Goal: Task Accomplishment & Management: Use online tool/utility

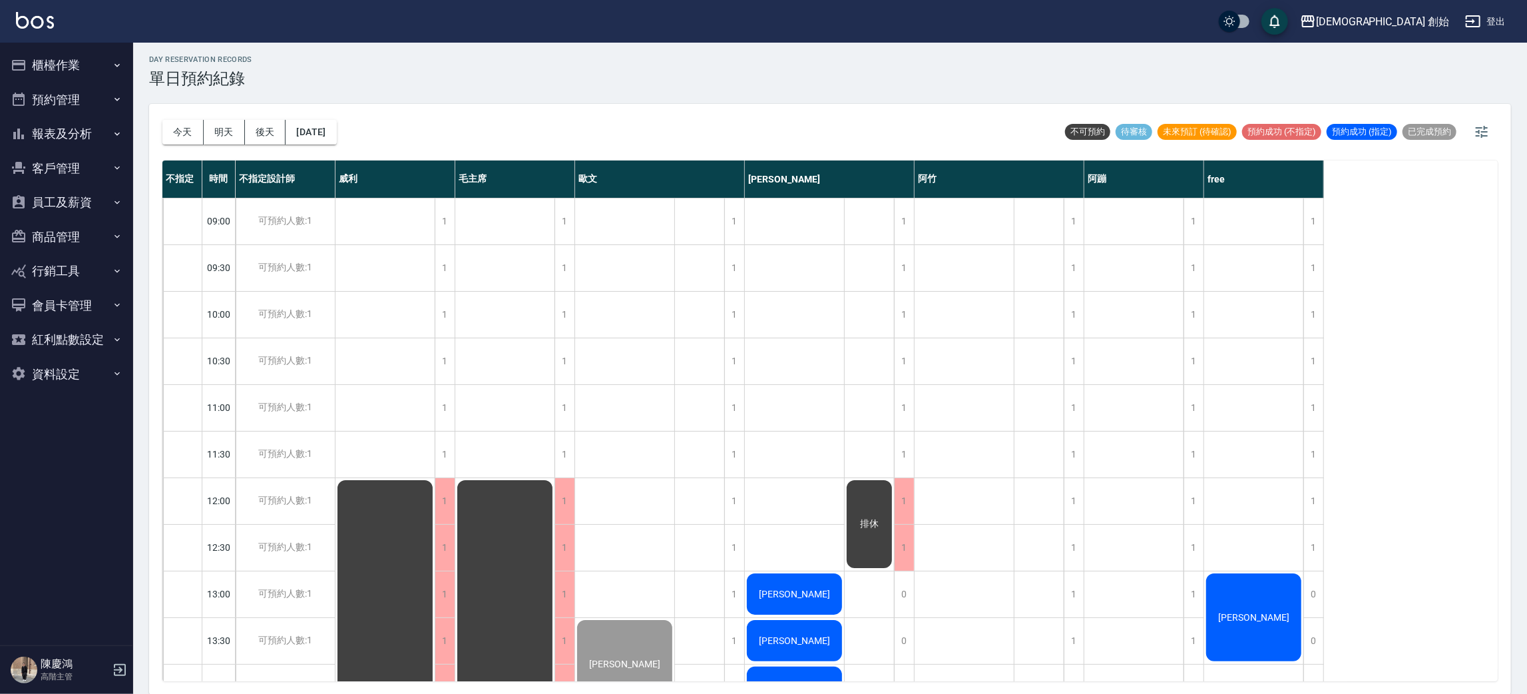
scroll to position [299, 0]
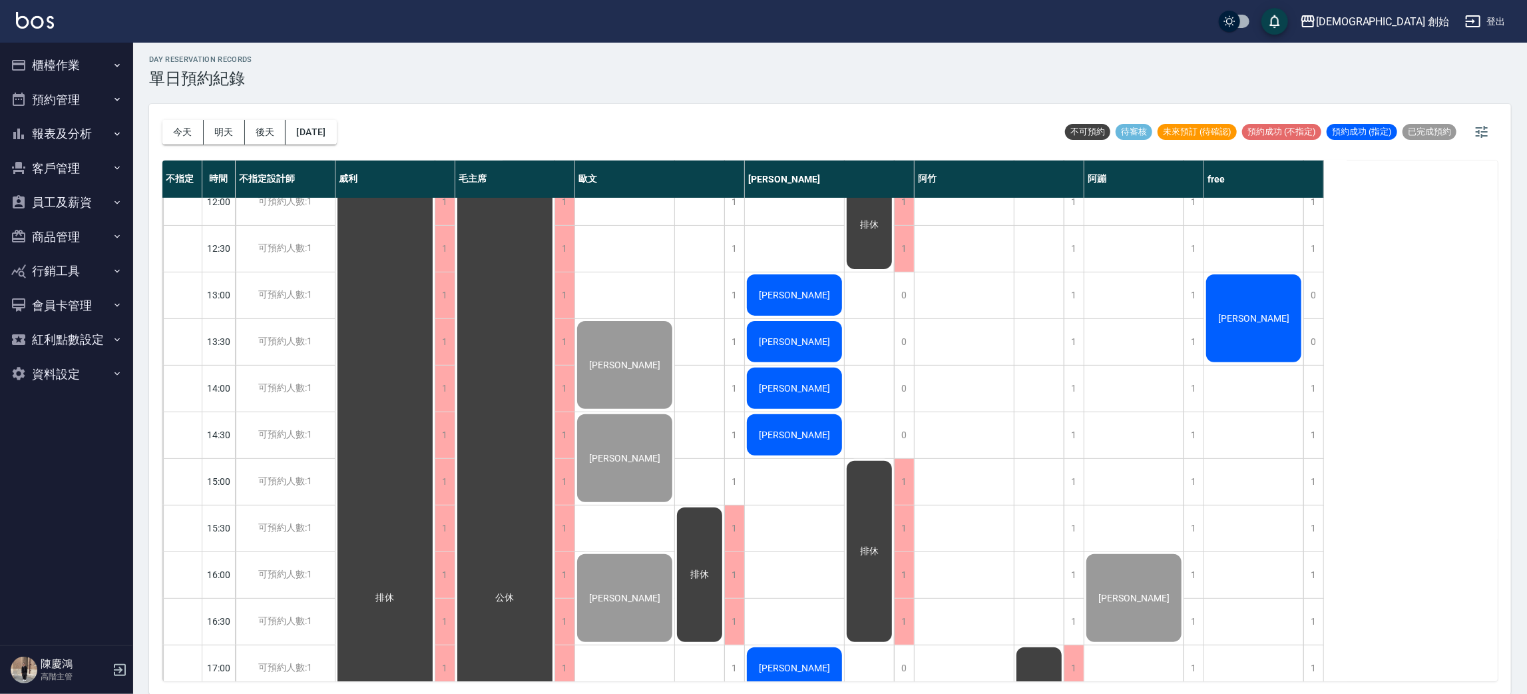
click at [1273, 323] on div "[PERSON_NAME]" at bounding box center [1253, 318] width 99 height 92
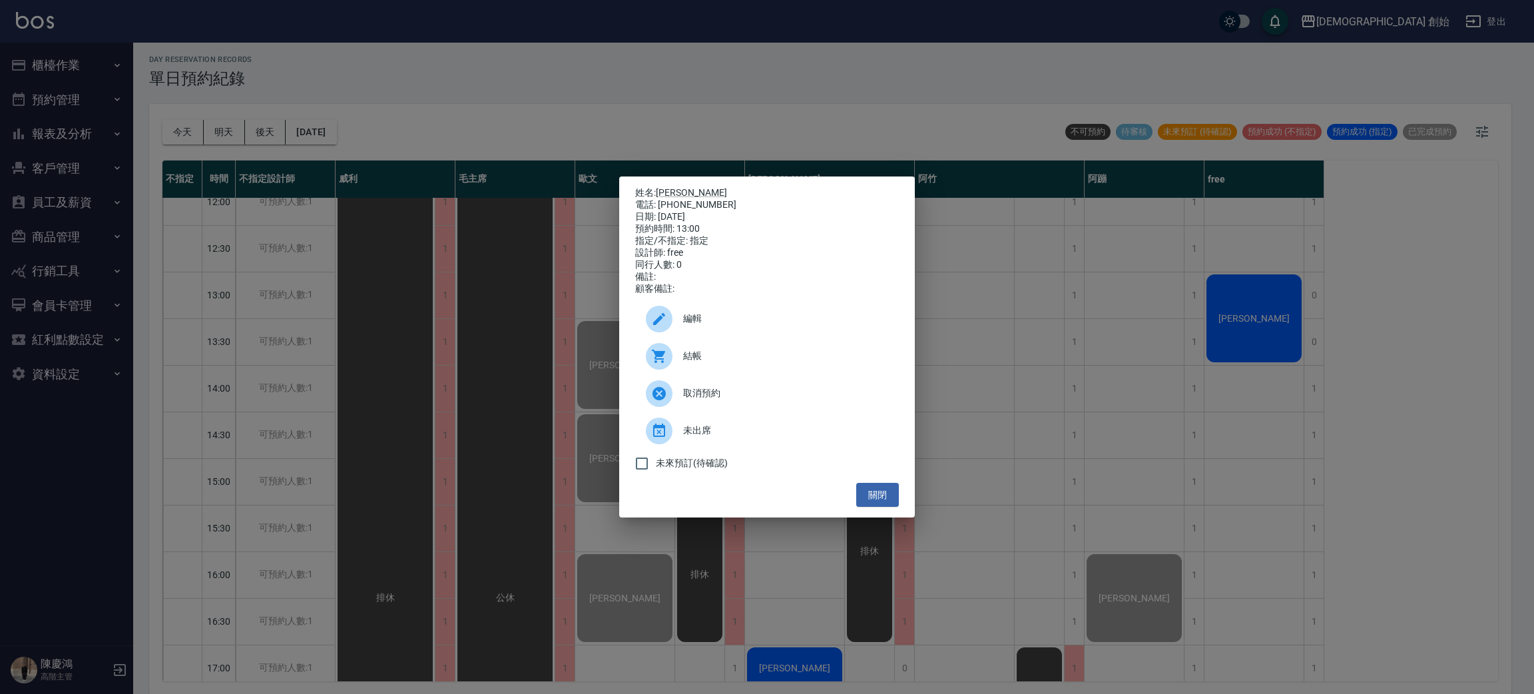
click at [751, 375] on div "結帳" at bounding box center [767, 355] width 264 height 37
drag, startPoint x: 311, startPoint y: 95, endPoint x: 118, endPoint y: 51, distance: 197.5
click at [283, 78] on div "姓名: 張正賢 電話: 0926346757 日期: 2025/09/24 預約時間: 13:00 指定/不指定: 指定 設計師: free 同行人數: 0 …" at bounding box center [767, 347] width 1534 height 694
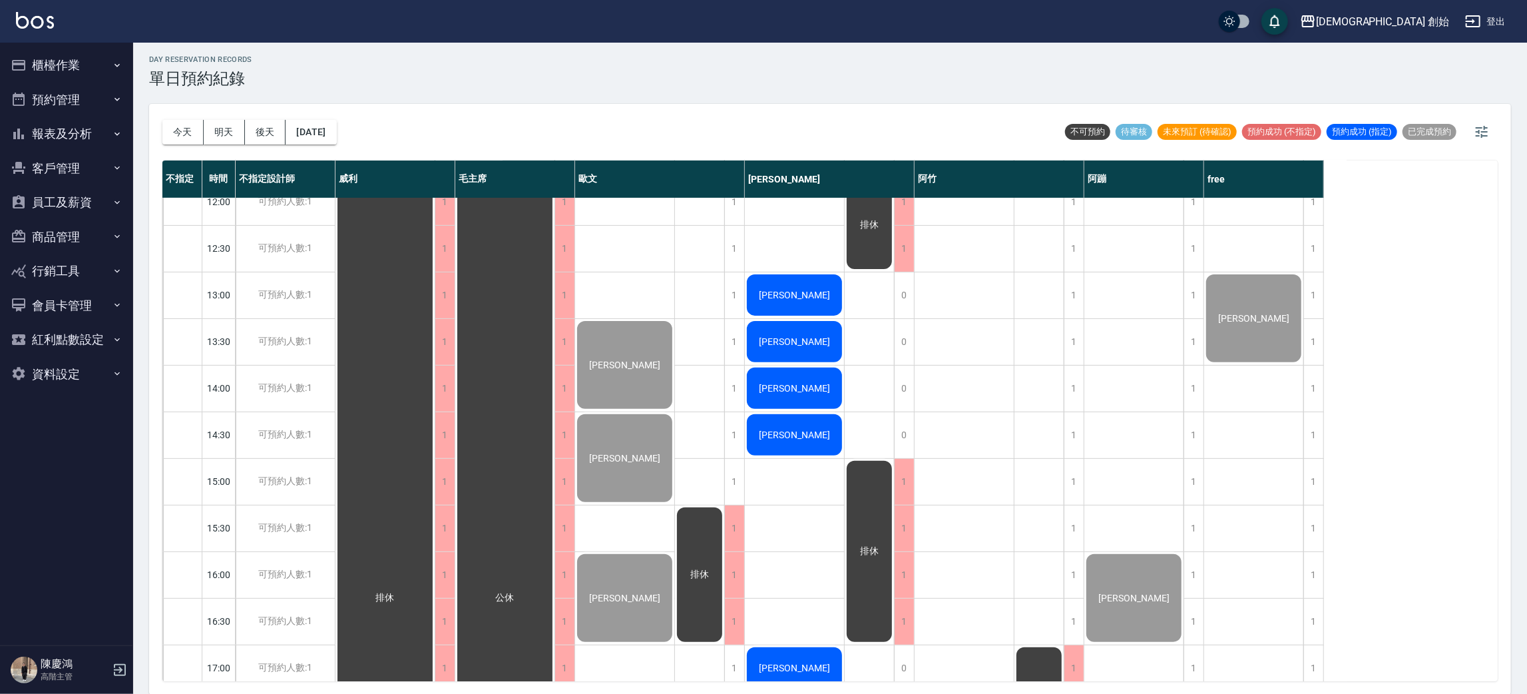
click at [61, 60] on button "櫃檯作業" at bounding box center [66, 65] width 122 height 35
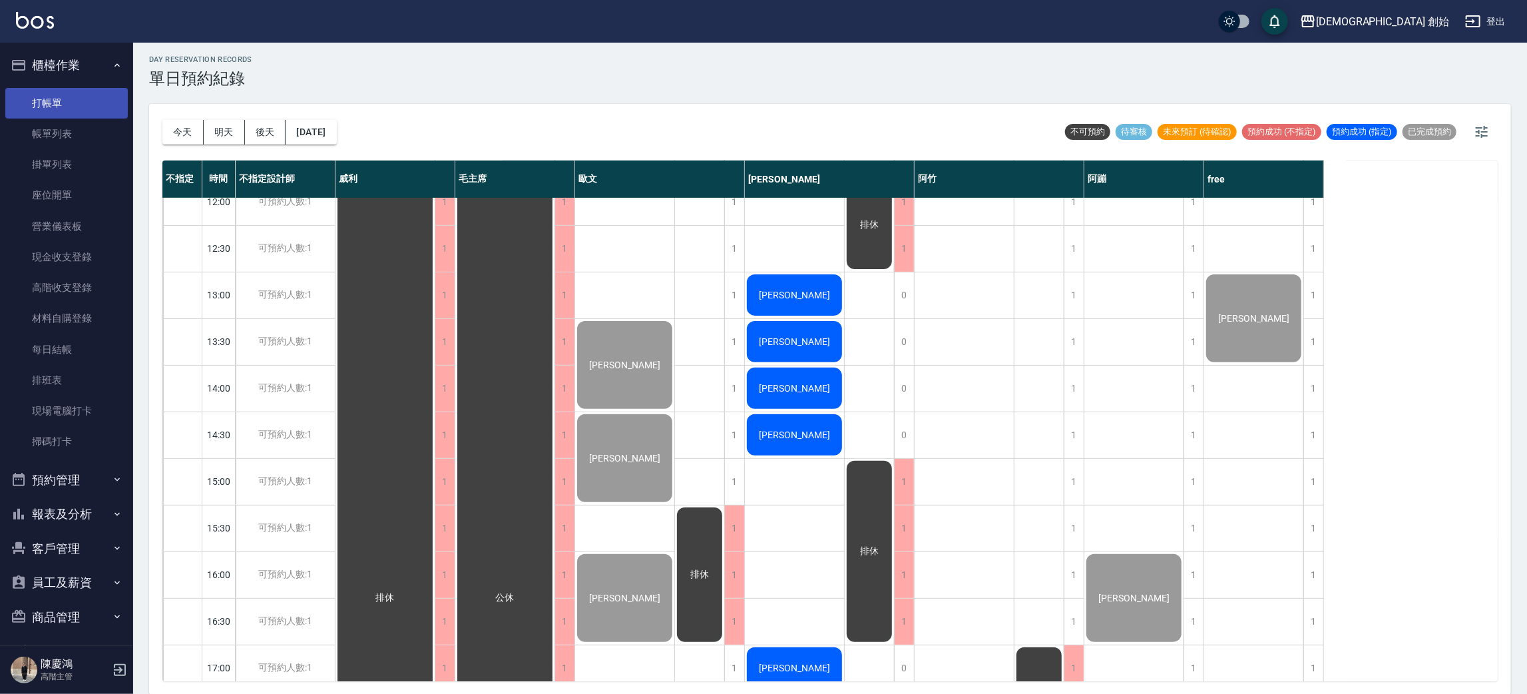
click at [94, 100] on link "打帳單" at bounding box center [66, 103] width 122 height 31
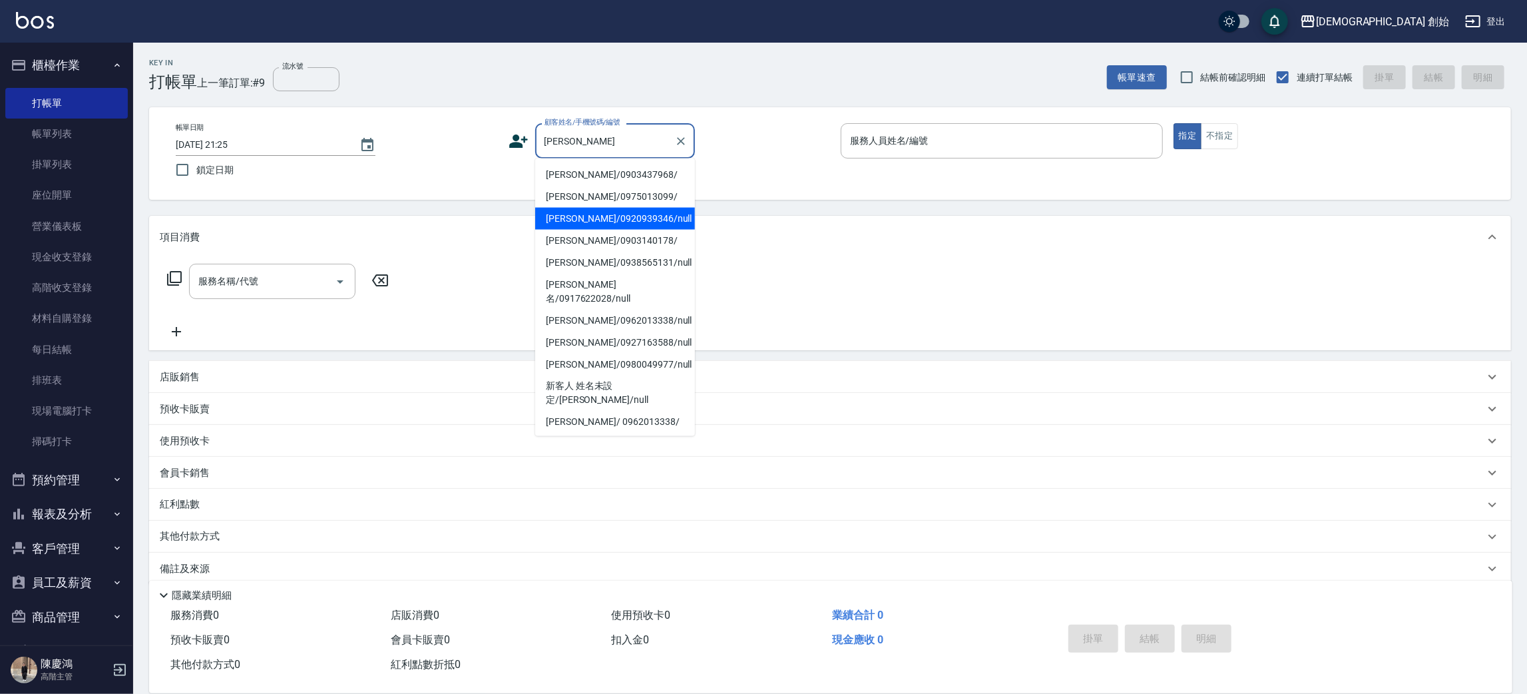
click at [630, 218] on li "陳韋翰/0920939346/null" at bounding box center [615, 219] width 160 height 22
type input "陳韋翰/0920939346/null"
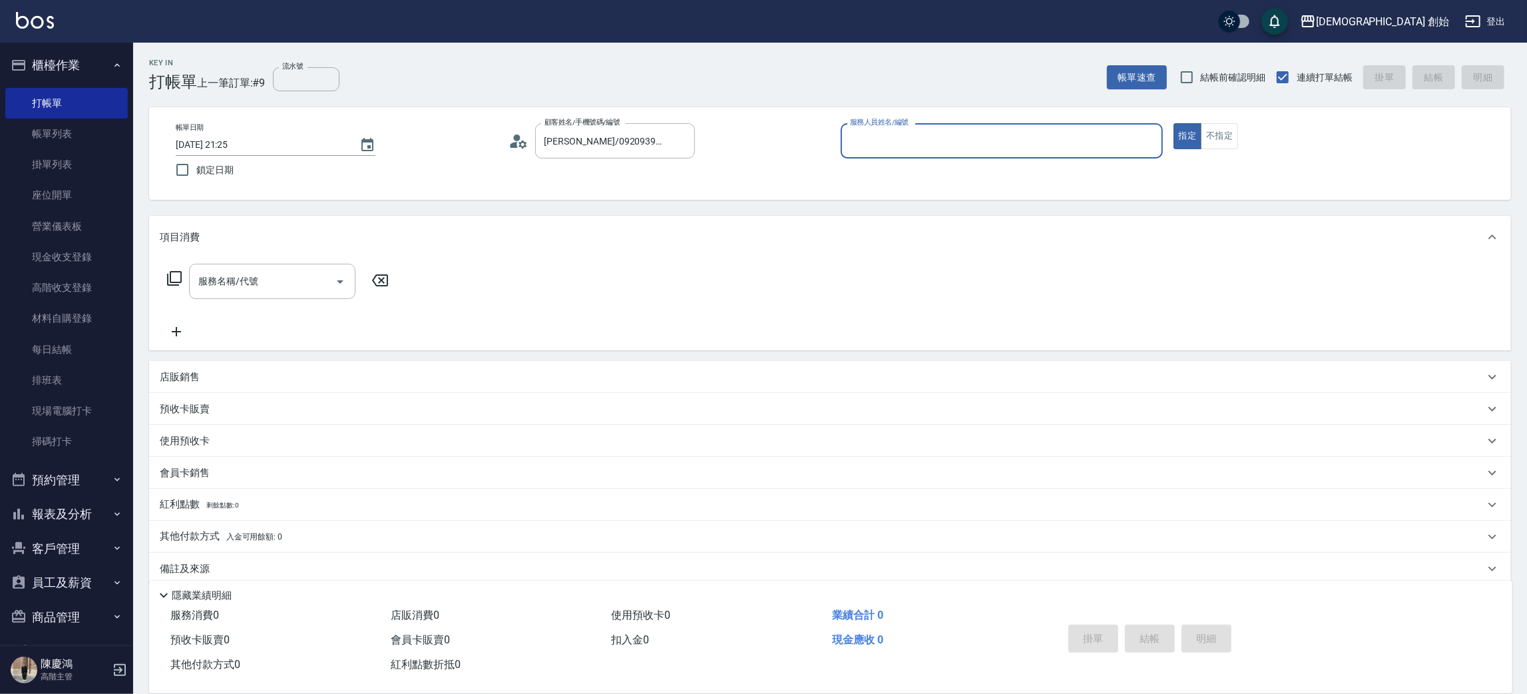
click at [868, 140] on input "服務人員姓名/編號" at bounding box center [1002, 140] width 310 height 23
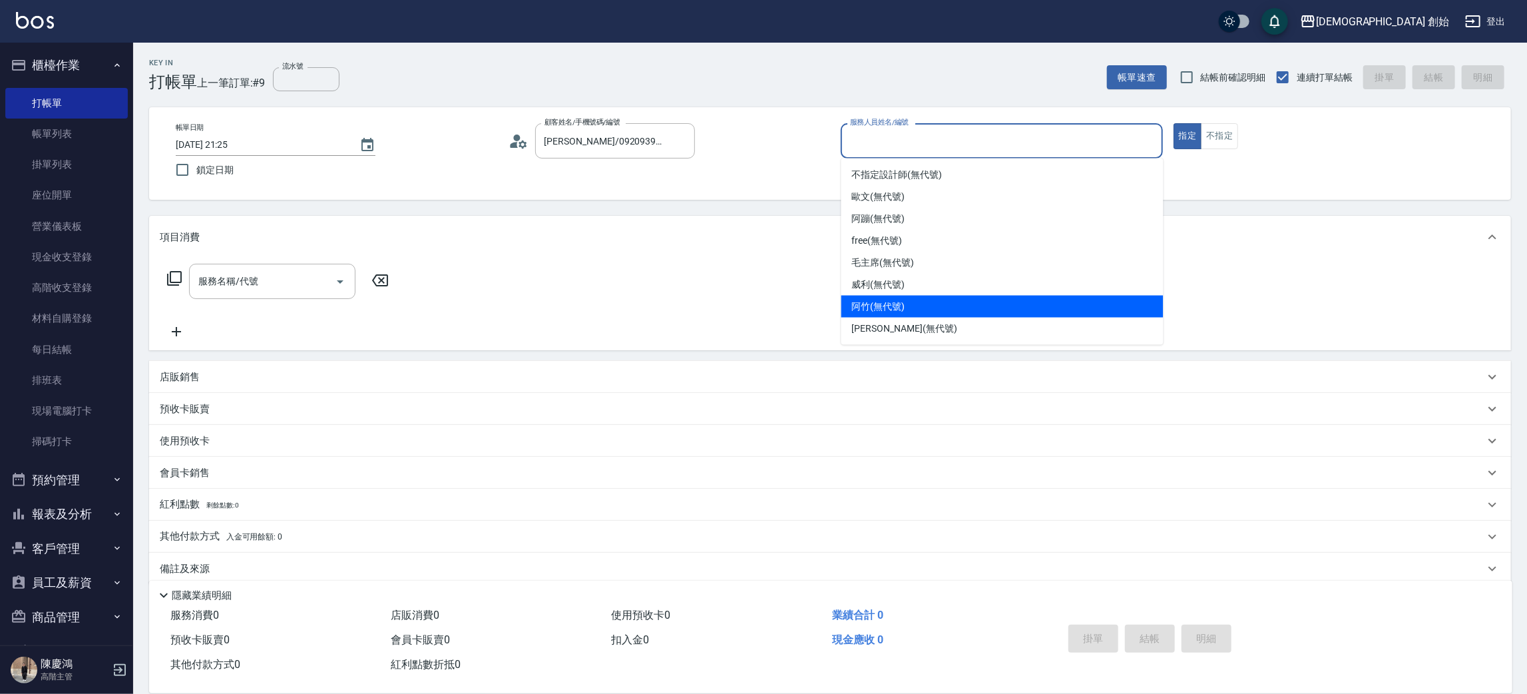
click at [885, 311] on span "阿竹 (無代號)" at bounding box center [878, 307] width 53 height 14
type input "阿竹 (無代號)"
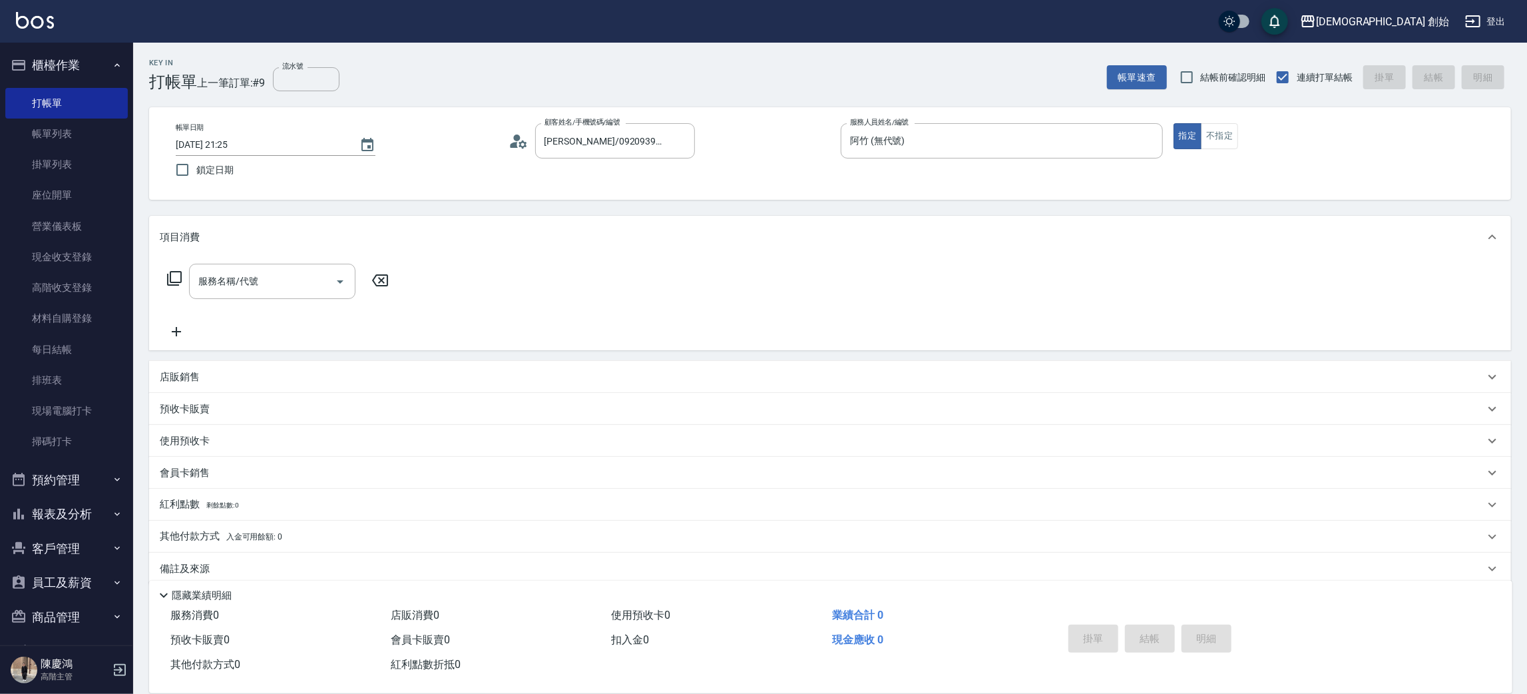
click at [303, 303] on div "服務名稱/代號 服務名稱/代號" at bounding box center [278, 302] width 237 height 76
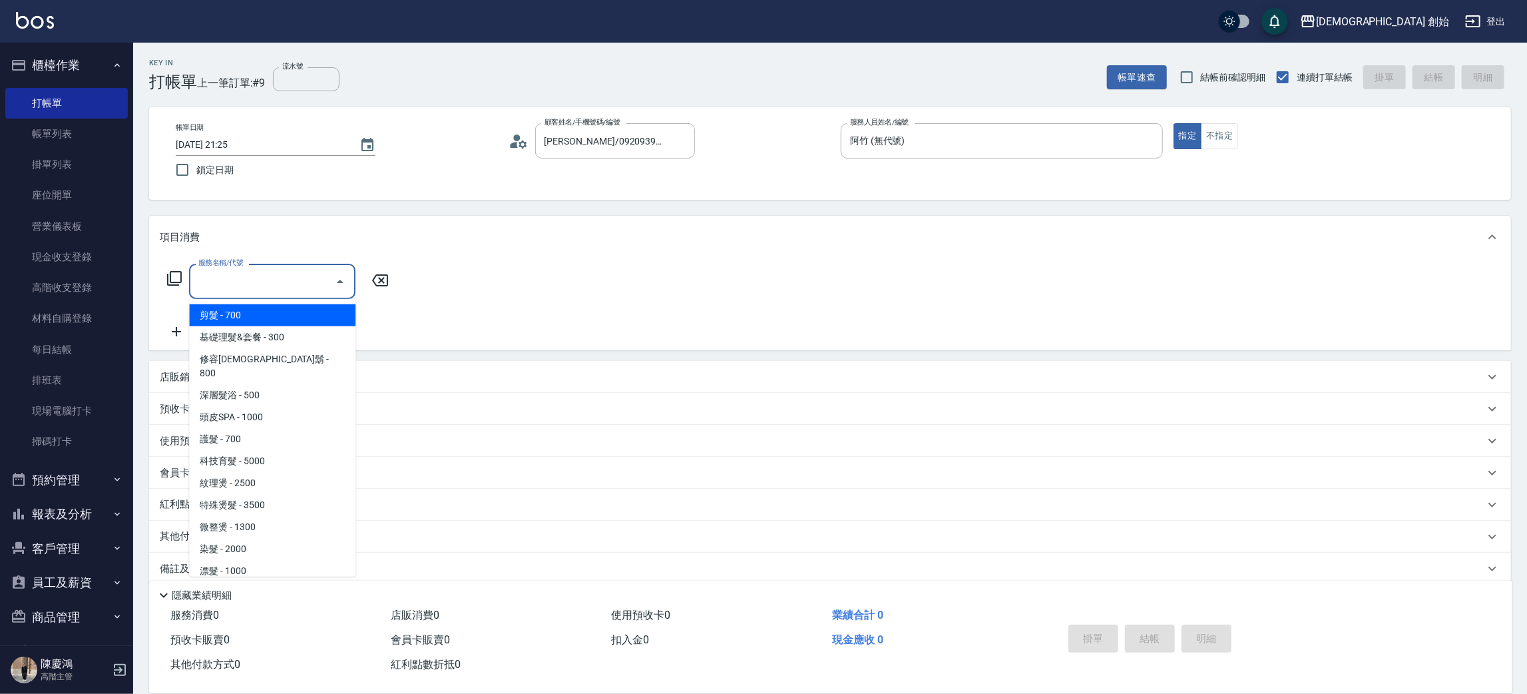
click at [263, 284] on input "服務名稱/代號" at bounding box center [262, 281] width 134 height 23
click at [261, 325] on span "剪髮 - 700" at bounding box center [272, 315] width 166 height 22
type input "剪髮(A01)"
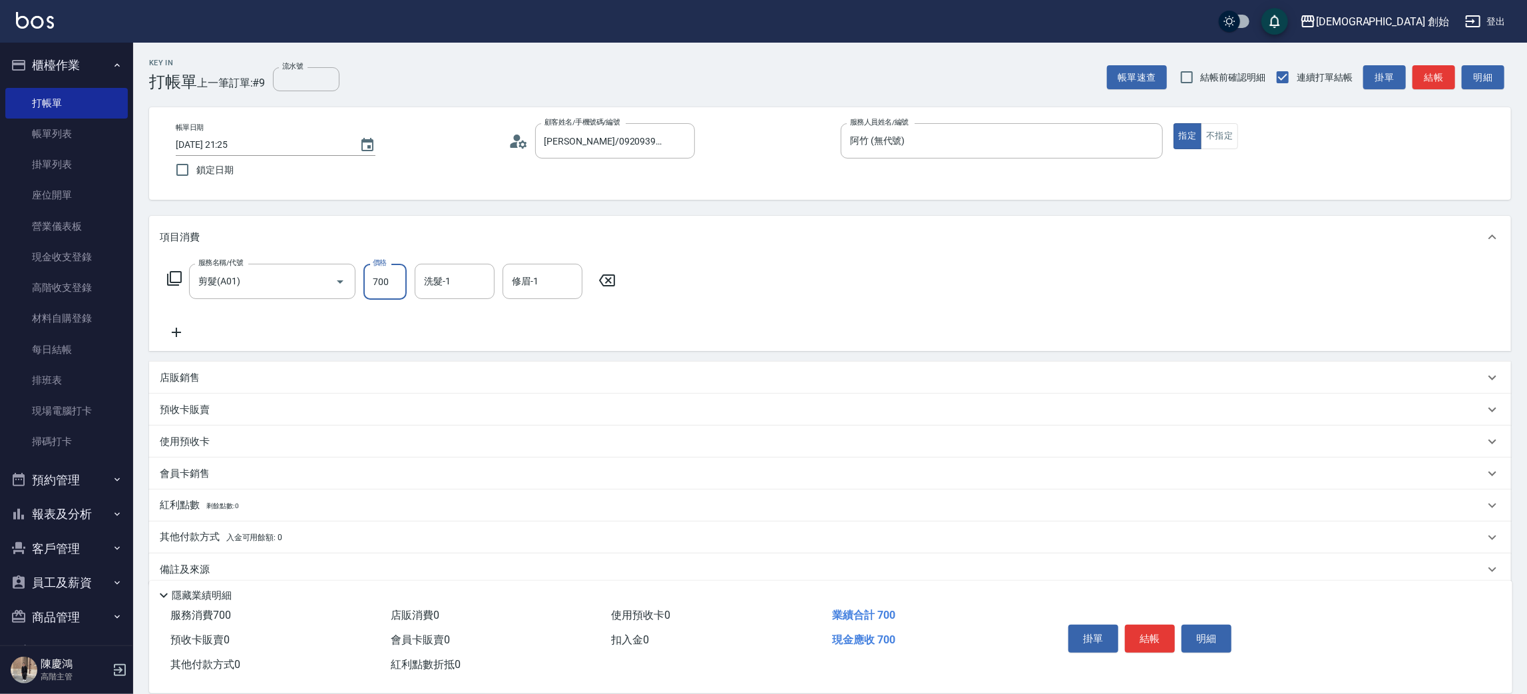
drag, startPoint x: 391, startPoint y: 283, endPoint x: 399, endPoint y: 263, distance: 21.5
click at [390, 282] on input "700" at bounding box center [384, 282] width 43 height 36
type input "500"
click at [1153, 625] on button "結帳" at bounding box center [1150, 638] width 50 height 28
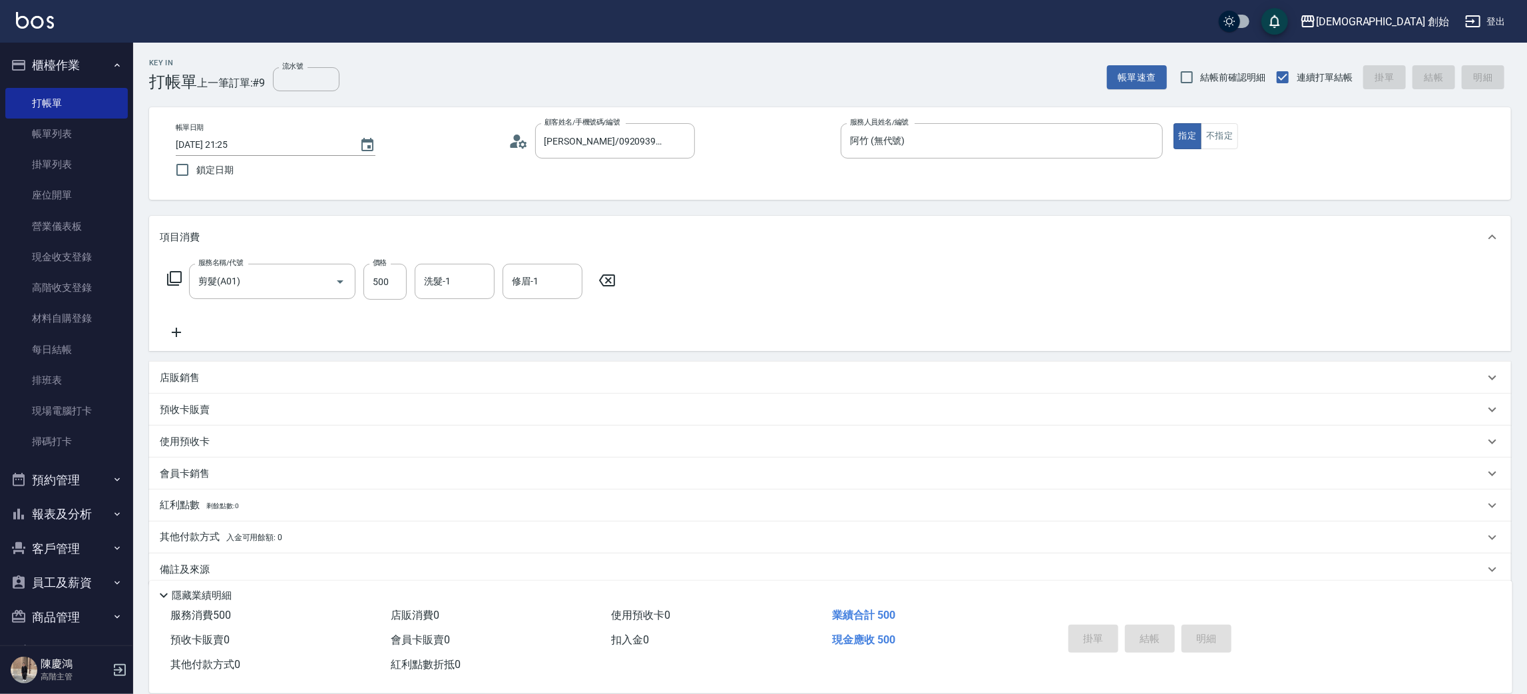
type input "2025/09/24 21:26"
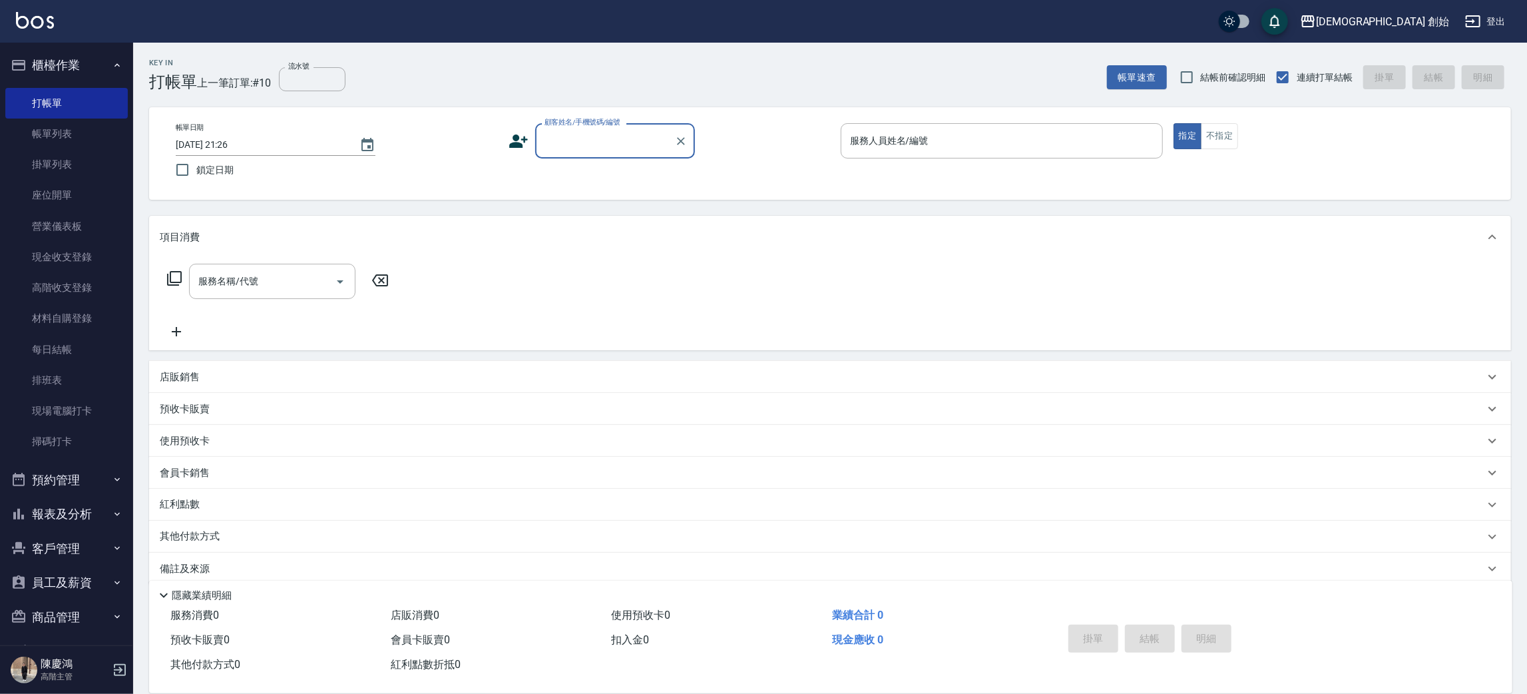
click at [624, 137] on input "顧客姓名/手機號碼/編號" at bounding box center [605, 140] width 128 height 23
click at [566, 165] on li "阿蹦朋友/4129889/null" at bounding box center [615, 182] width 160 height 36
type input "阿蹦朋友/4129889/null"
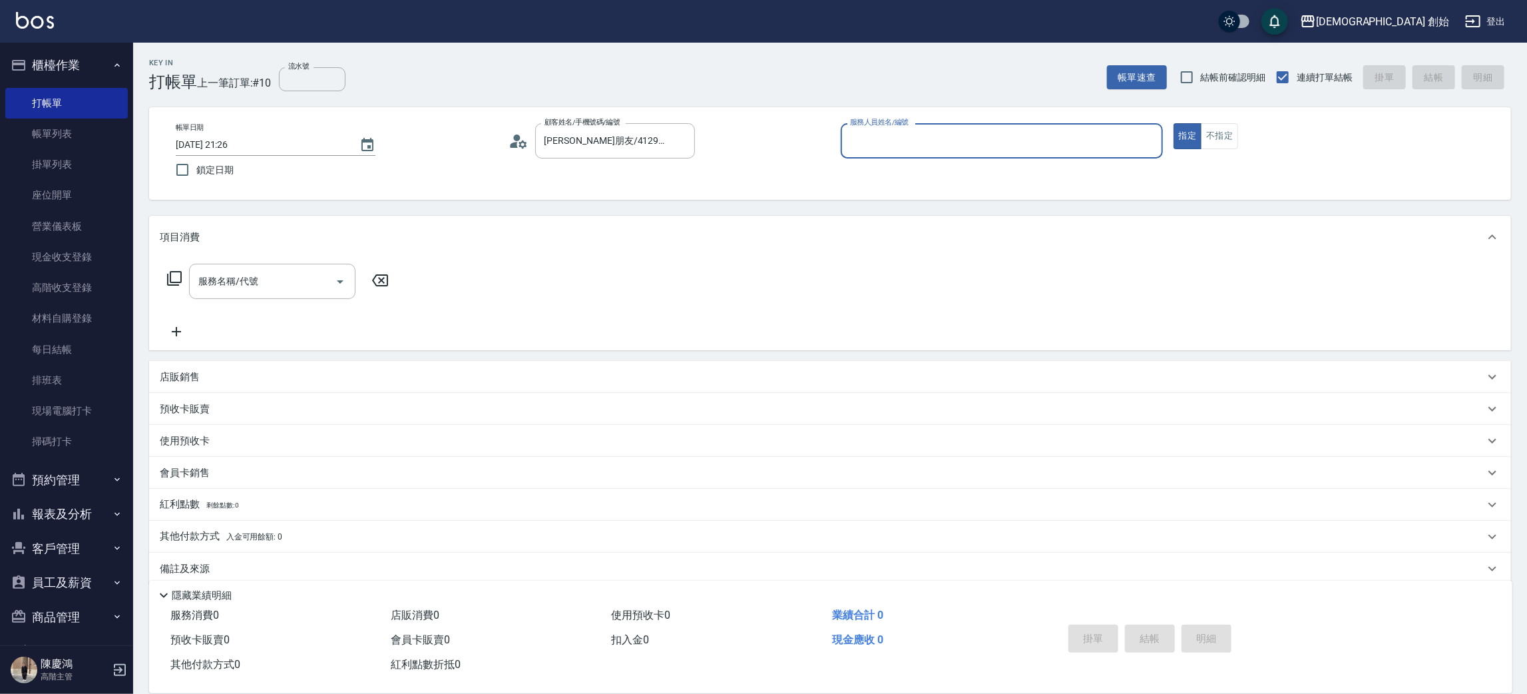
click at [952, 144] on input "服務人員姓名/編號" at bounding box center [1002, 140] width 310 height 23
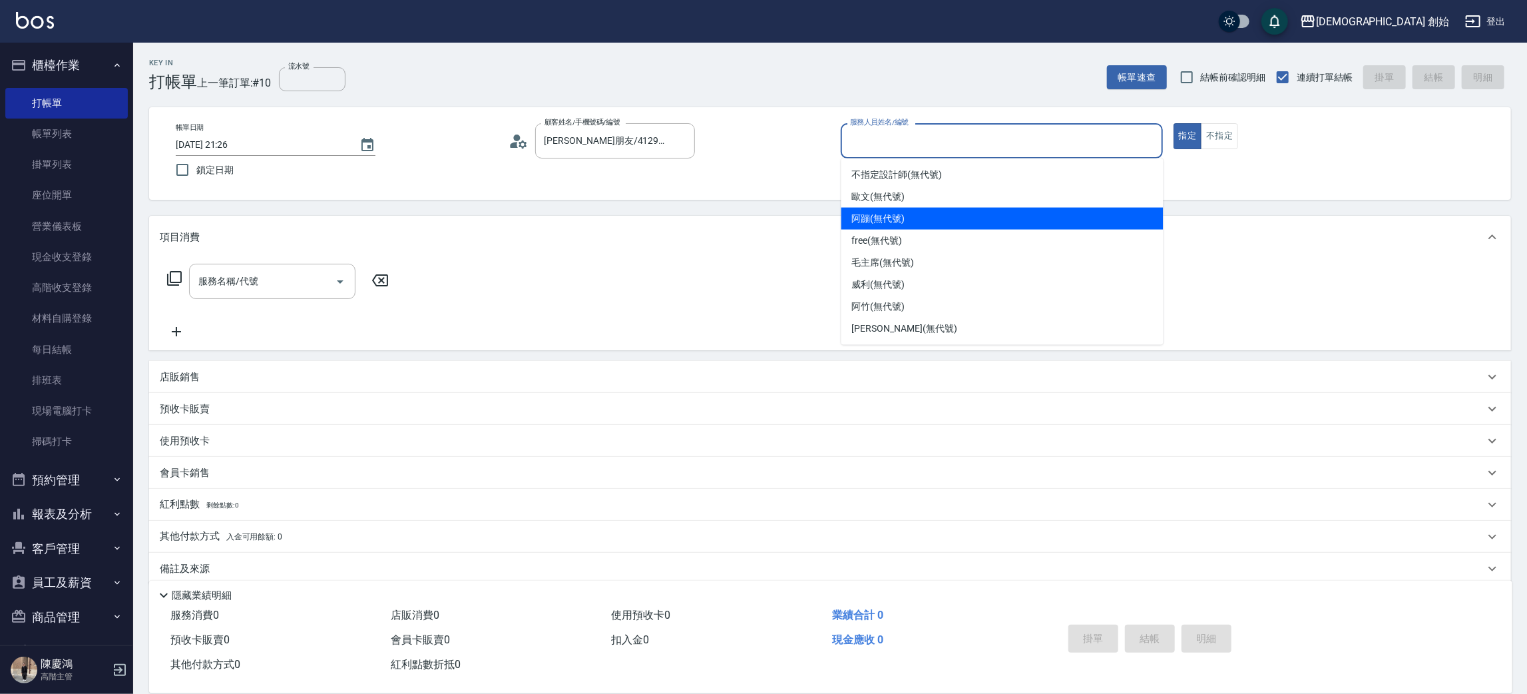
drag, startPoint x: 966, startPoint y: 217, endPoint x: 950, endPoint y: 225, distance: 17.9
click at [966, 218] on div "阿蹦 (無代號)" at bounding box center [1002, 219] width 322 height 22
type input "阿蹦(無代號)"
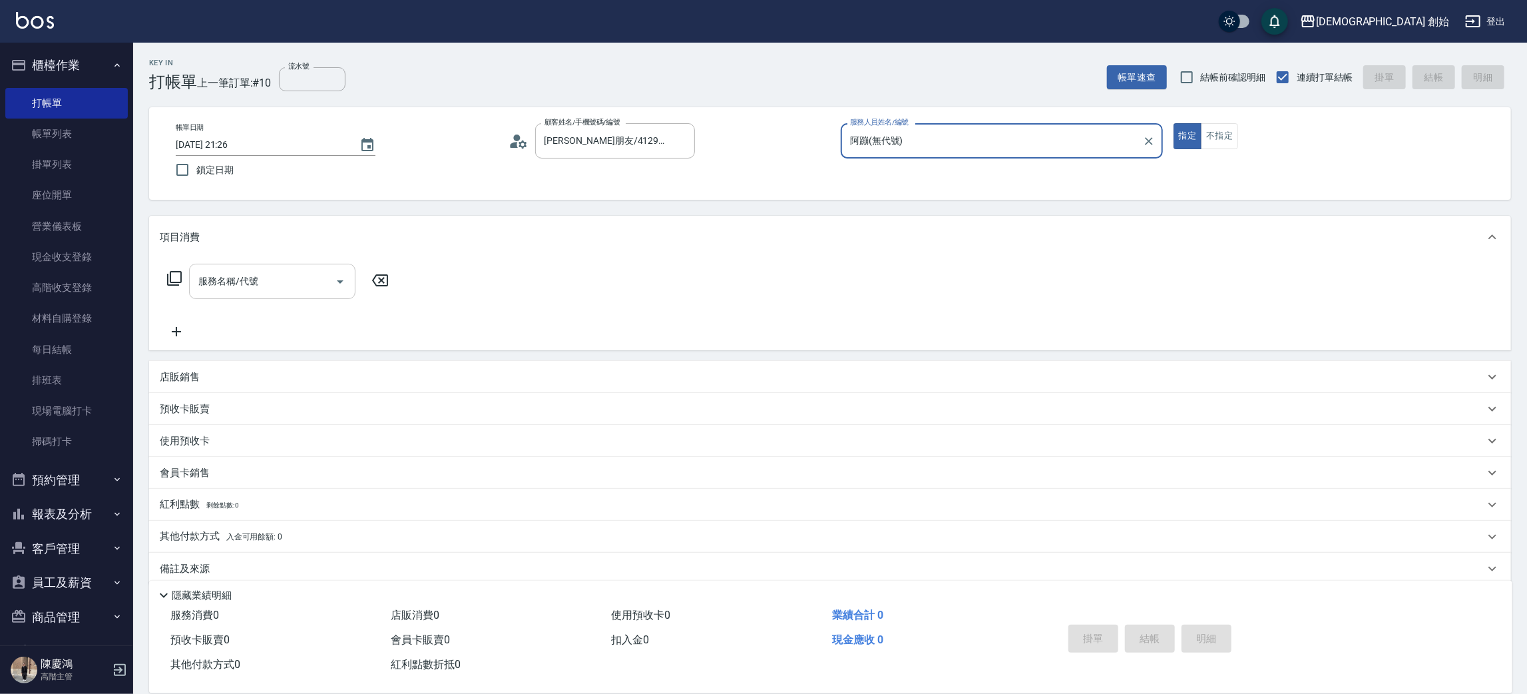
click at [329, 293] on div at bounding box center [339, 281] width 20 height 35
click at [339, 284] on icon "Open" at bounding box center [340, 282] width 16 height 16
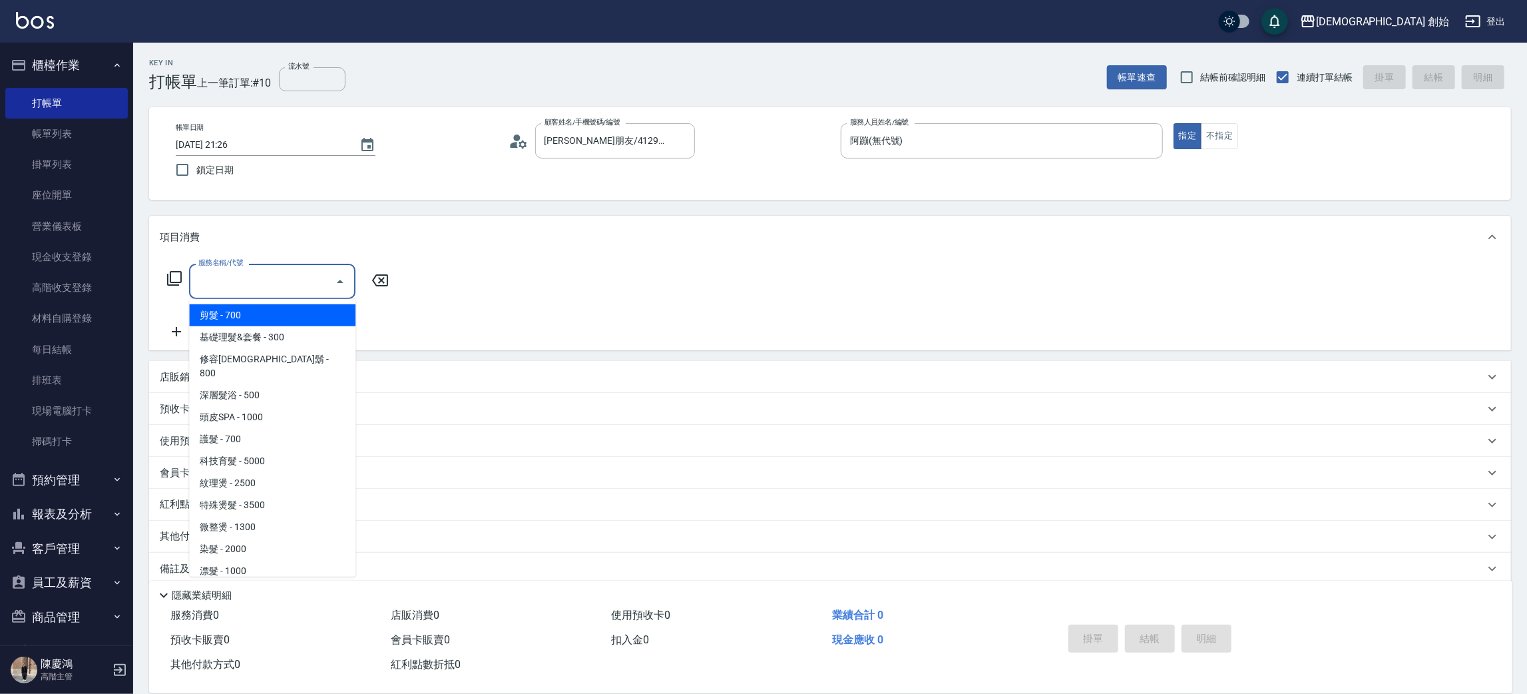
click at [340, 312] on span "剪髮 - 700" at bounding box center [272, 315] width 166 height 22
type input "剪髮(A01)"
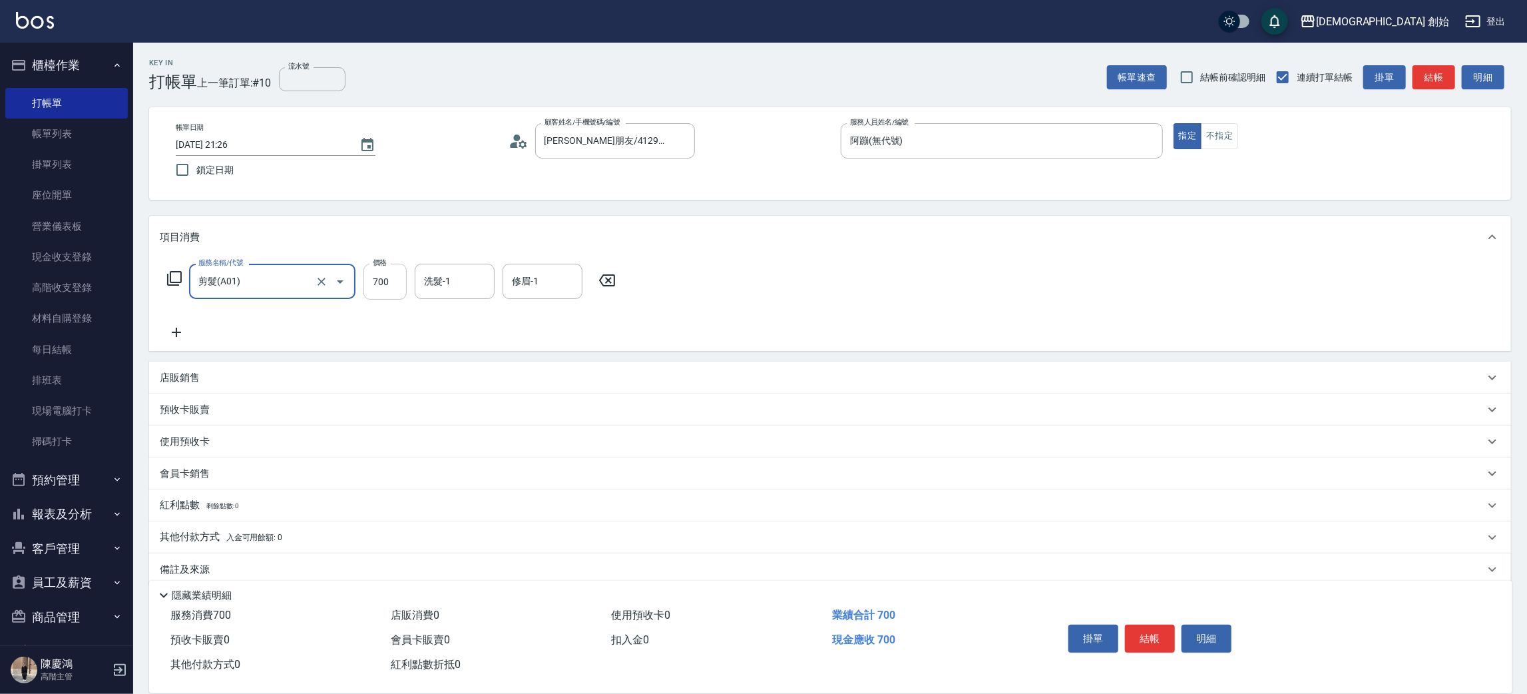
drag, startPoint x: 396, startPoint y: 282, endPoint x: 362, endPoint y: 283, distance: 34.0
click at [396, 282] on input "700" at bounding box center [384, 282] width 43 height 36
type input "500"
click at [1149, 652] on div "掛單 結帳 明細" at bounding box center [1150, 640] width 174 height 42
click at [1146, 640] on button "結帳" at bounding box center [1150, 638] width 50 height 28
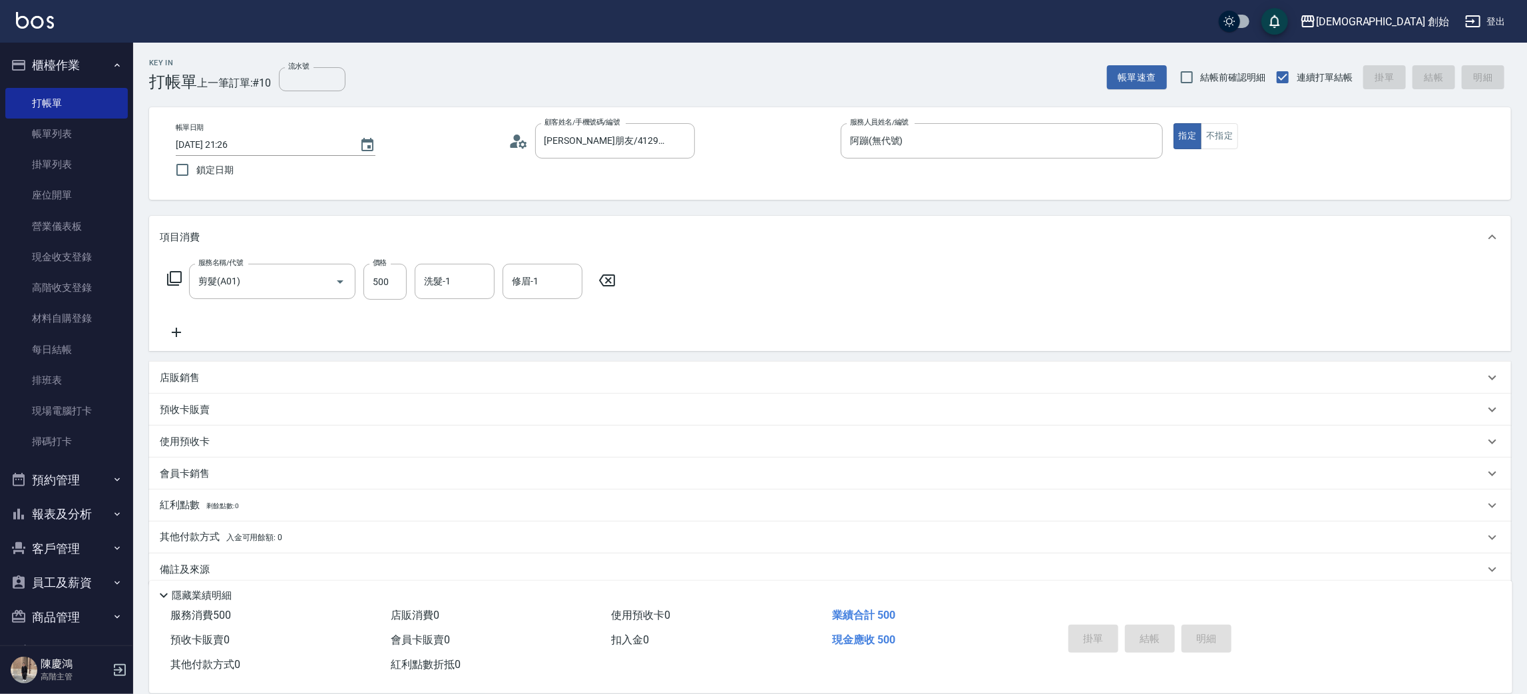
type input "2025/09/24 21:48"
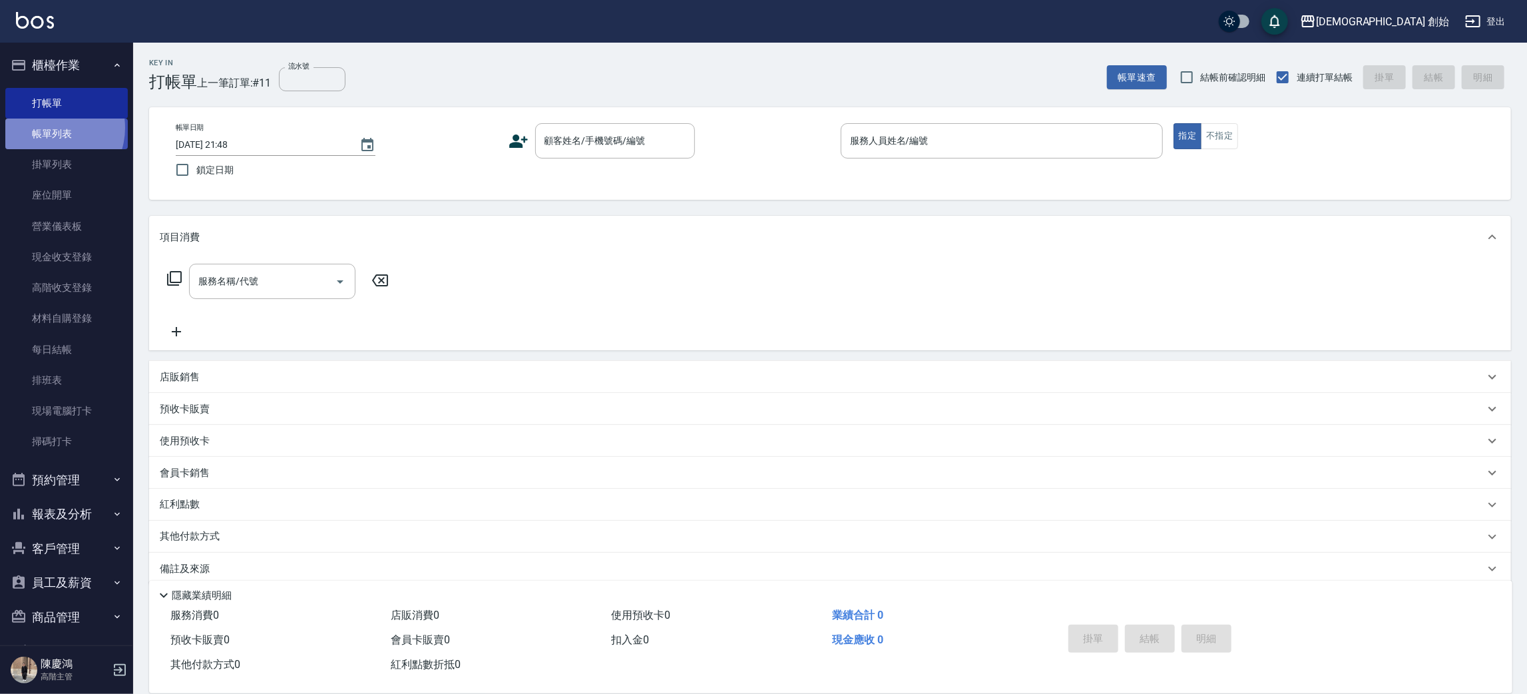
click at [50, 128] on link "帳單列表" at bounding box center [66, 133] width 122 height 31
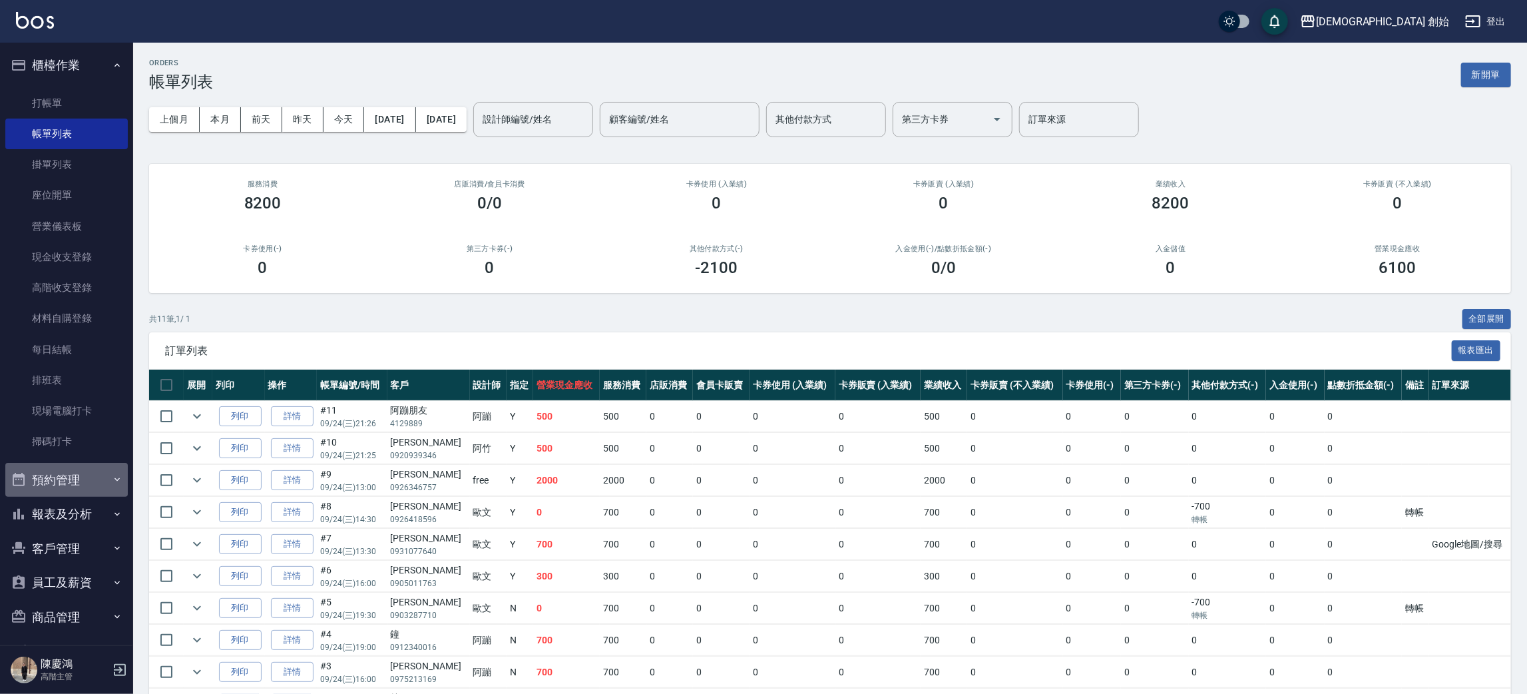
click at [79, 477] on button "預約管理" at bounding box center [66, 480] width 122 height 35
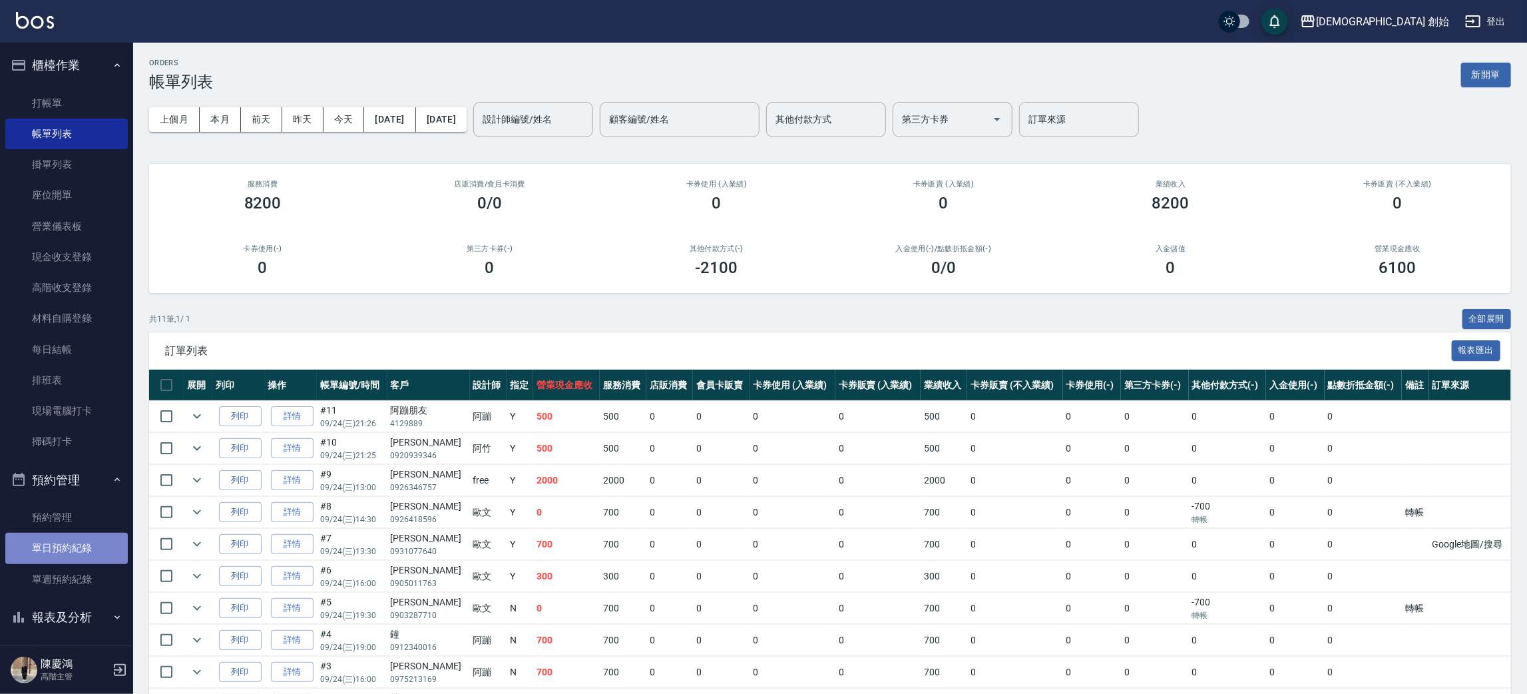
click at [91, 552] on link "單日預約紀錄" at bounding box center [66, 547] width 122 height 31
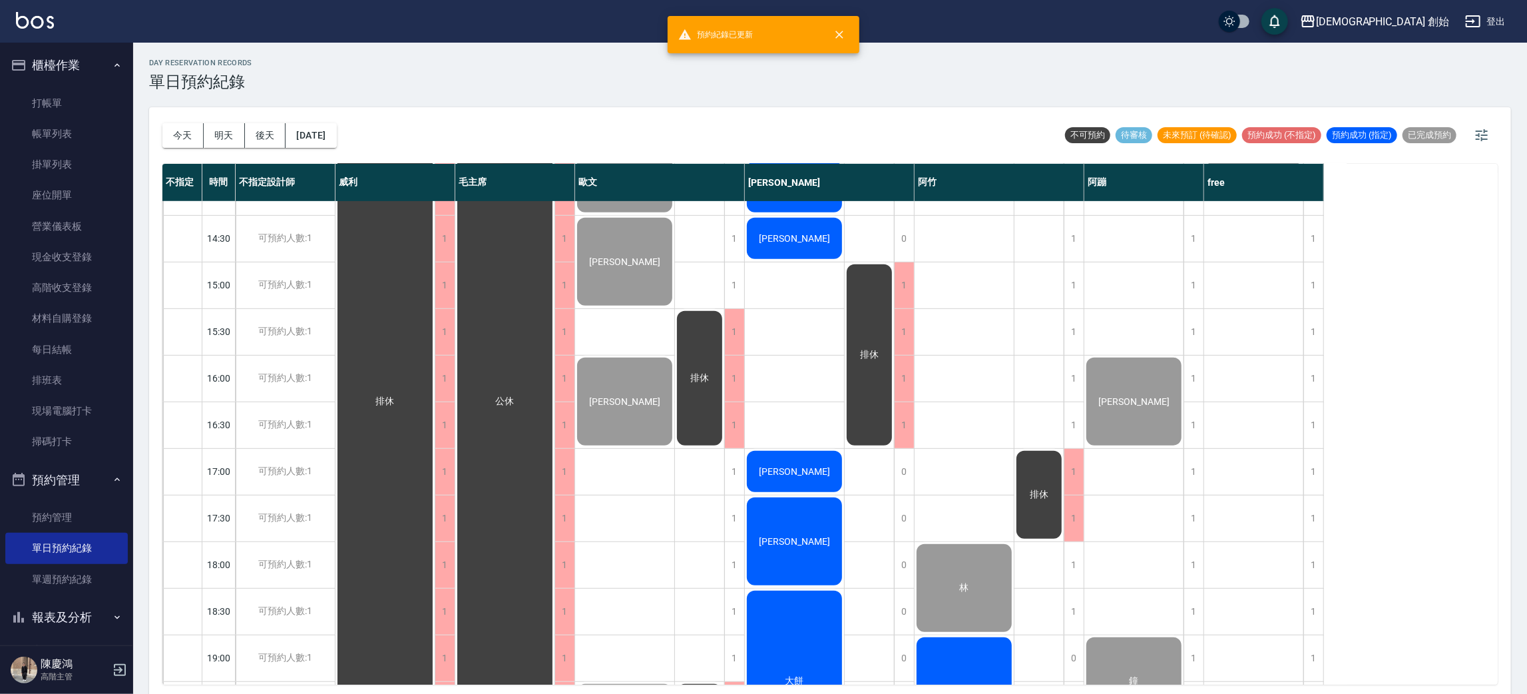
scroll to position [799, 0]
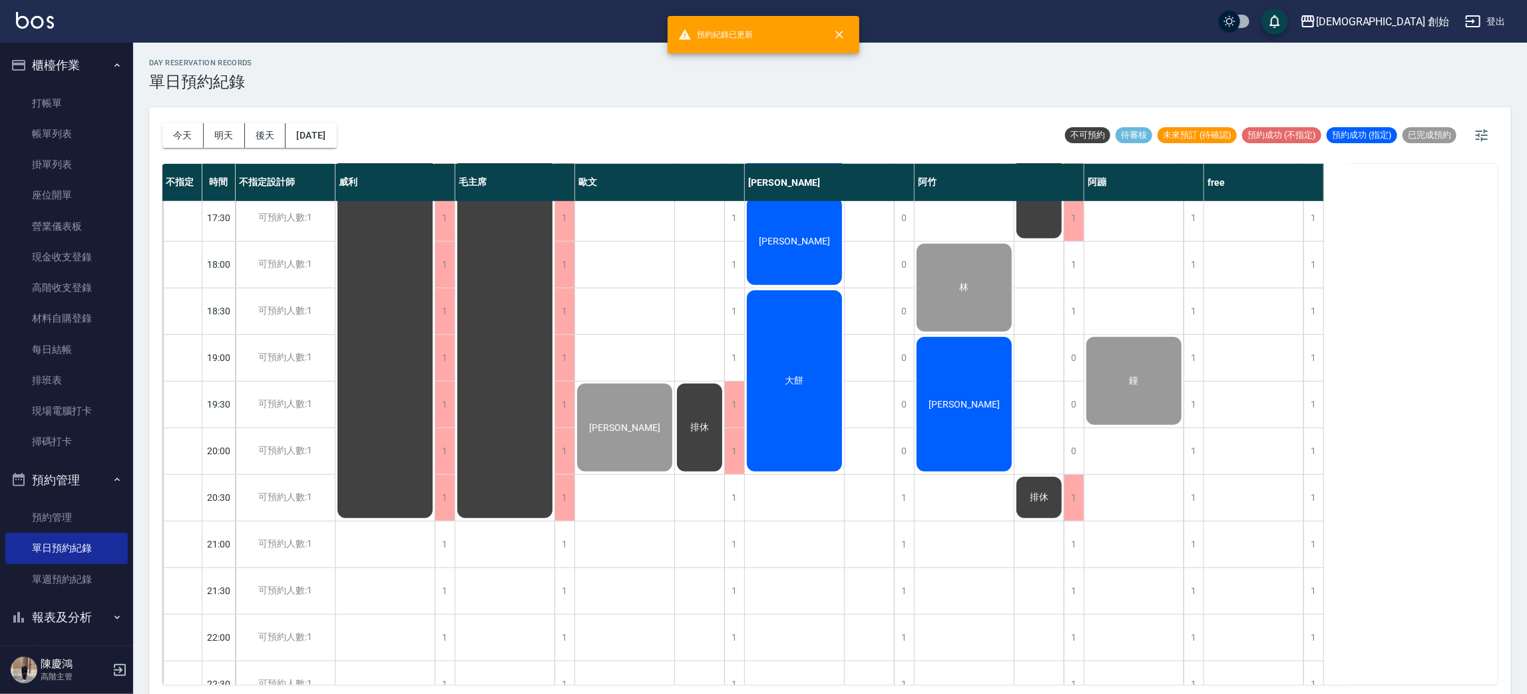
click at [944, 393] on div "[PERSON_NAME]" at bounding box center [964, 404] width 99 height 138
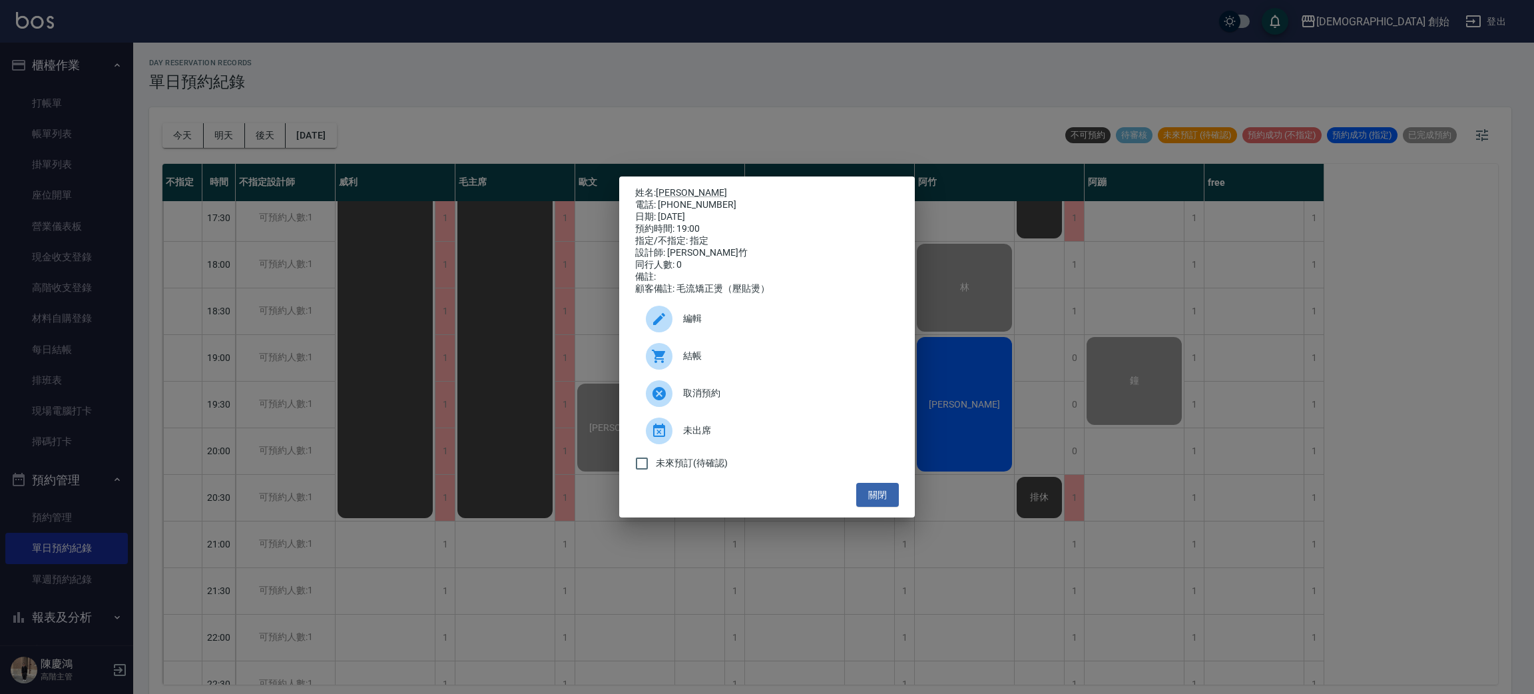
click at [734, 359] on span "結帳" at bounding box center [785, 356] width 205 height 14
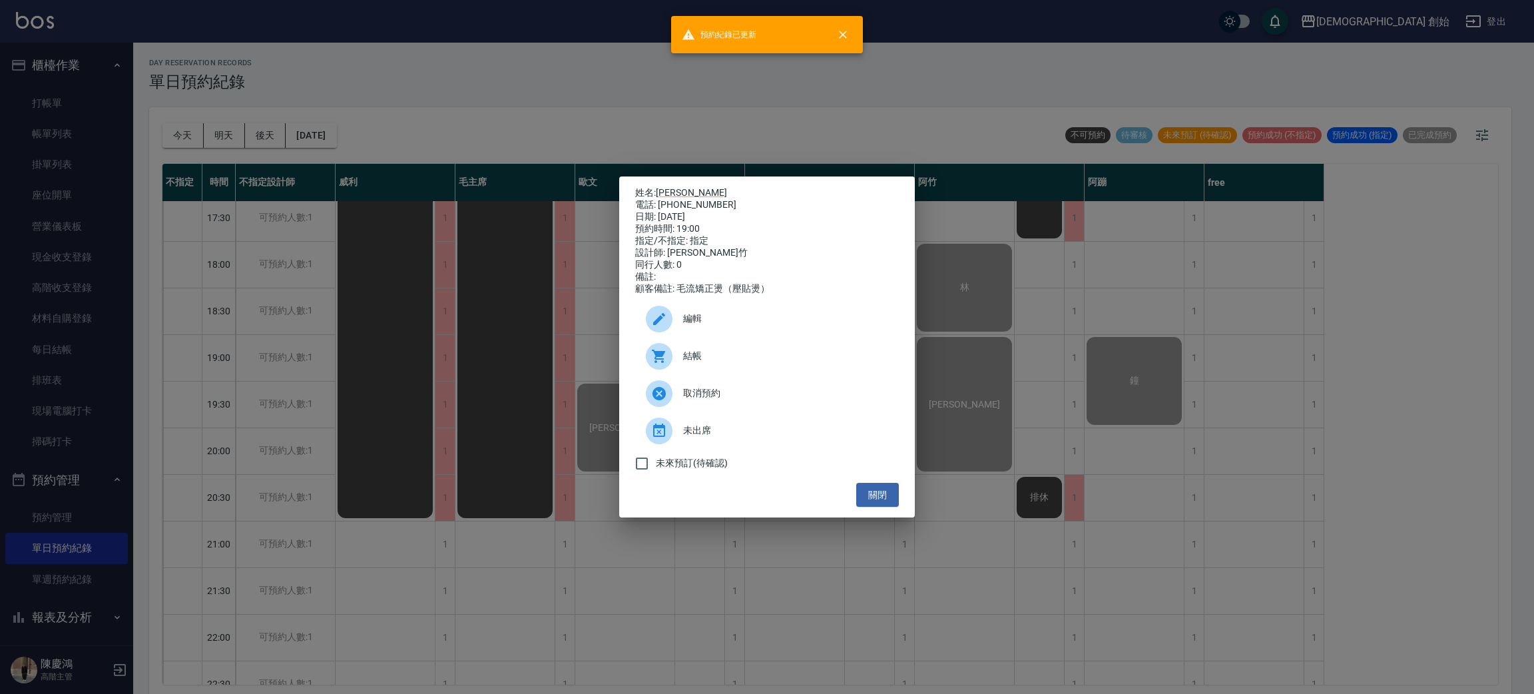
click at [45, 111] on div "姓名: 葉邵順 電話: 0979030610 日期: 2025/09/24 預約時間: 19:00 指定/不指定: 指定 設計師: 阿竹 同行人數: 0 備註…" at bounding box center [767, 347] width 1534 height 694
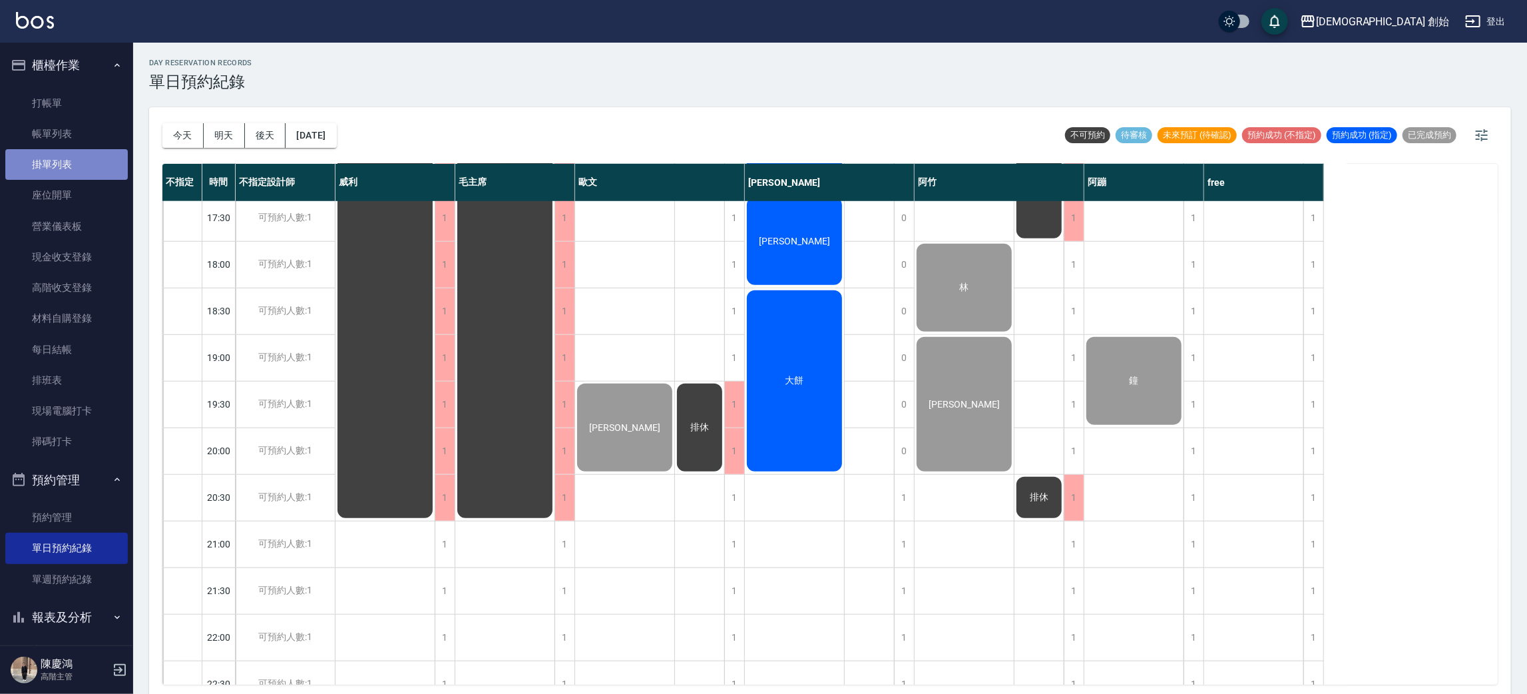
click at [81, 150] on link "掛單列表" at bounding box center [66, 164] width 122 height 31
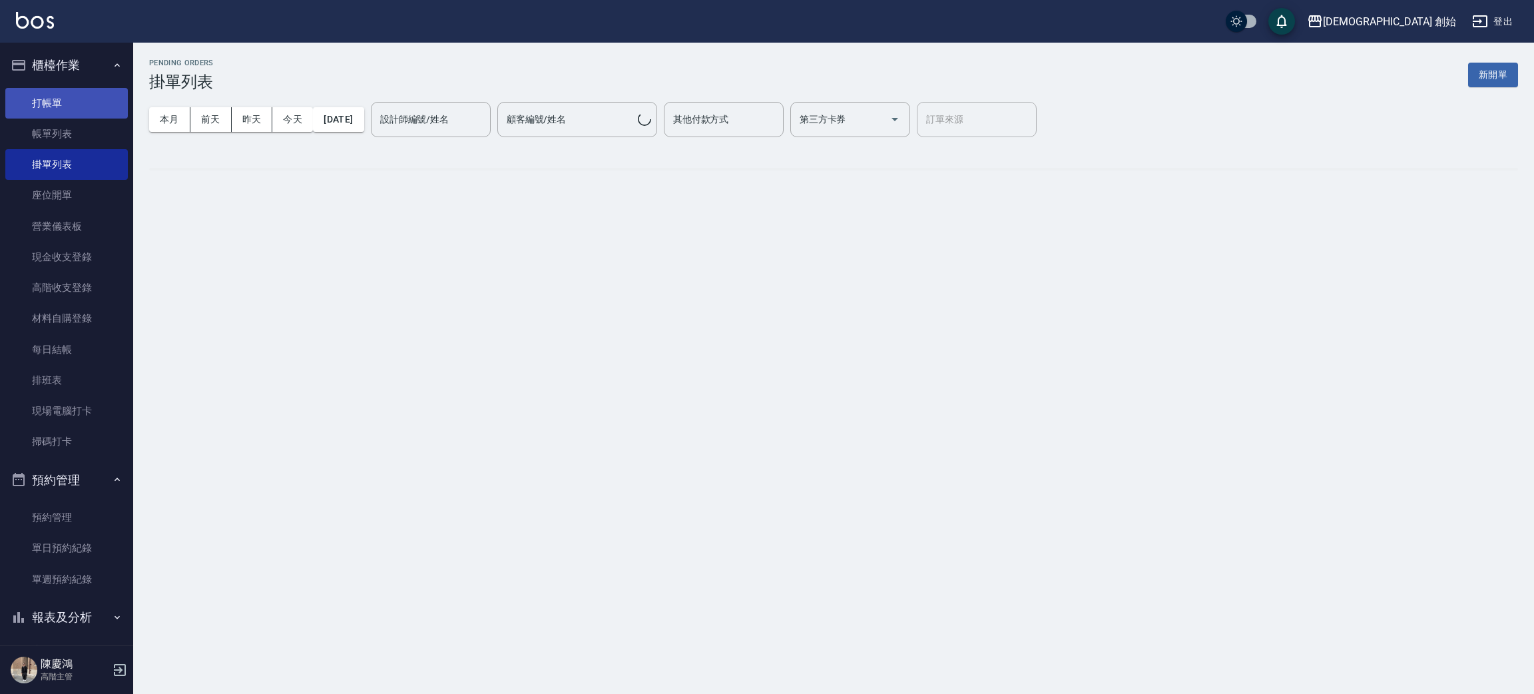
click at [79, 124] on link "帳單列表" at bounding box center [66, 133] width 122 height 31
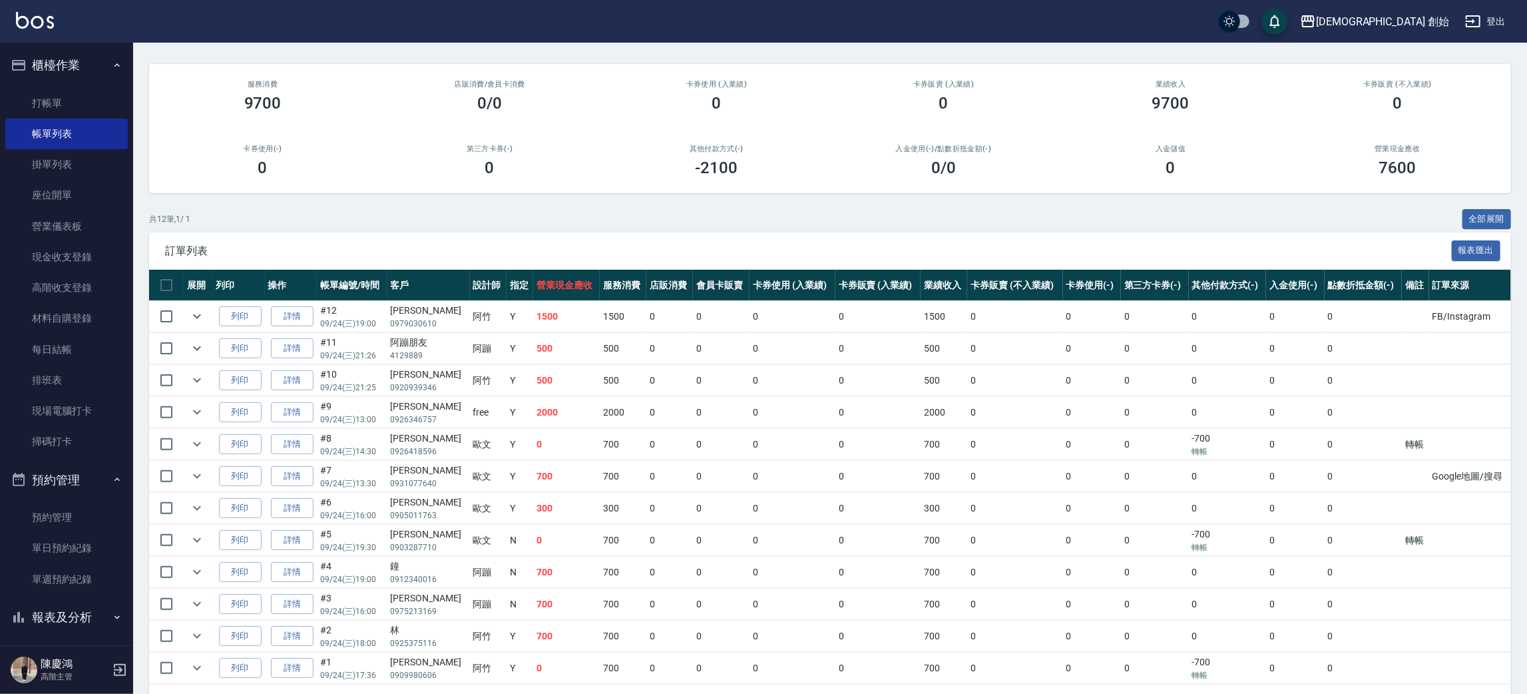
scroll to position [145, 0]
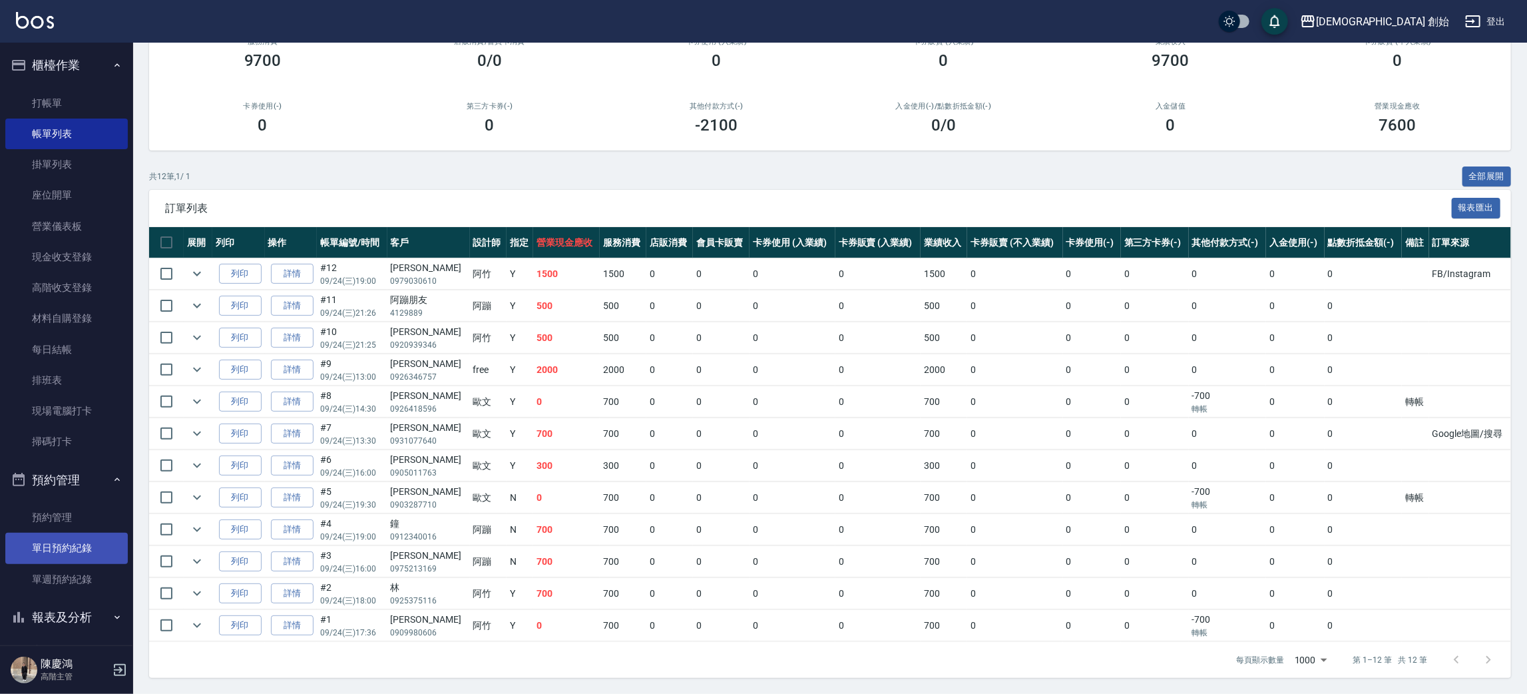
drag, startPoint x: 67, startPoint y: 562, endPoint x: 73, endPoint y: 557, distance: 7.5
click at [69, 562] on link "單日預約紀錄" at bounding box center [66, 547] width 122 height 31
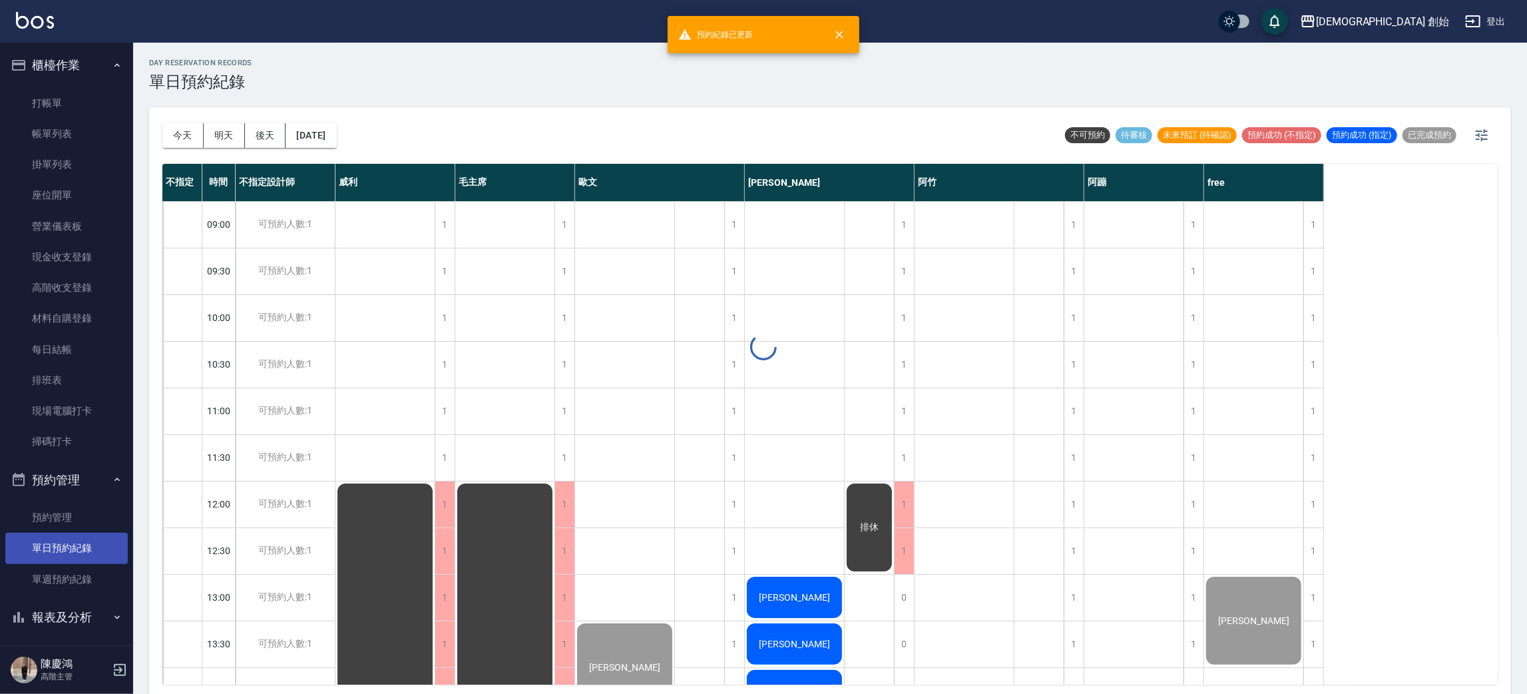
click at [73, 557] on link "單日預約紀錄" at bounding box center [66, 547] width 122 height 31
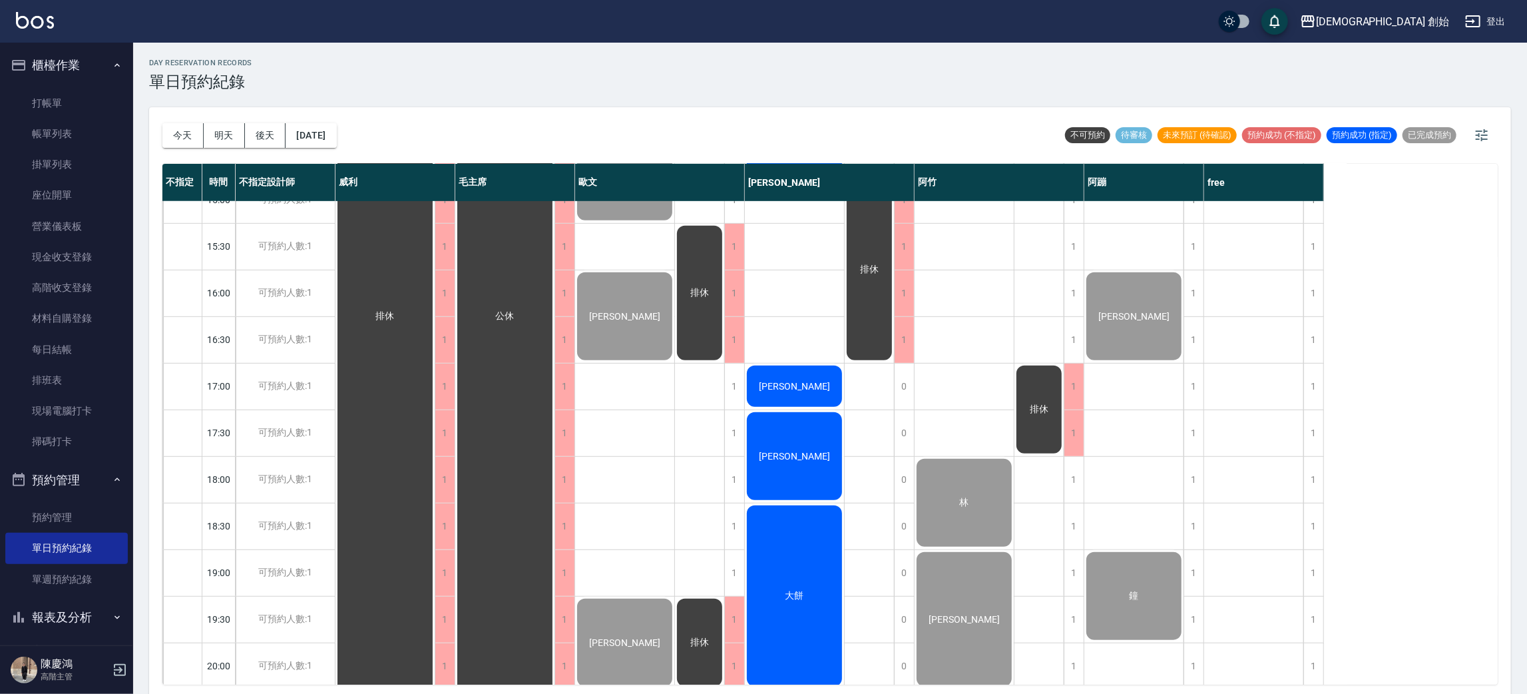
scroll to position [783, 0]
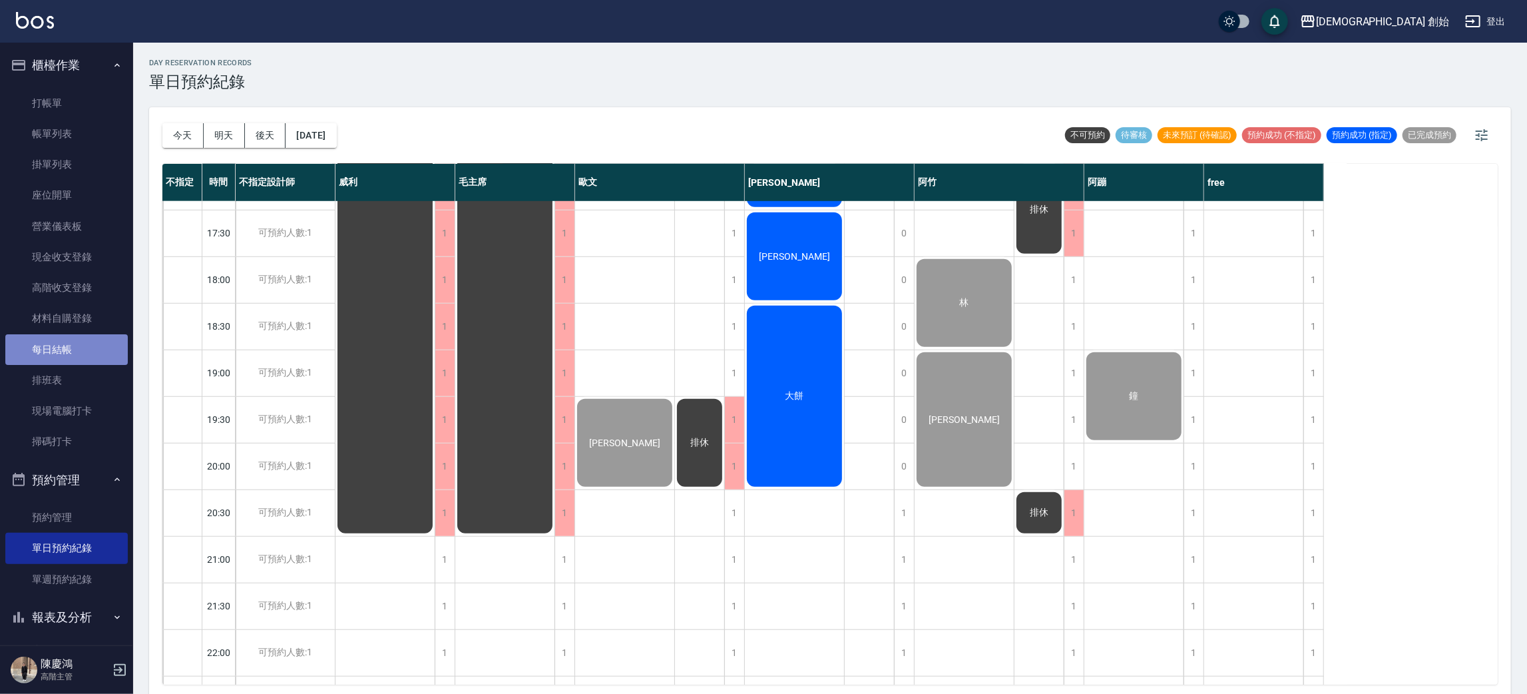
click at [83, 346] on link "每日結帳" at bounding box center [66, 349] width 122 height 31
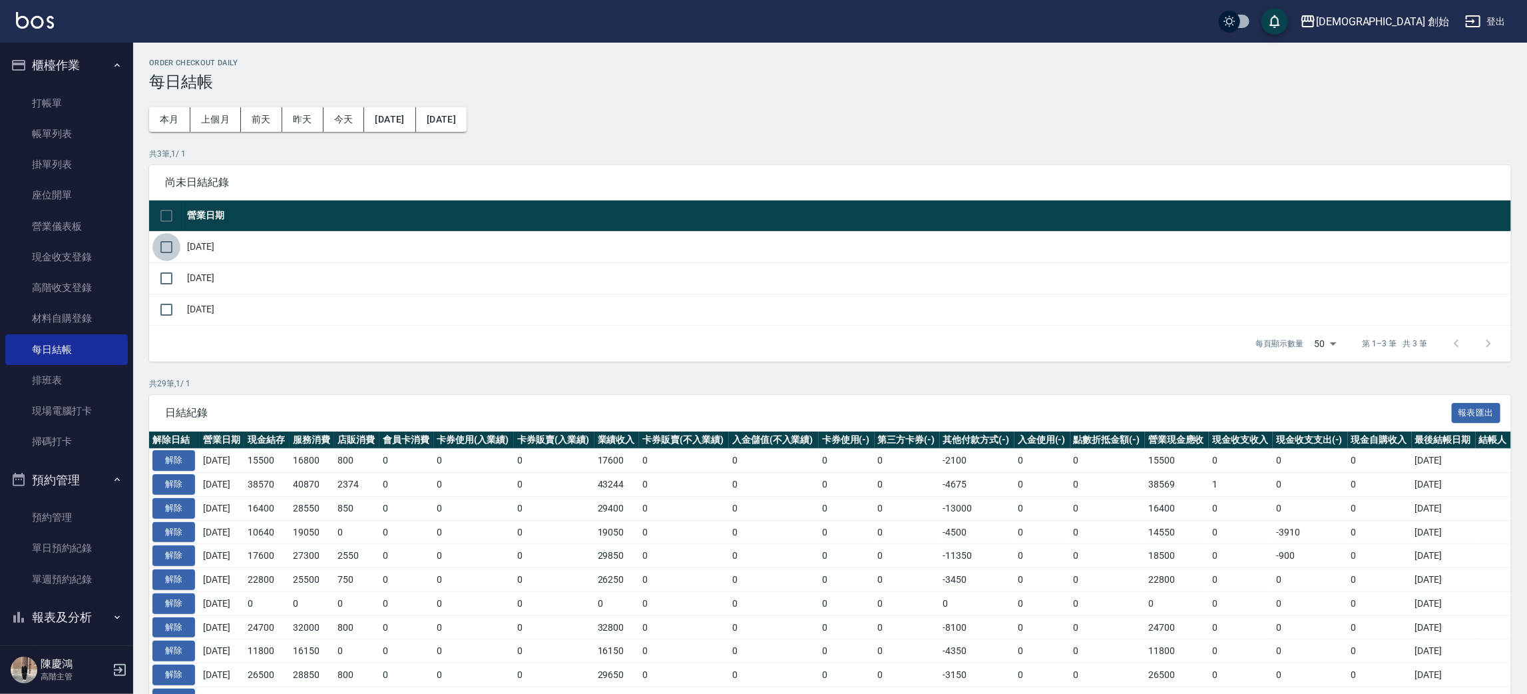
click at [178, 252] on input "checkbox" at bounding box center [166, 247] width 28 height 28
checkbox input "true"
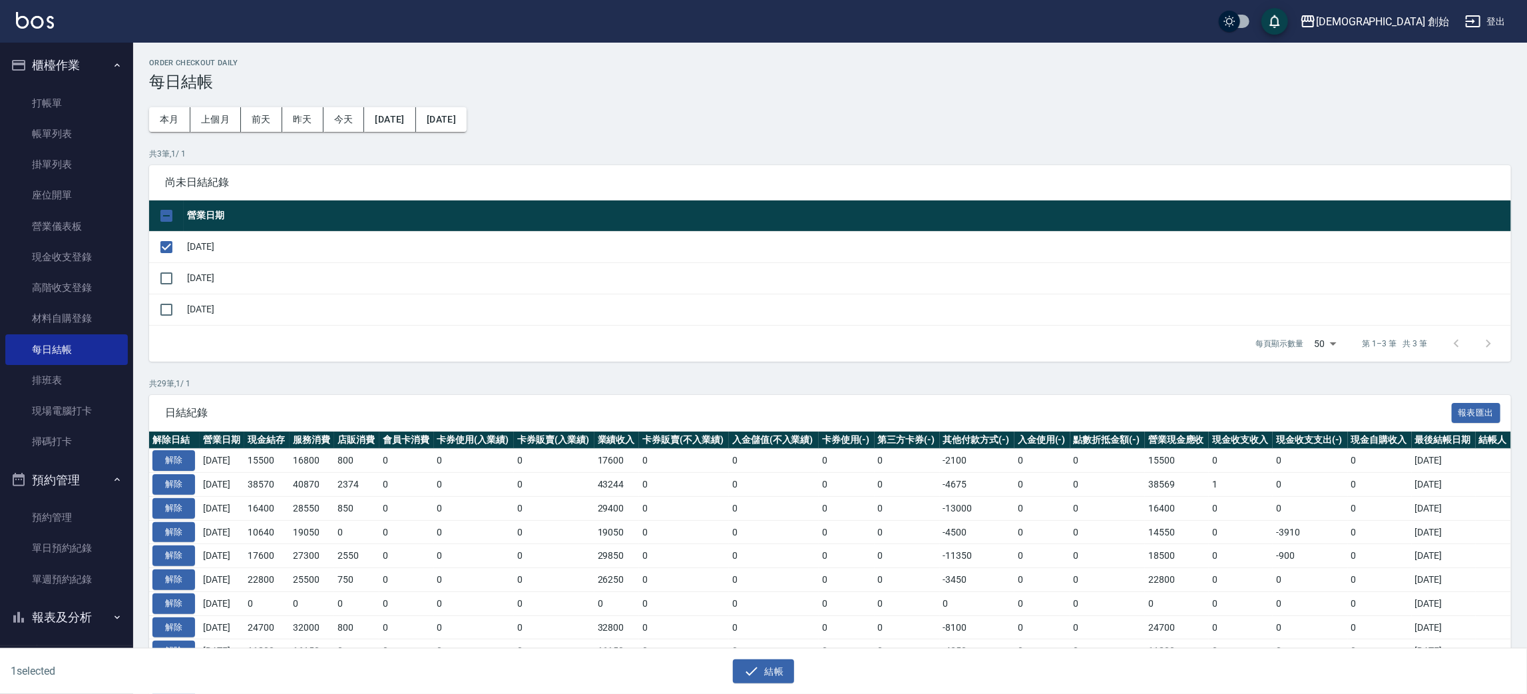
click at [202, 285] on td "2025/09/23" at bounding box center [847, 277] width 1327 height 31
click at [169, 285] on input "checkbox" at bounding box center [166, 278] width 28 height 28
checkbox input "true"
click at [764, 670] on button "結帳" at bounding box center [764, 671] width 62 height 25
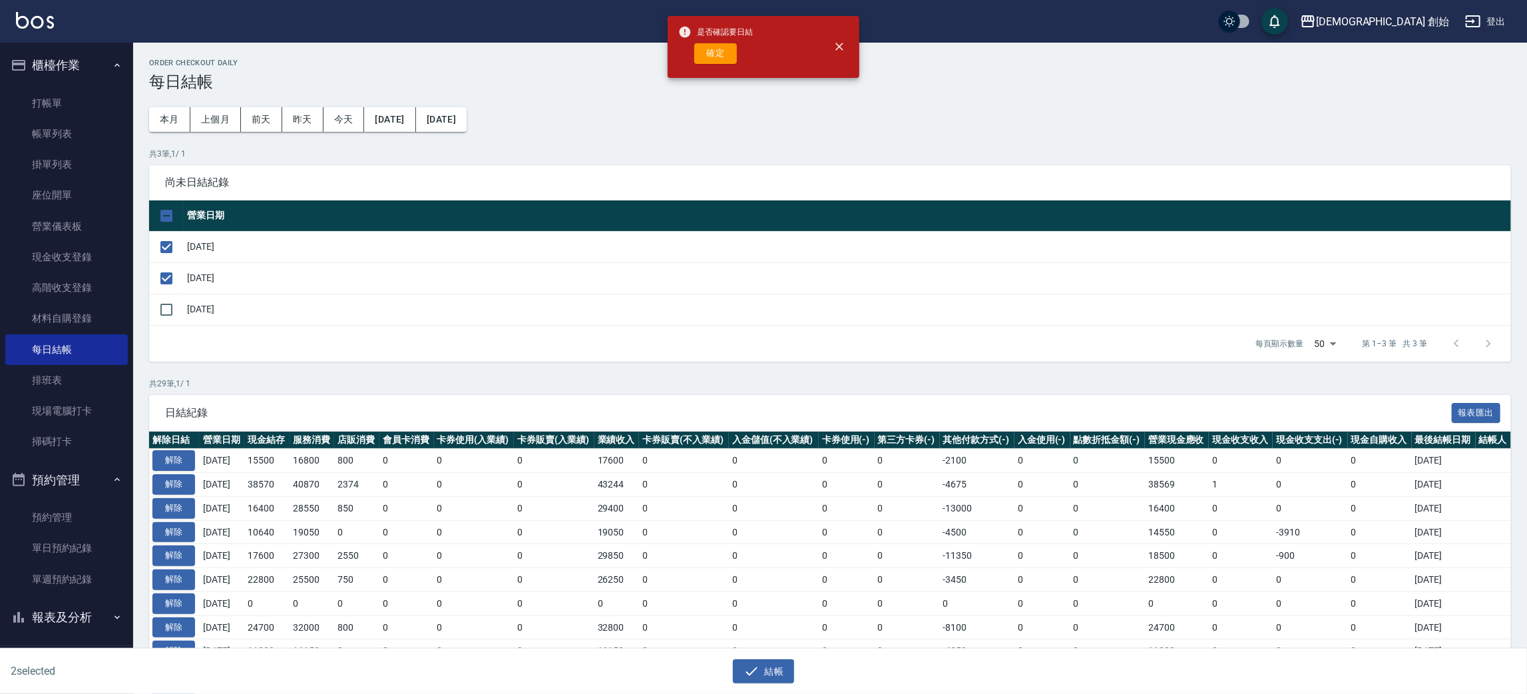
click at [702, 98] on div "Order checkout daily 每日結帳 本月 上個月 前天 昨天 今天 2025/08/24 2025/09/24 共 3 筆, 1 / 1 尚未…" at bounding box center [830, 625] width 1394 height 1165
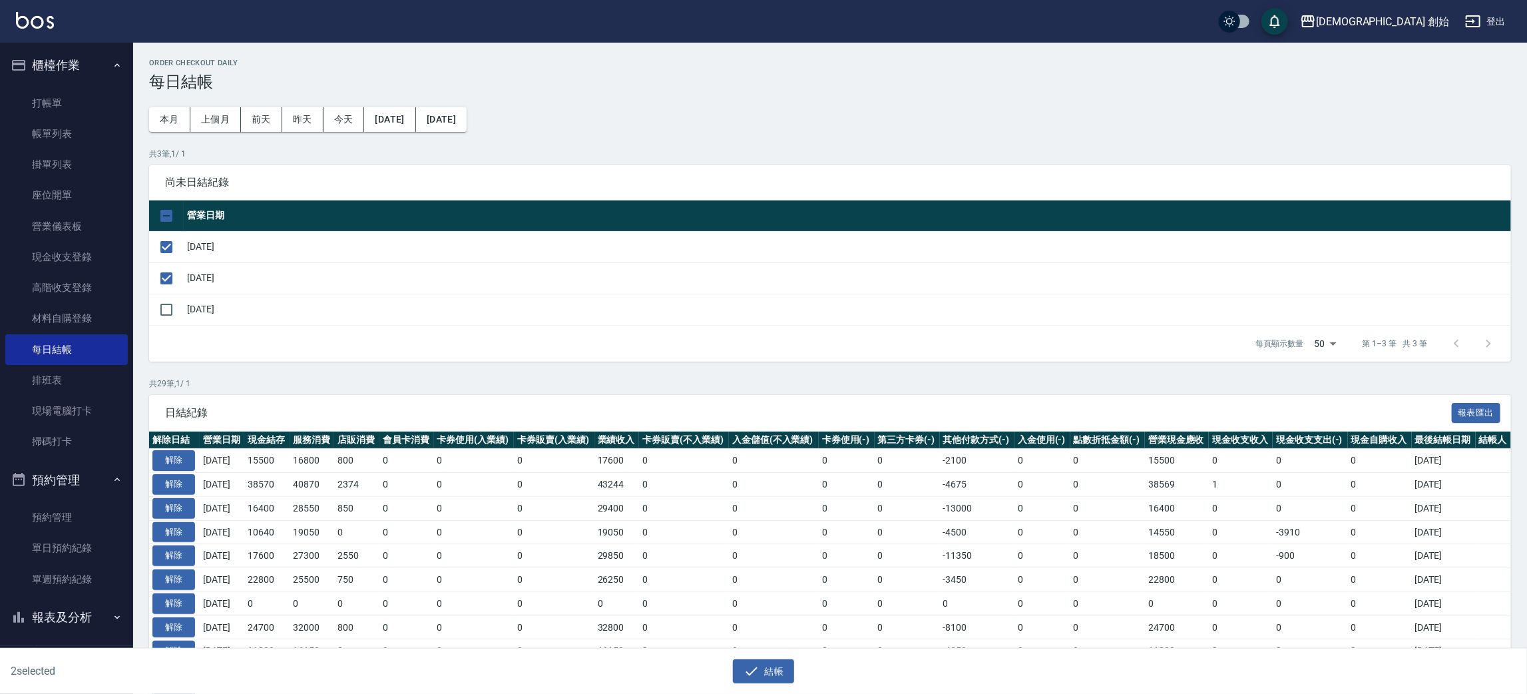
scroll to position [200, 0]
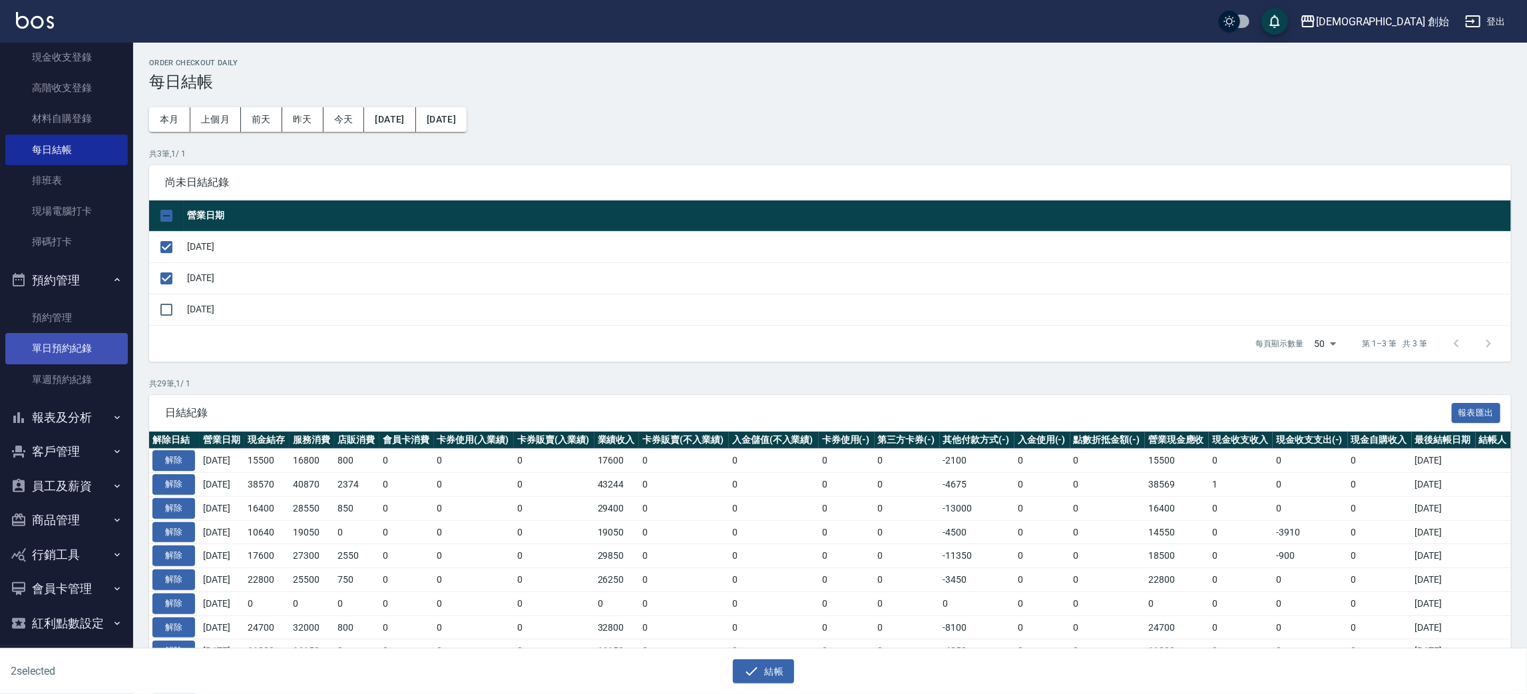
click at [58, 353] on link "單日預約紀錄" at bounding box center [66, 348] width 122 height 31
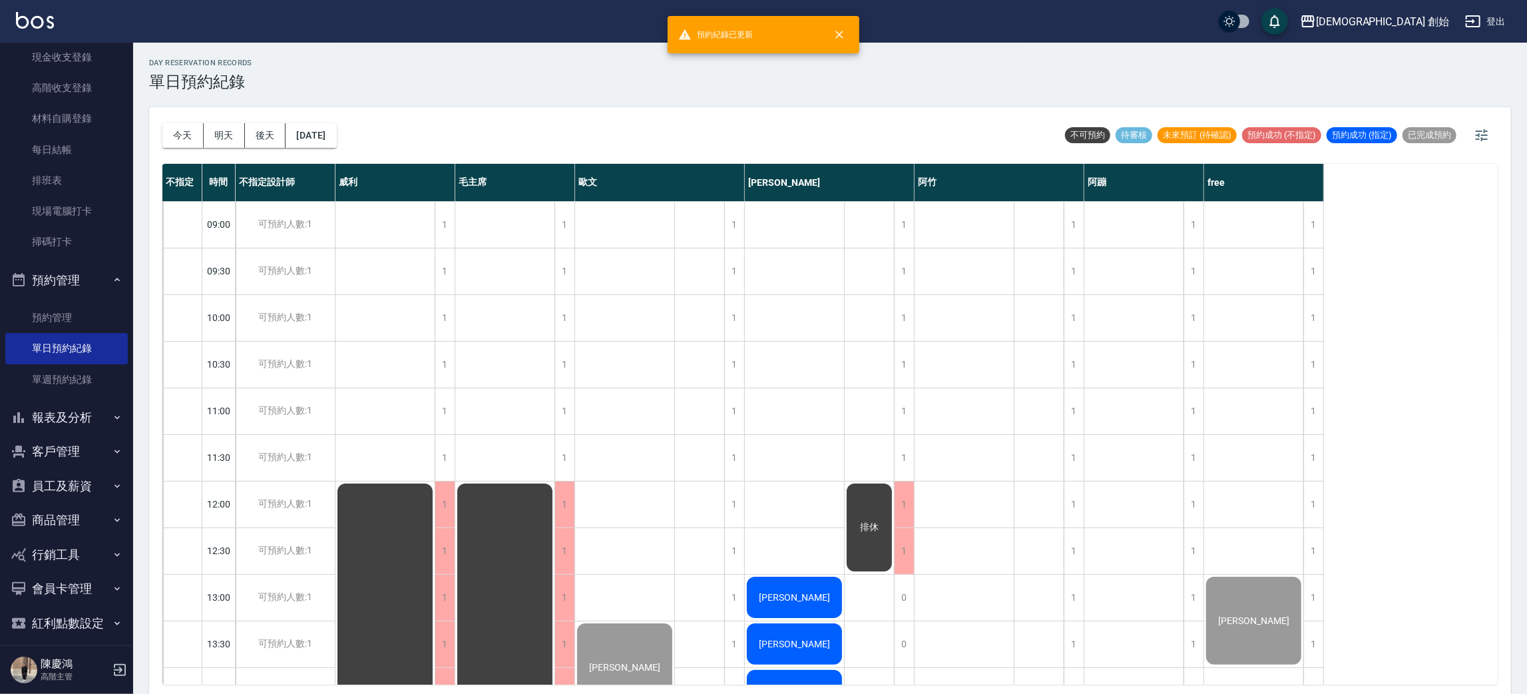
scroll to position [200, 0]
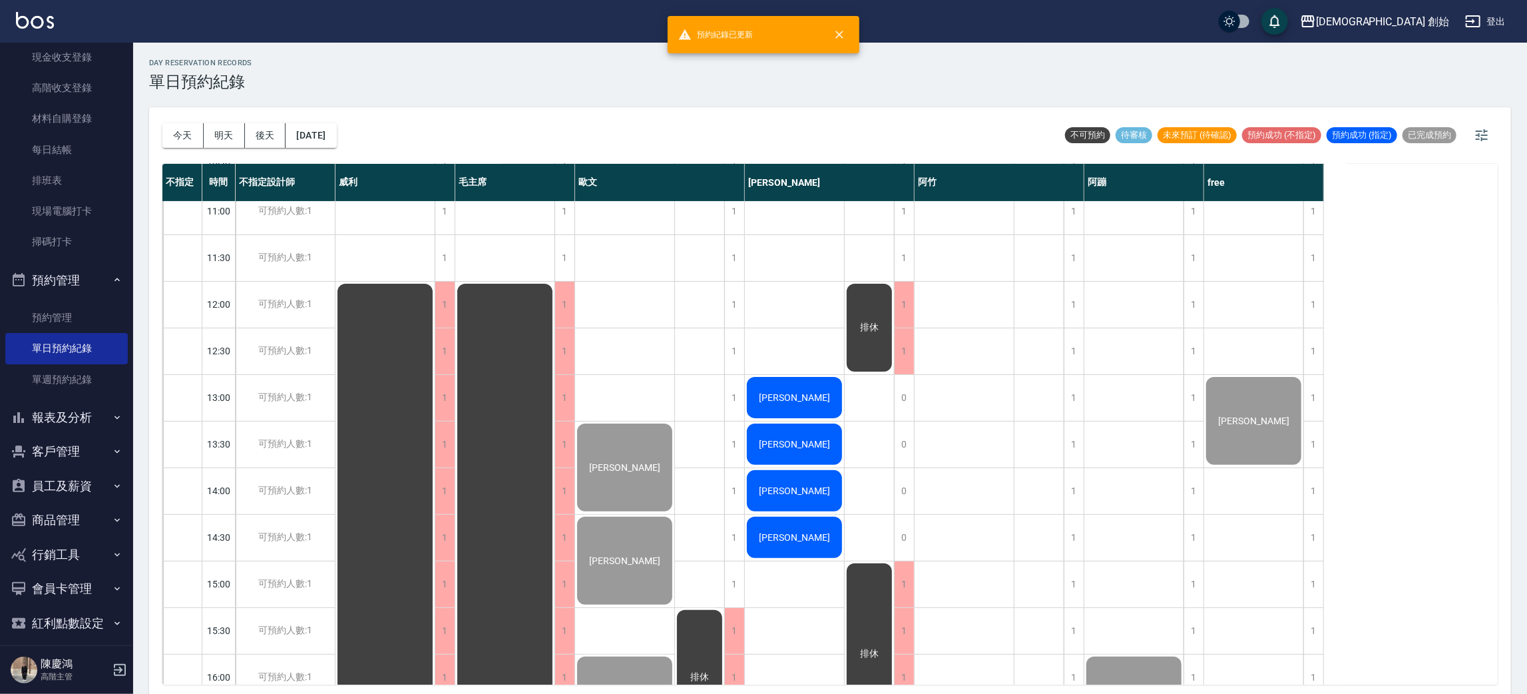
click at [801, 405] on div "[PERSON_NAME]" at bounding box center [794, 397] width 99 height 45
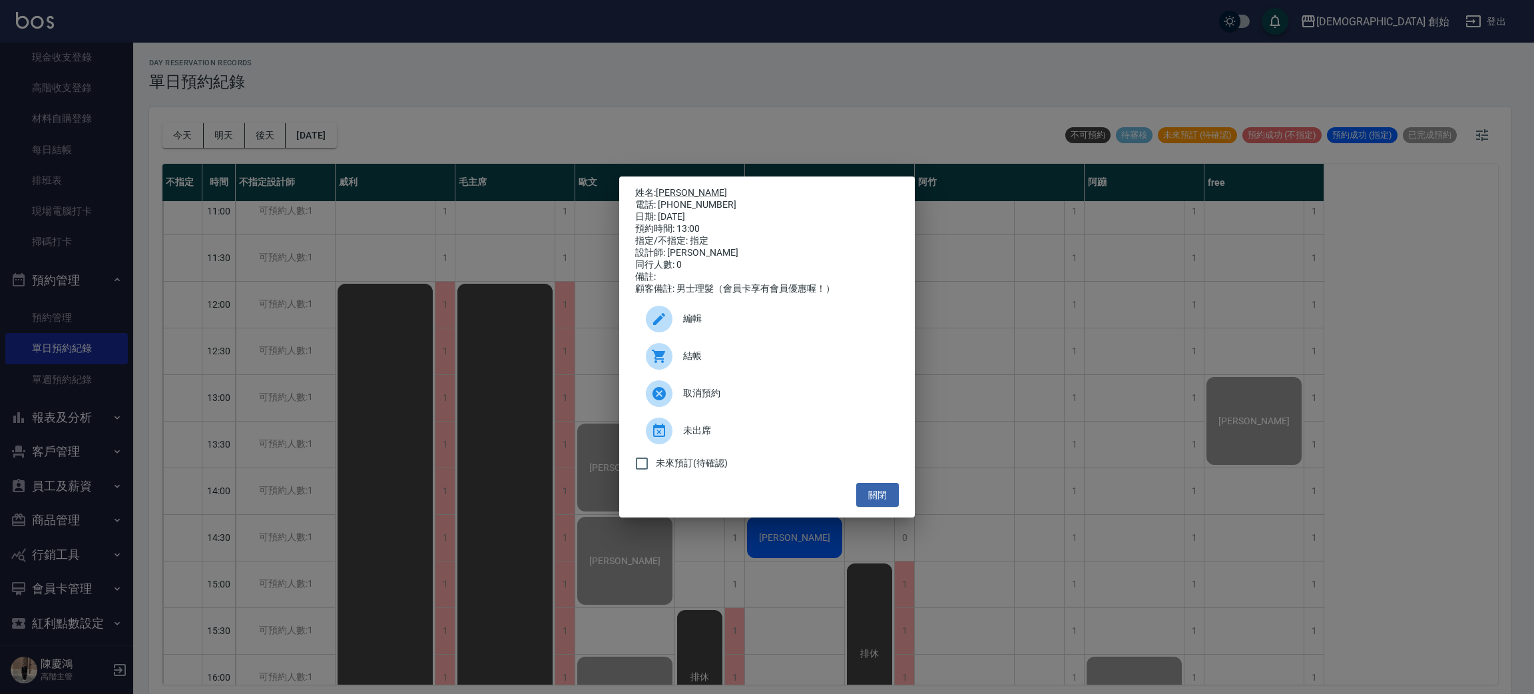
click at [704, 204] on div "電話: 0970488723" at bounding box center [767, 205] width 264 height 12
copy div "0970488723"
drag, startPoint x: 306, startPoint y: 426, endPoint x: 333, endPoint y: 406, distance: 34.4
click at [310, 419] on div "姓名: 徐建富 電話: 0970488723 日期: 2025/09/24 預約時間: 13:00 指定/不指定: 指定 設計師: 潘潘 同行人數: 0 備註…" at bounding box center [767, 347] width 1534 height 694
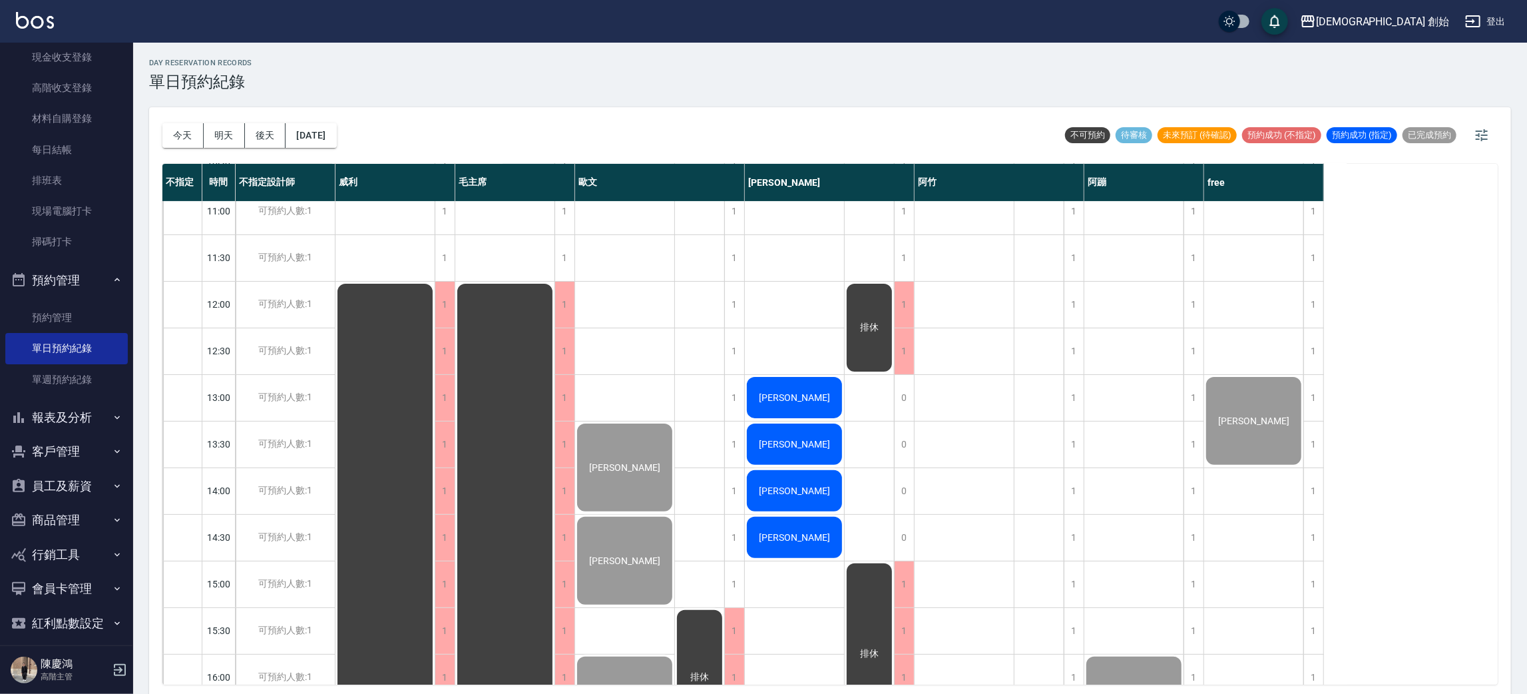
click at [825, 441] on div "[PERSON_NAME]" at bounding box center [794, 443] width 99 height 45
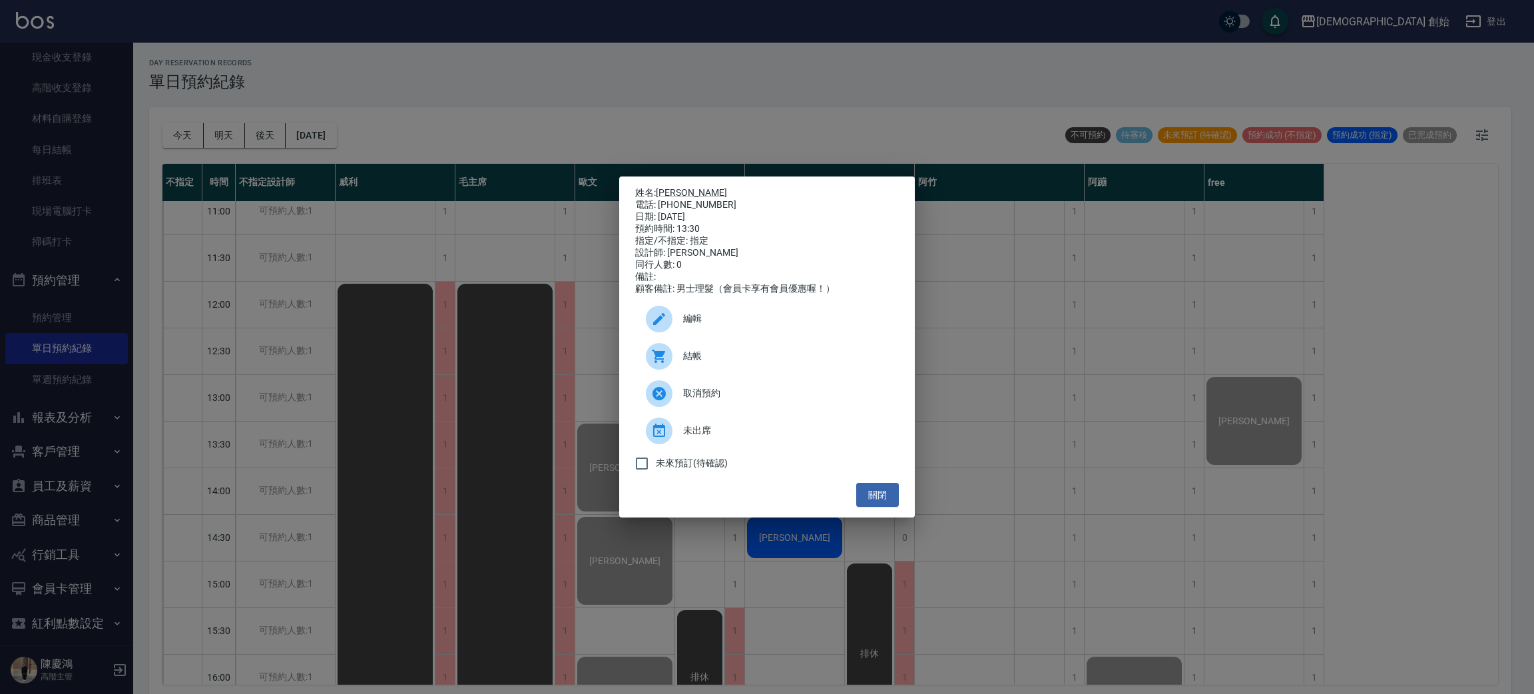
click at [706, 347] on div "結帳" at bounding box center [767, 355] width 264 height 37
click at [1008, 425] on div "姓名: 李冠君 電話: 0936845558 日期: 2025/09/24 預約時間: 13:30 指定/不指定: 指定 設計師: 潘潘 同行人數: 0 備註…" at bounding box center [767, 347] width 1534 height 694
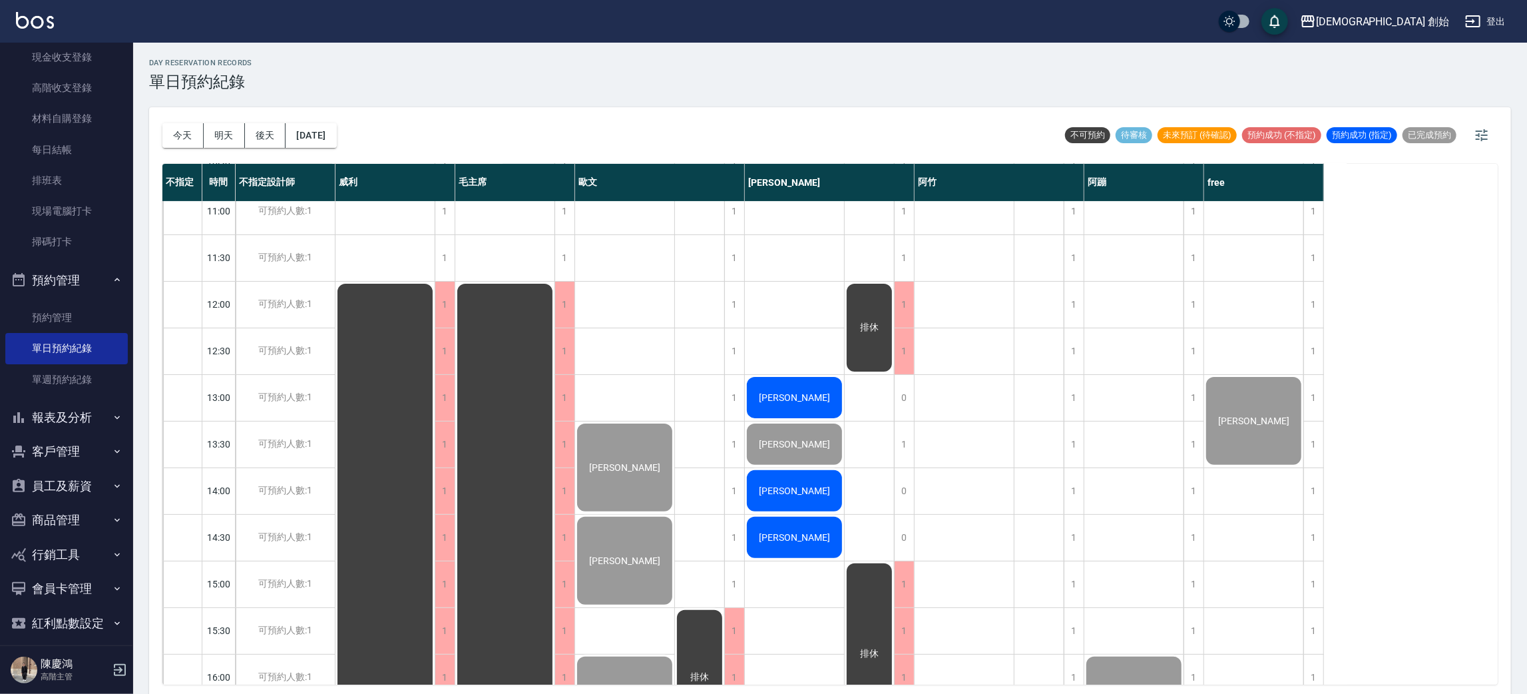
click at [792, 486] on span "[PERSON_NAME]" at bounding box center [794, 490] width 77 height 11
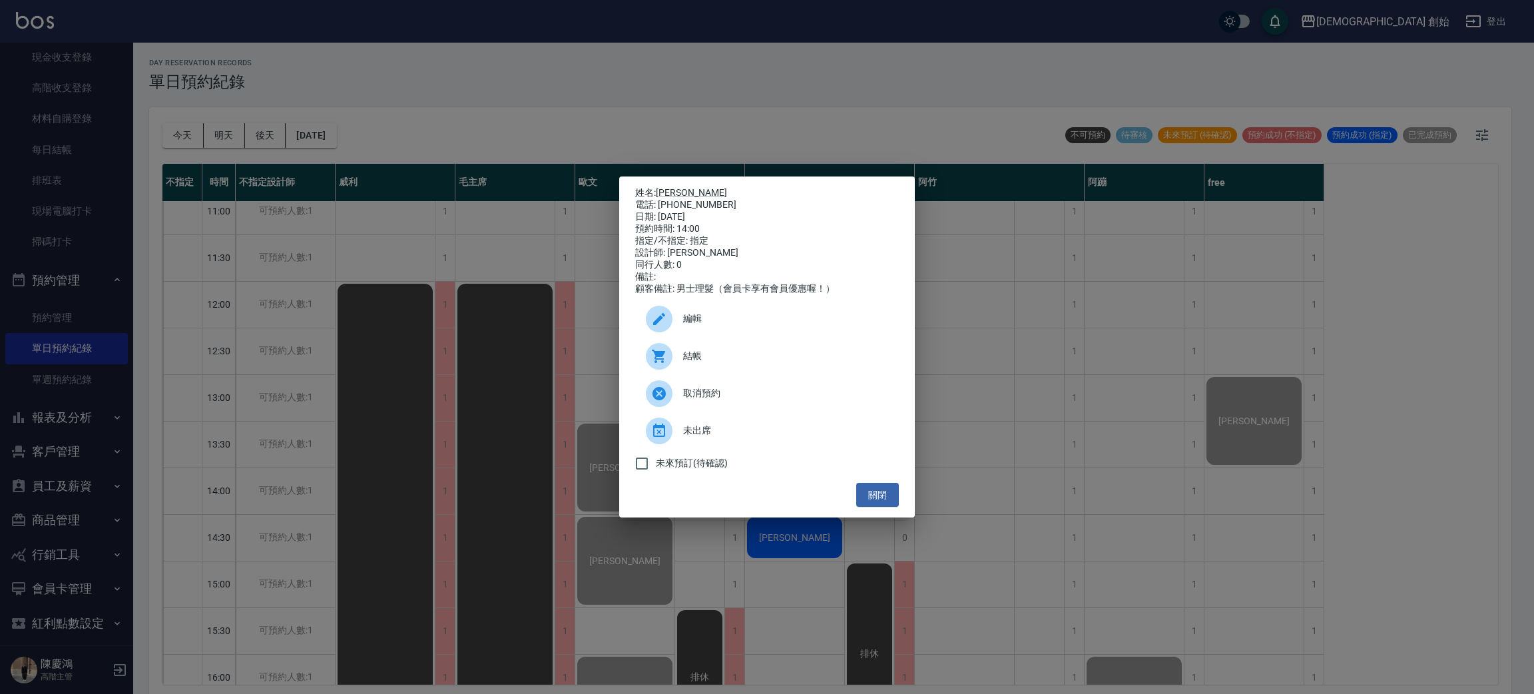
click at [694, 351] on div "結帳" at bounding box center [767, 355] width 264 height 37
drag, startPoint x: 278, startPoint y: 370, endPoint x: 570, endPoint y: 499, distance: 319.2
click at [282, 375] on div "姓名: 趙子捷 電話: 0902380878 日期: 2025/09/24 預約時間: 14:00 指定/不指定: 指定 設計師: 潘潘 同行人數: 0 備註…" at bounding box center [767, 347] width 1534 height 694
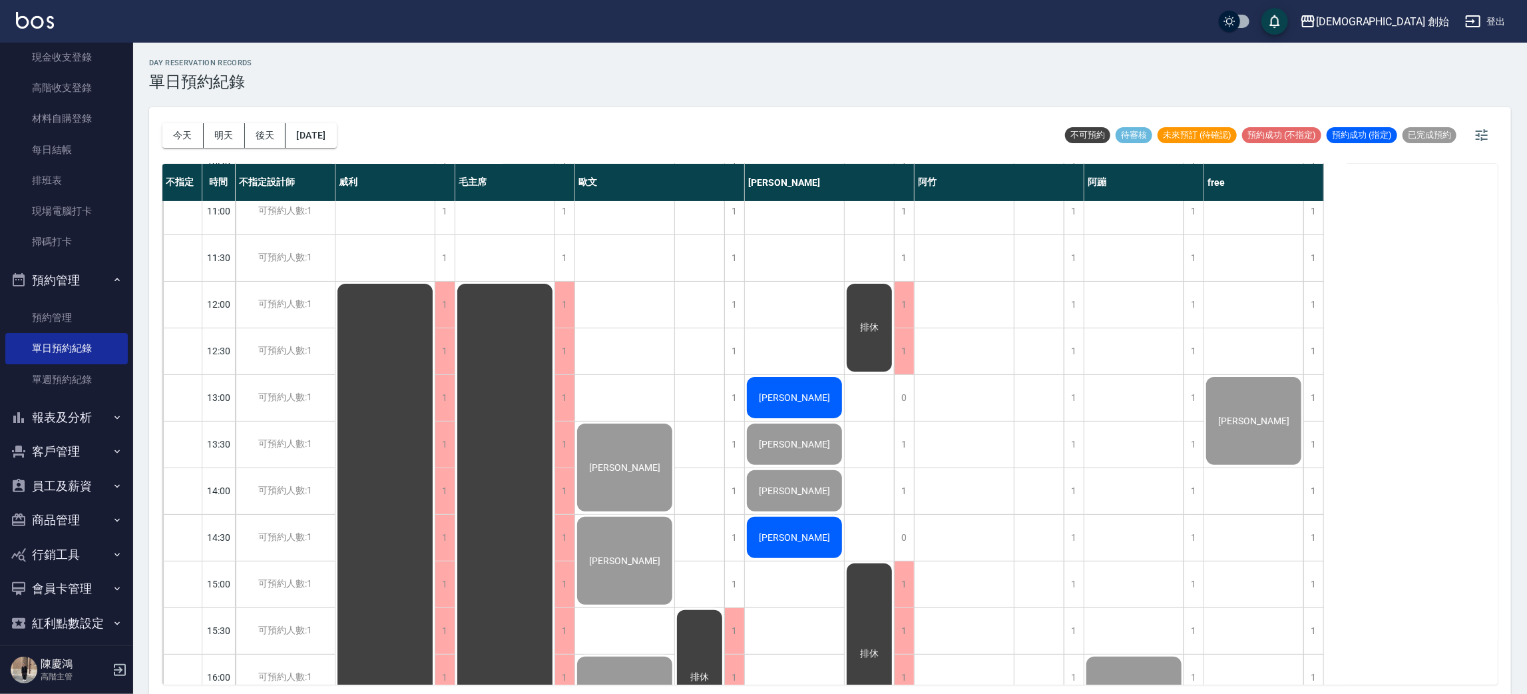
click at [817, 526] on div "[PERSON_NAME]" at bounding box center [794, 537] width 99 height 45
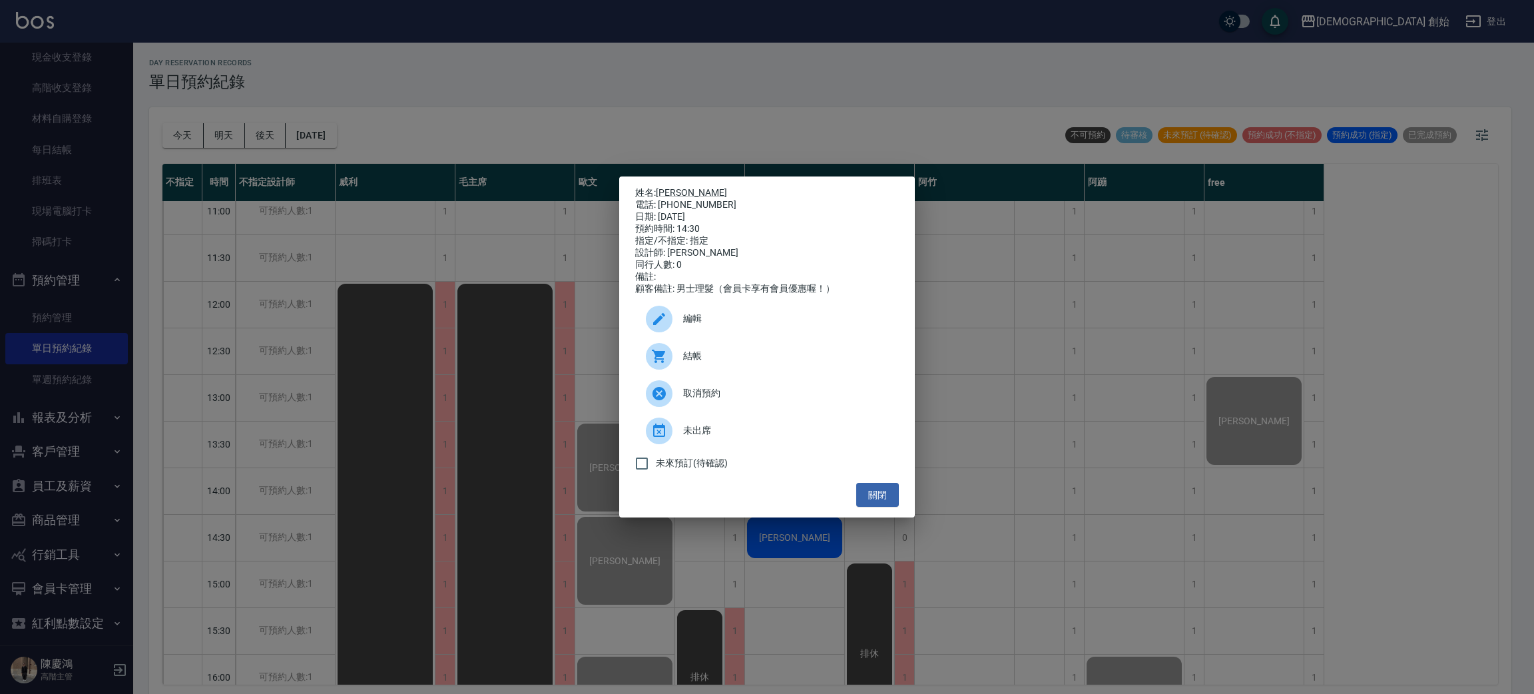
click at [683, 361] on span "結帳" at bounding box center [785, 356] width 205 height 14
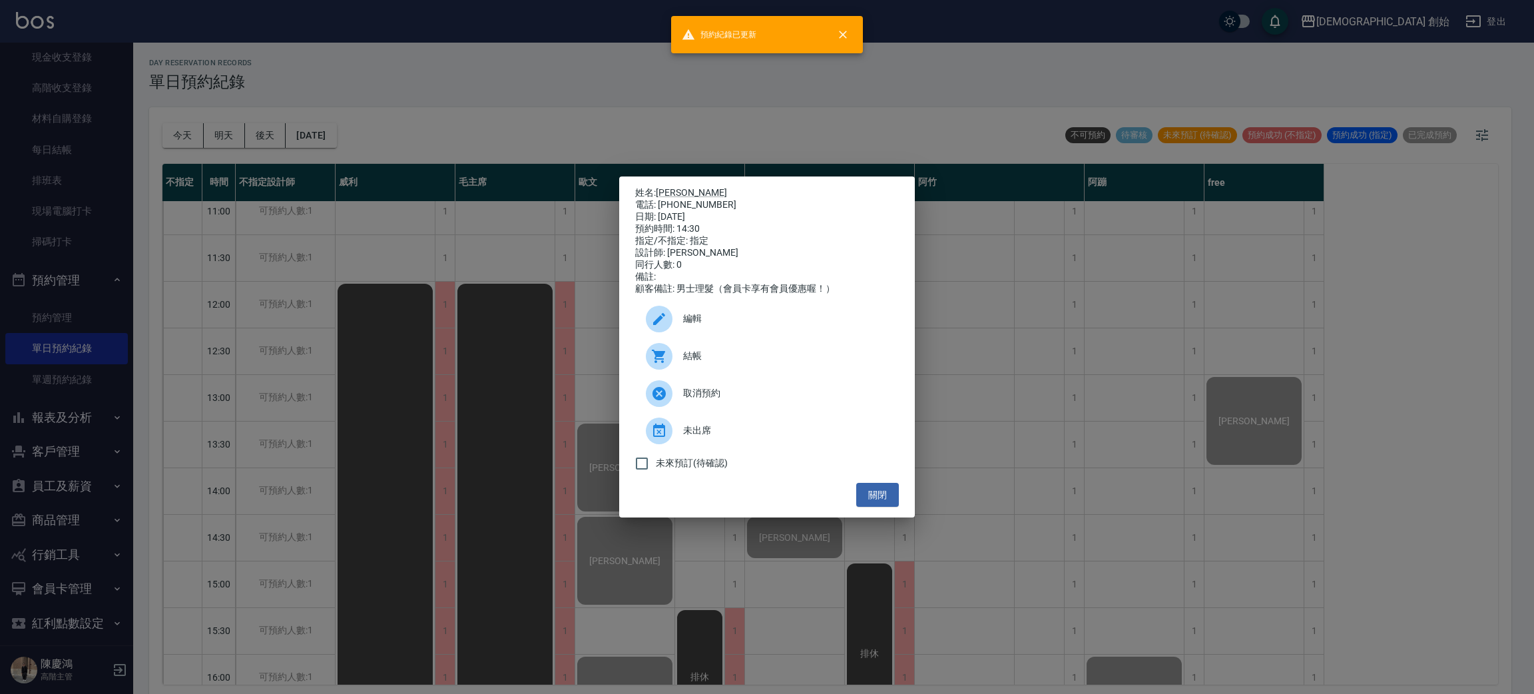
click at [246, 274] on div "姓名: 羅渙傑 電話: 0979711236 日期: 2025/09/24 預約時間: 14:30 指定/不指定: 指定 設計師: 潘潘 同行人數: 0 備註…" at bounding box center [767, 347] width 1534 height 694
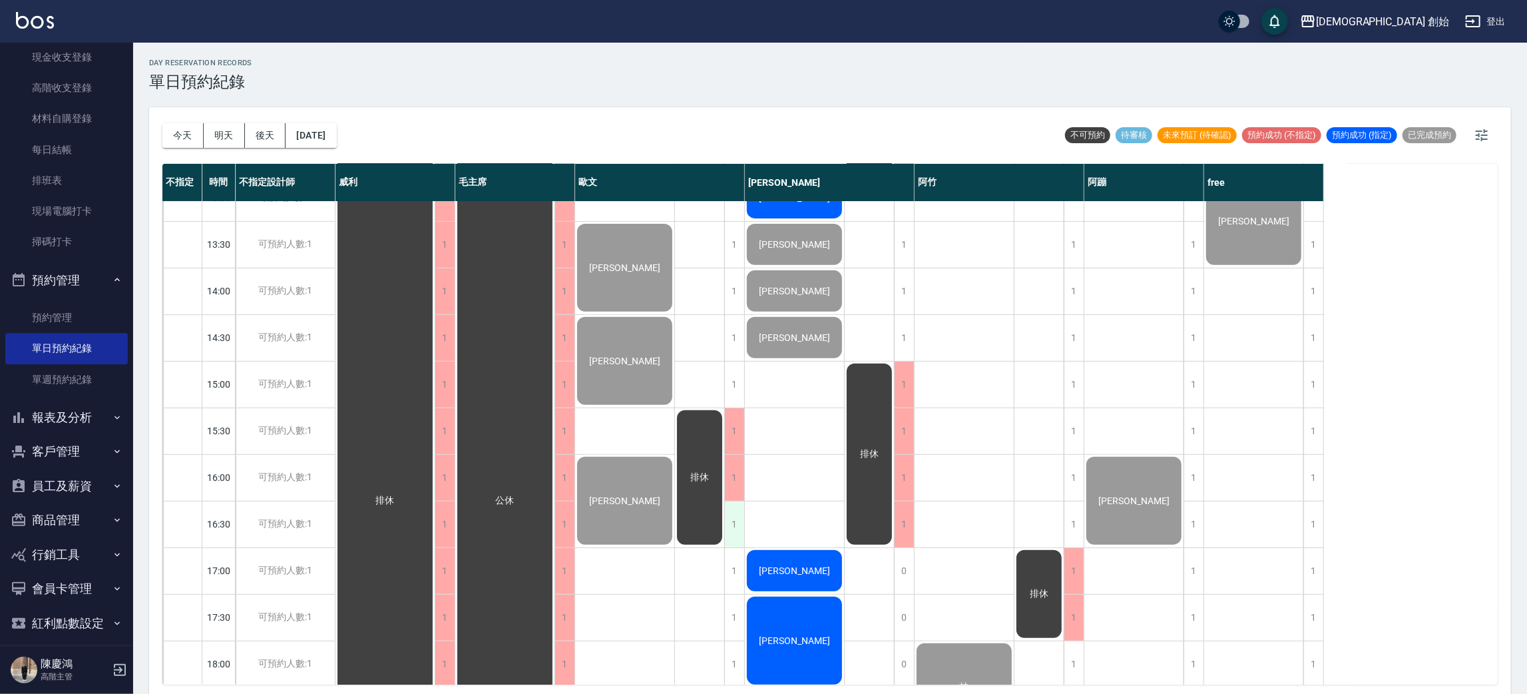
scroll to position [499, 0]
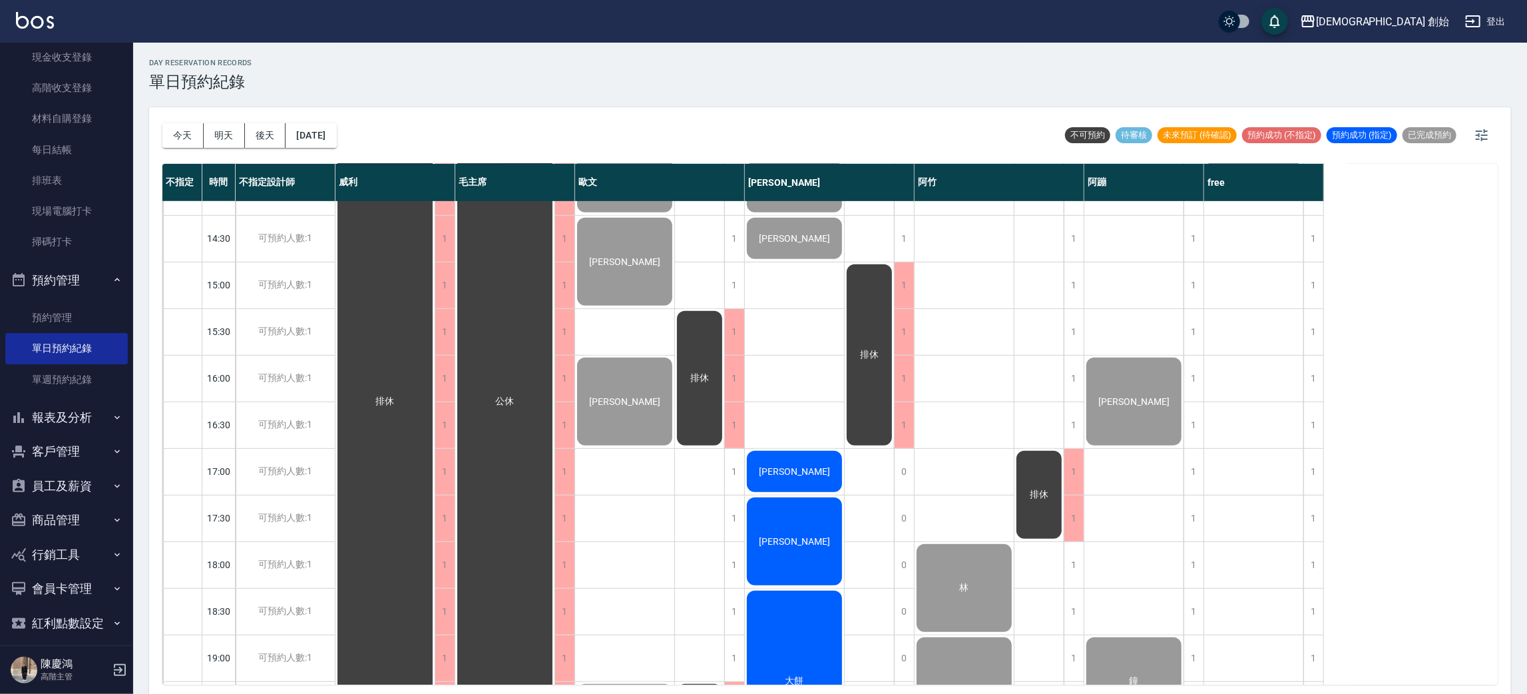
click at [801, 530] on div "[PERSON_NAME]" at bounding box center [794, 541] width 99 height 92
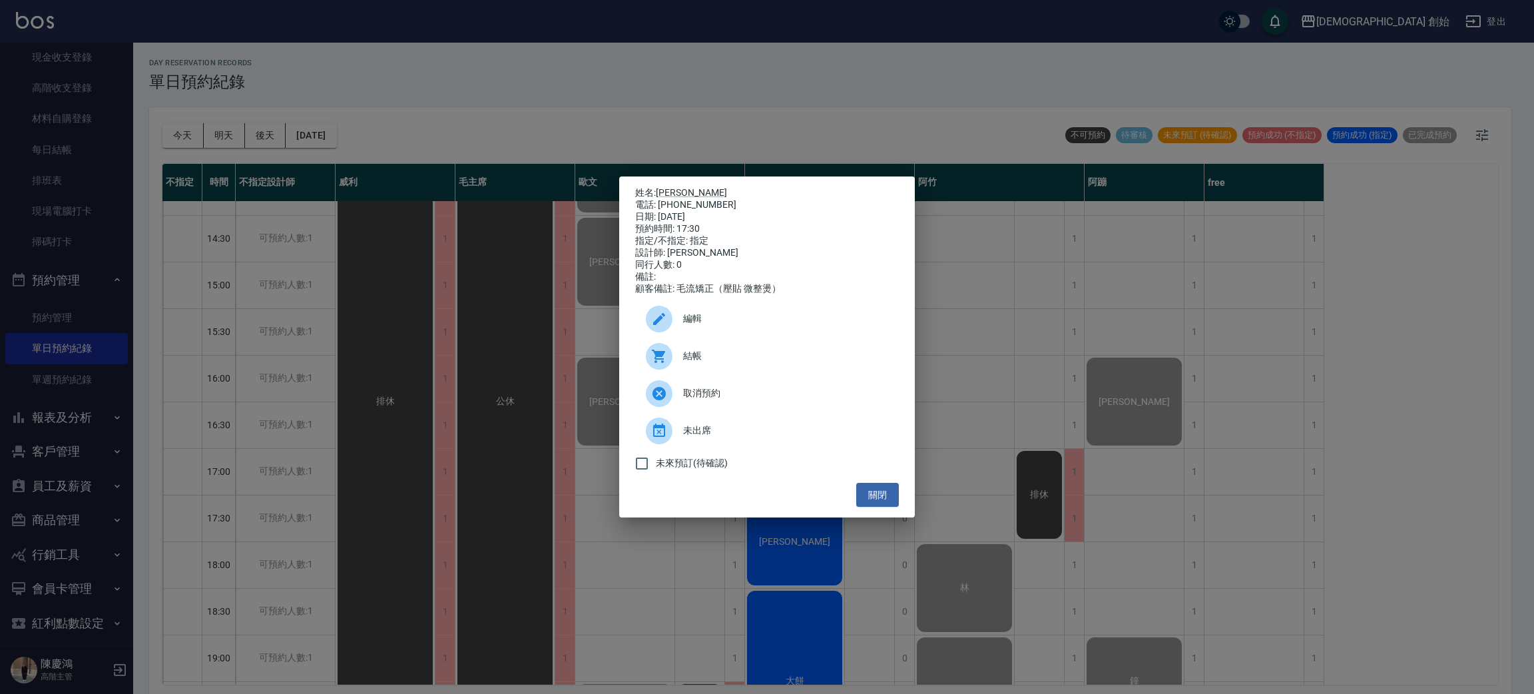
click at [701, 363] on span "結帳" at bounding box center [785, 356] width 205 height 14
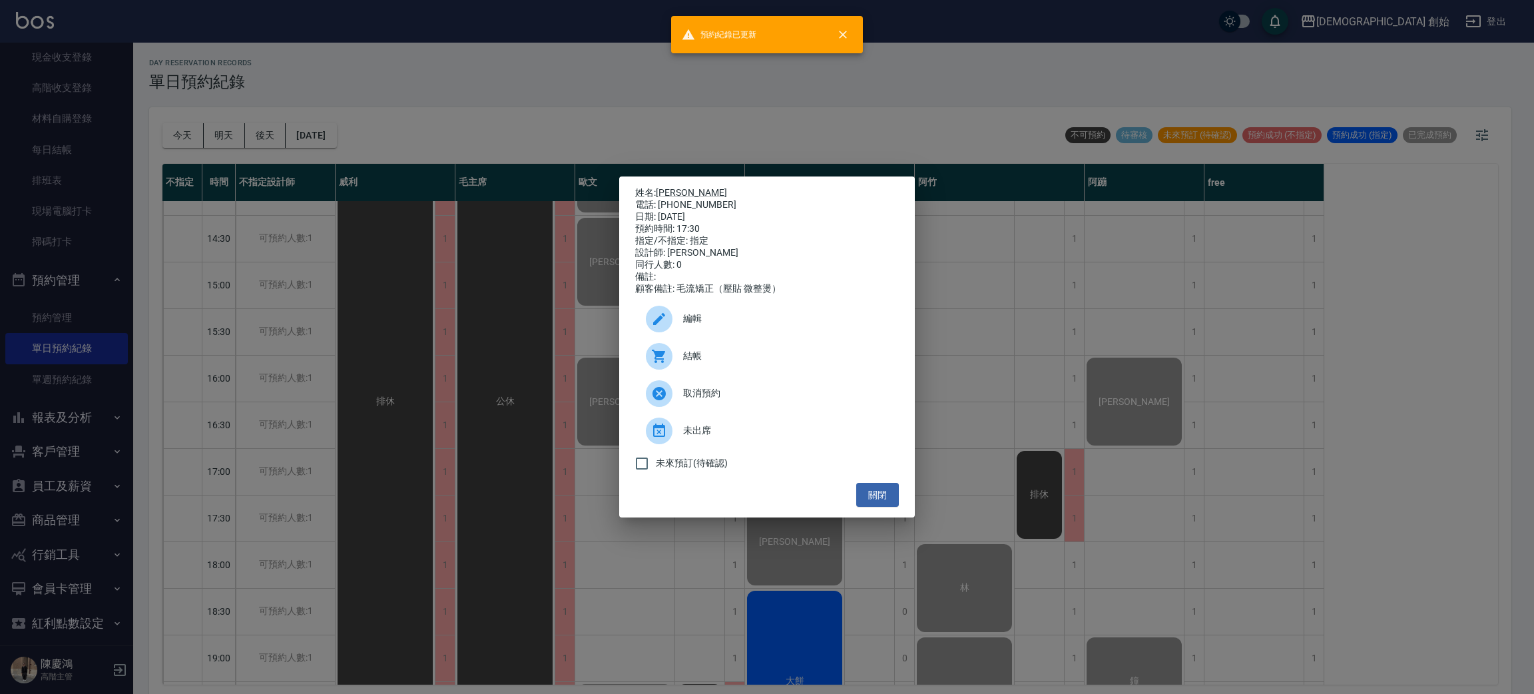
drag, startPoint x: 350, startPoint y: 458, endPoint x: 402, endPoint y: 487, distance: 59.3
click at [357, 459] on div "姓名: 陳宥廷 電話: 0930763897 日期: 2025/09/24 預約時間: 17:30 指定/不指定: 指定 設計師: 潘潘 同行人數: 0 備註…" at bounding box center [767, 347] width 1534 height 694
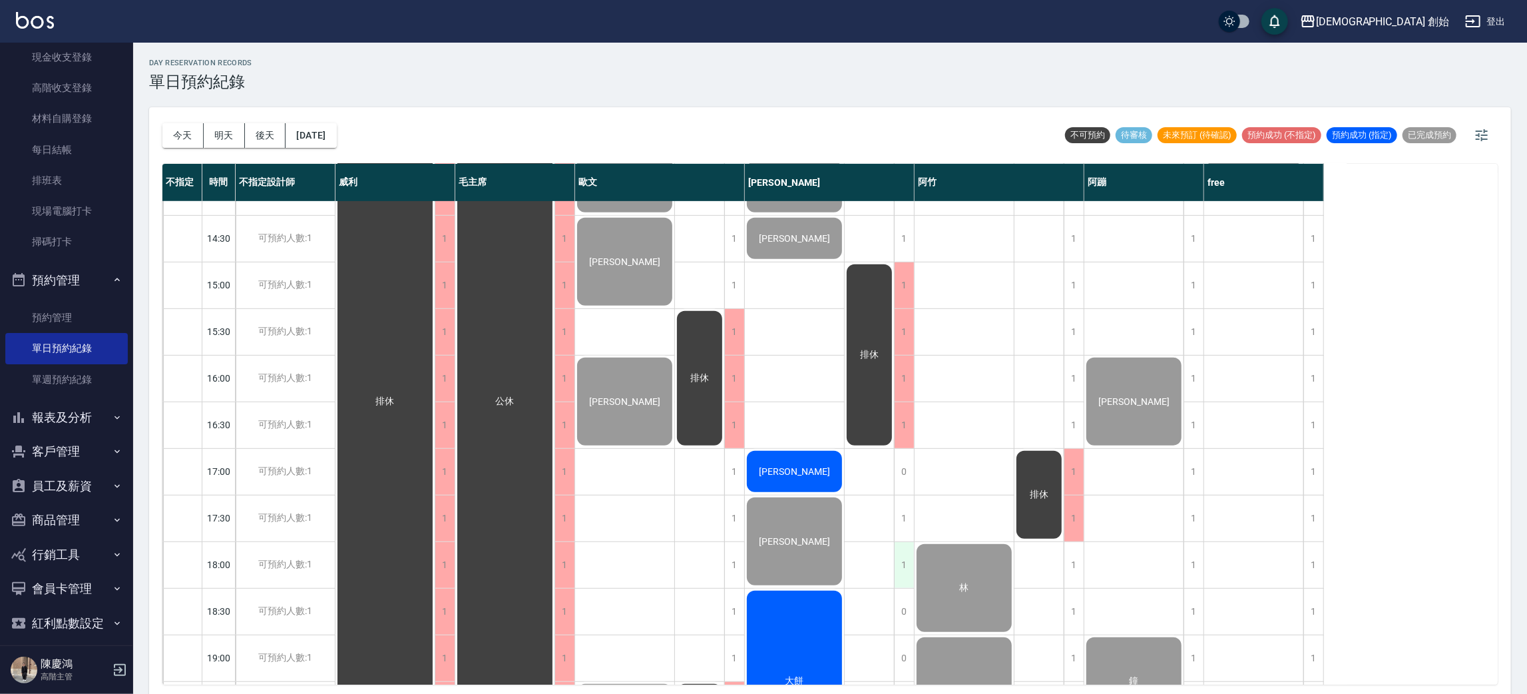
scroll to position [799, 0]
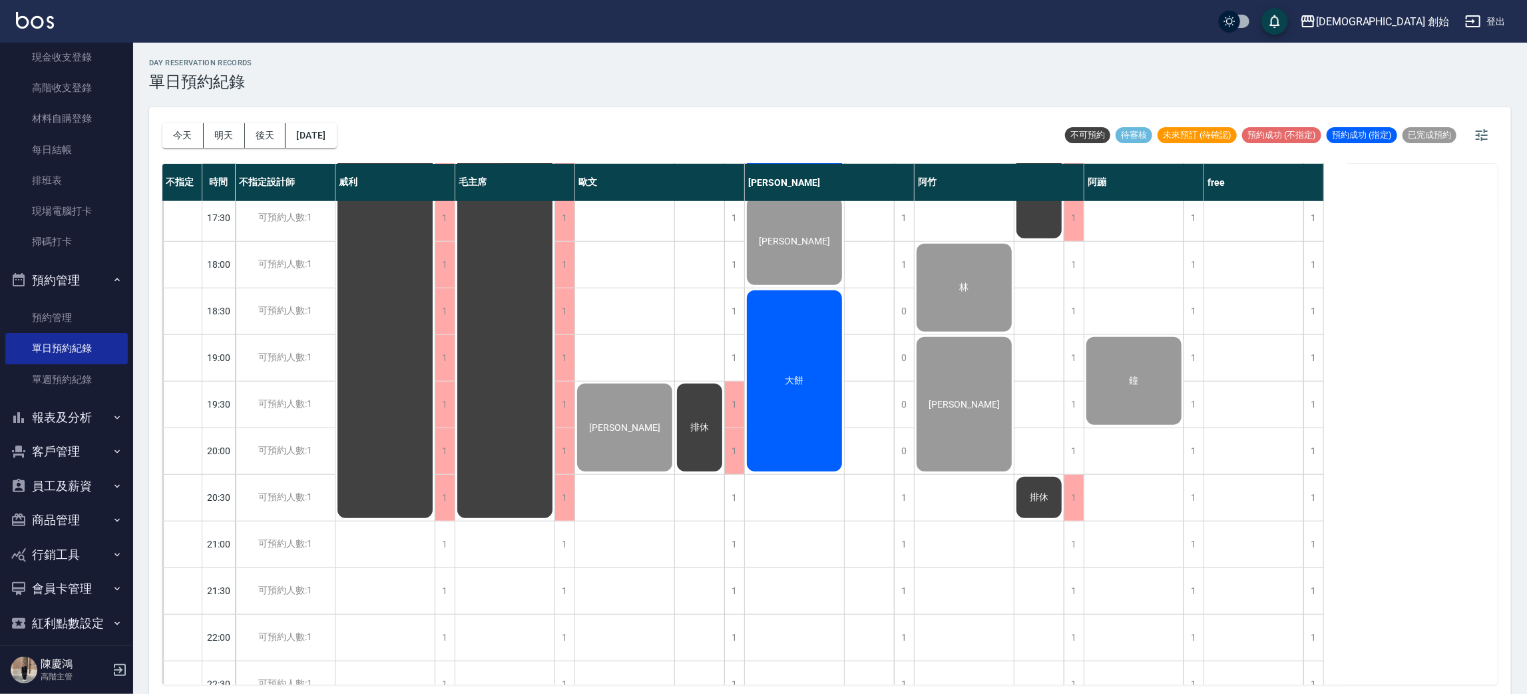
click at [803, 391] on div "大餅" at bounding box center [794, 380] width 99 height 185
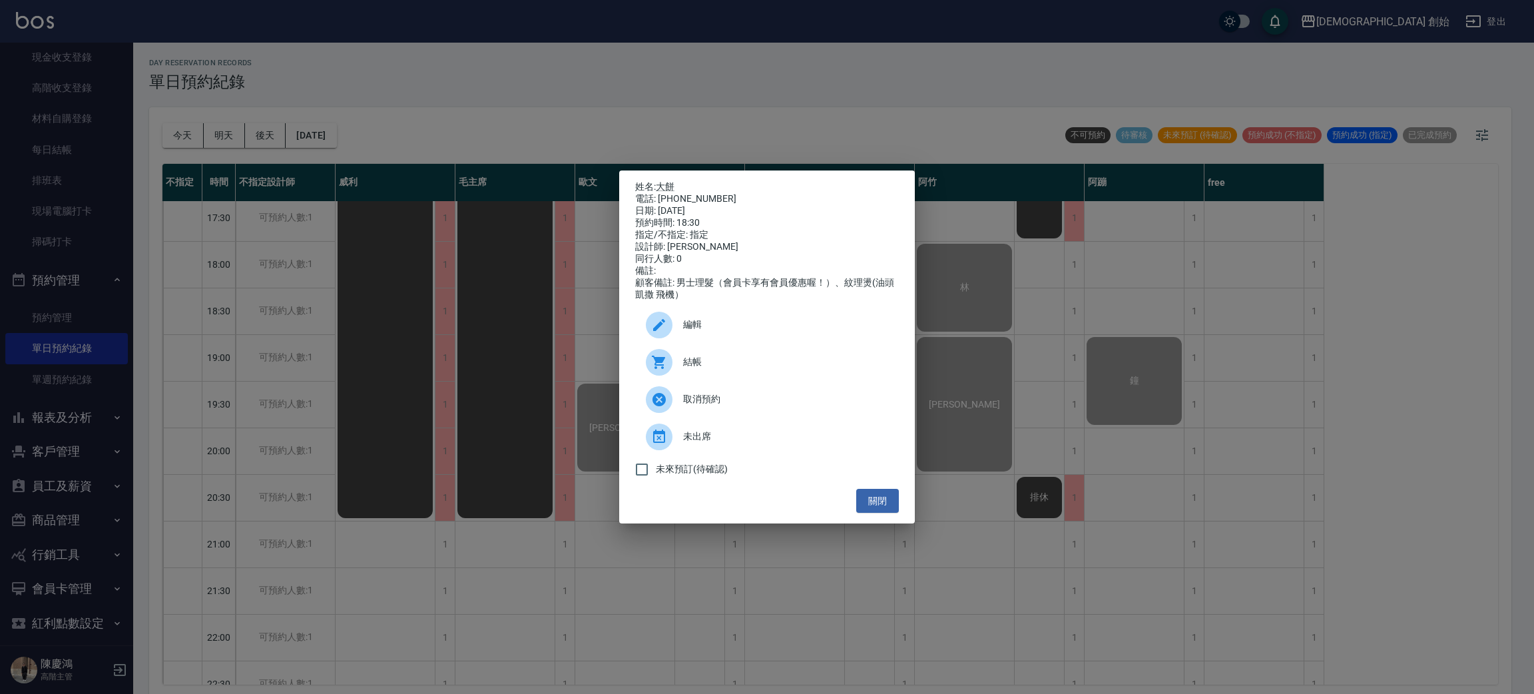
click at [684, 361] on div "結帳" at bounding box center [767, 361] width 264 height 37
click at [482, 350] on div "姓名: 大餅 電話: 0909188403 日期: 2025/09/24 預約時間: 18:30 指定/不指定: 指定 設計師: 潘潘 同行人數: 0 備註:…" at bounding box center [767, 347] width 1534 height 694
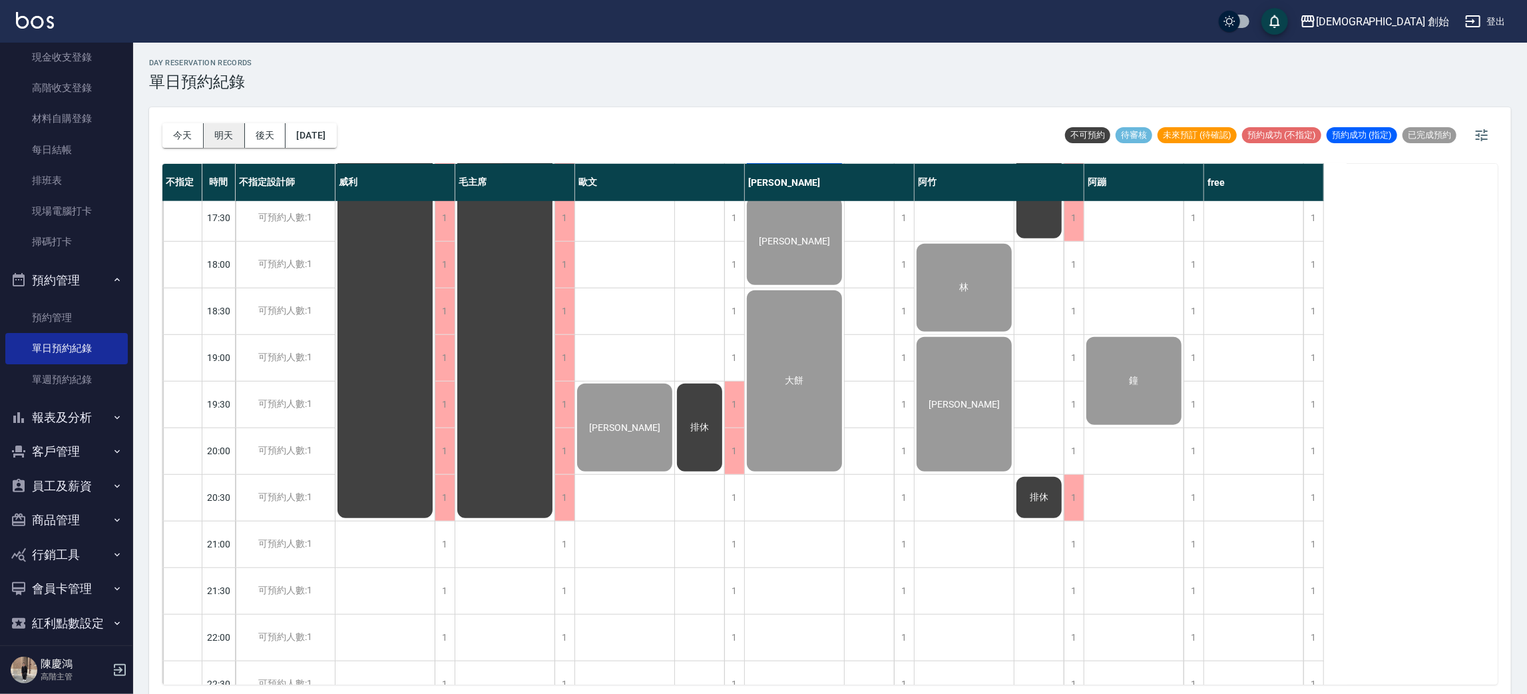
click at [207, 125] on button "明天" at bounding box center [224, 135] width 41 height 25
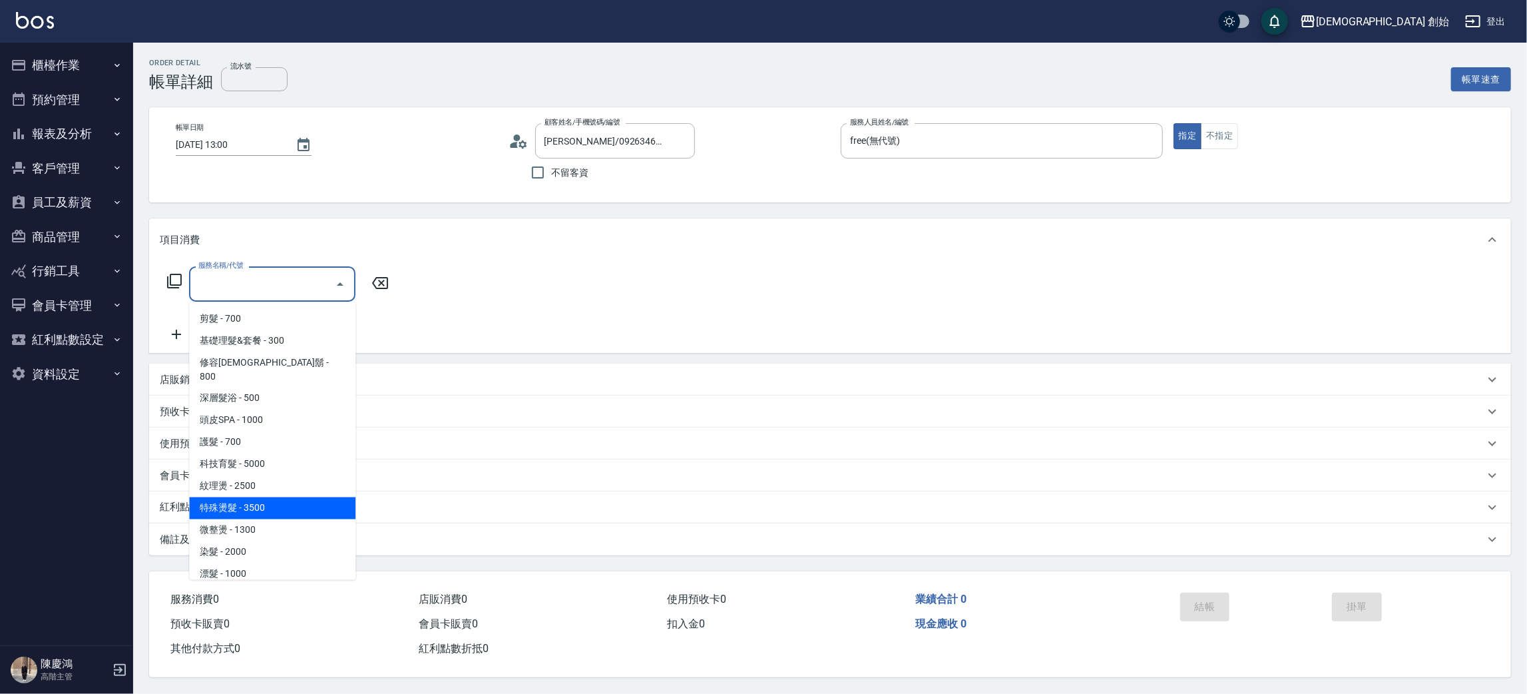
click at [273, 497] on span "特殊燙髮 - 3500" at bounding box center [272, 508] width 166 height 22
type input "特殊燙髮(D02)"
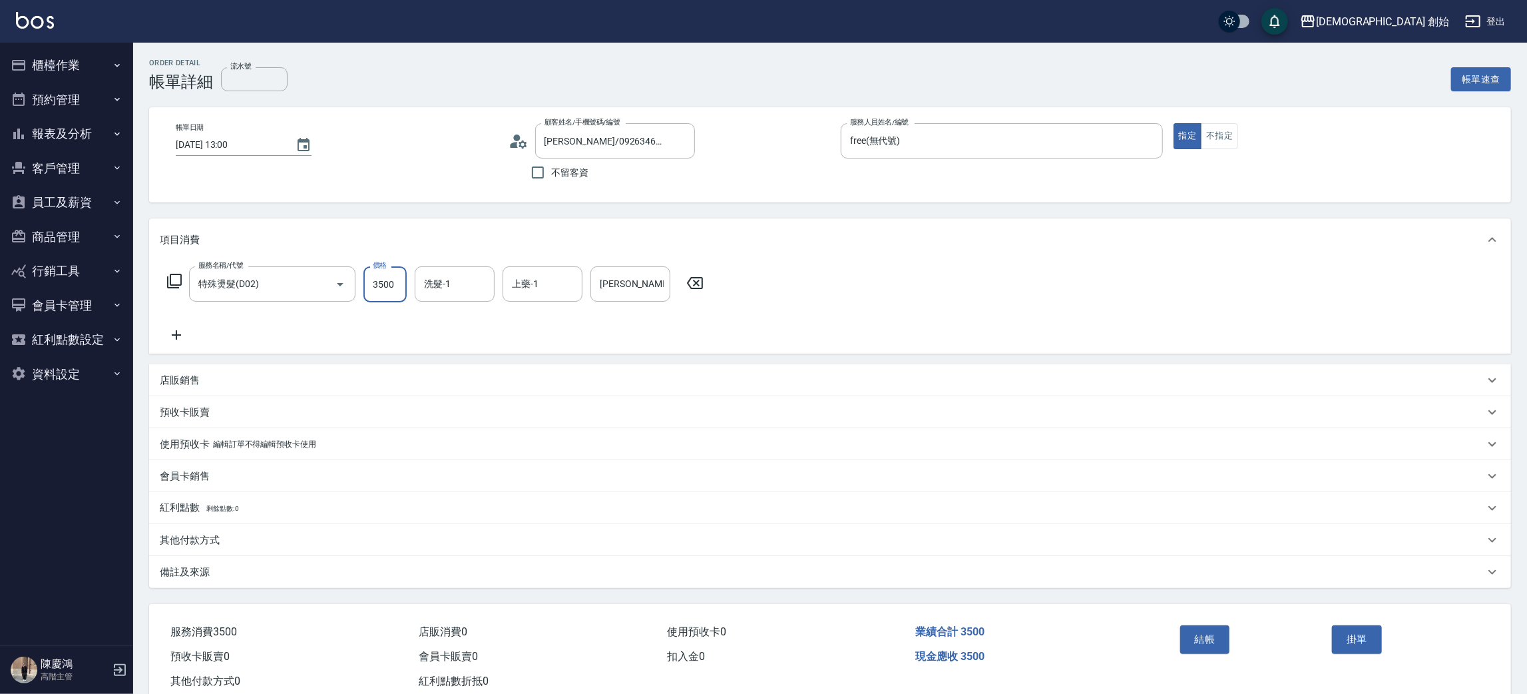
drag, startPoint x: 392, startPoint y: 289, endPoint x: 435, endPoint y: 385, distance: 104.9
click at [392, 287] on input "3500" at bounding box center [384, 284] width 43 height 36
type input "2000"
click at [1193, 638] on button "結帳" at bounding box center [1205, 639] width 50 height 28
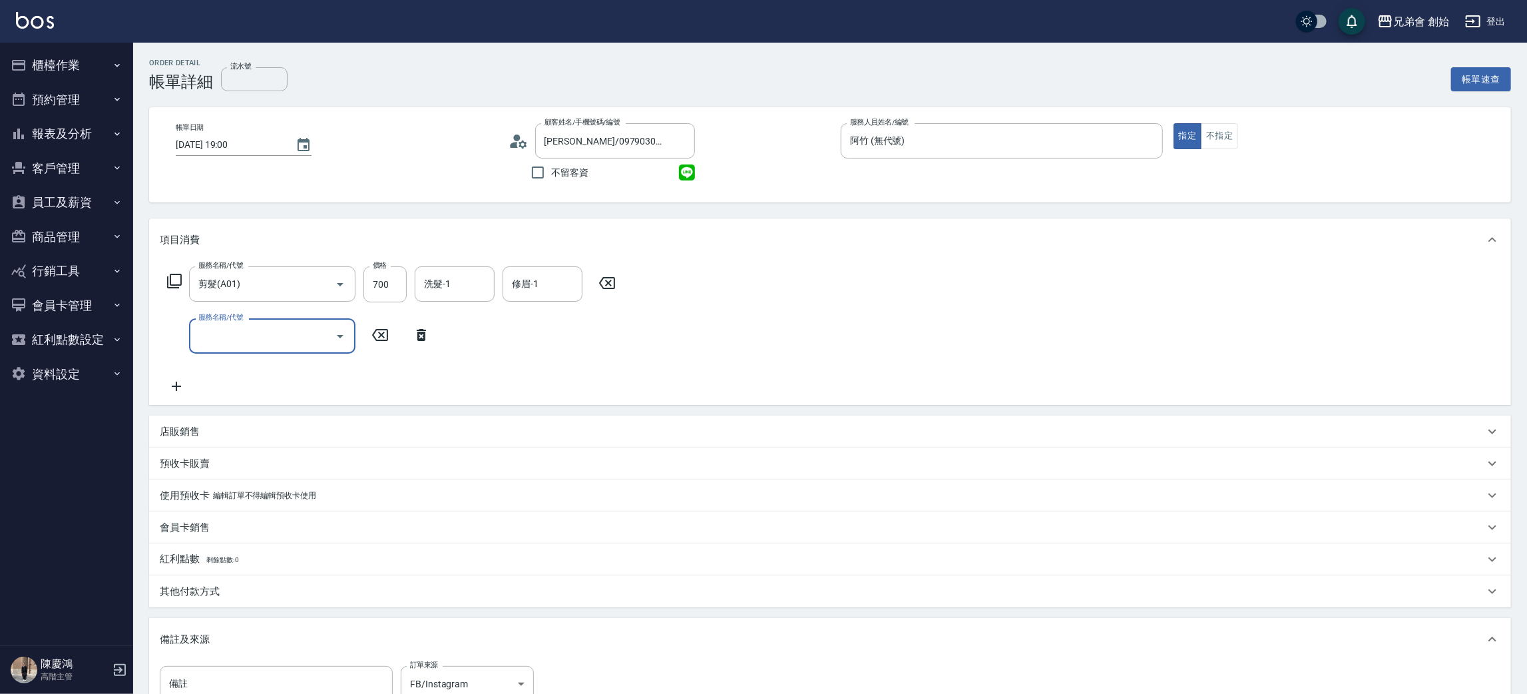
click at [179, 331] on div "服務名稱/代號 服務名稱/代號" at bounding box center [299, 335] width 278 height 35
click at [225, 335] on input "服務名稱/代號" at bounding box center [262, 335] width 134 height 23
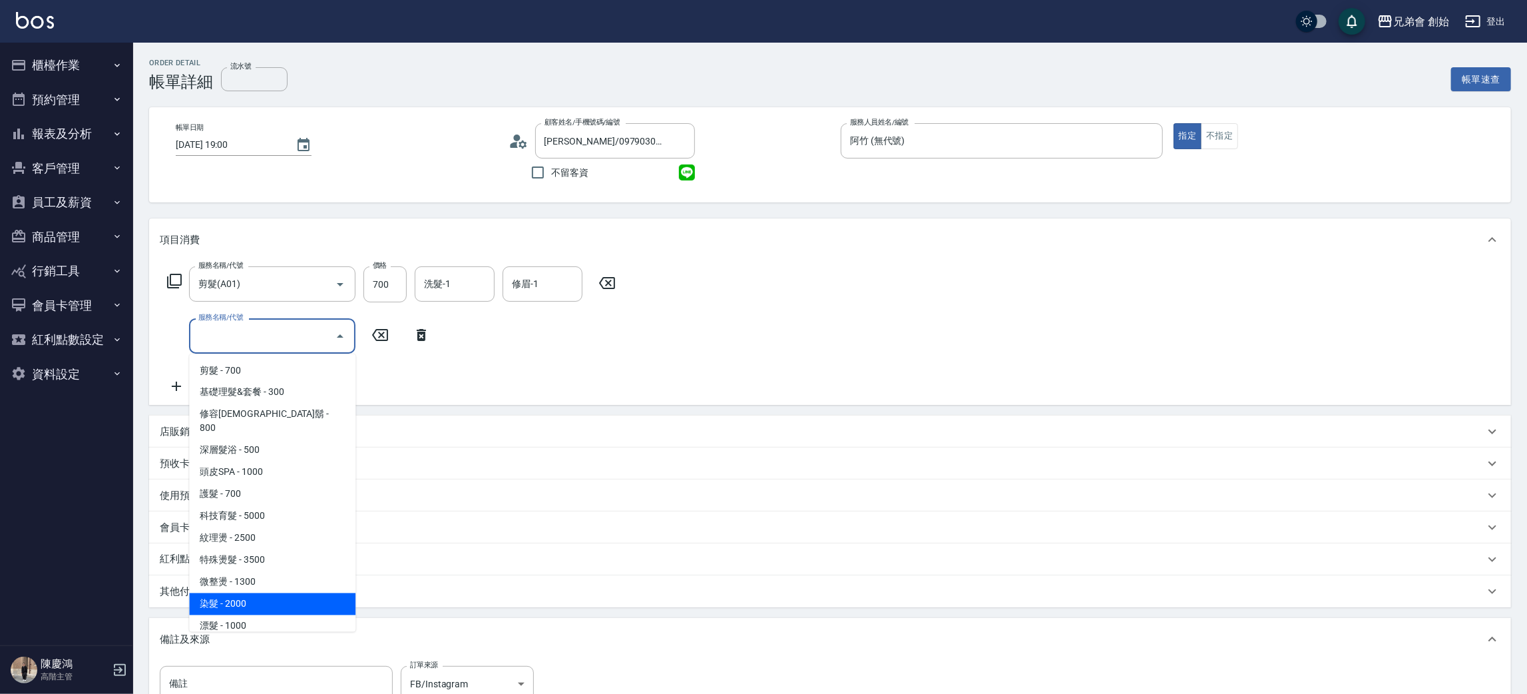
scroll to position [83, 0]
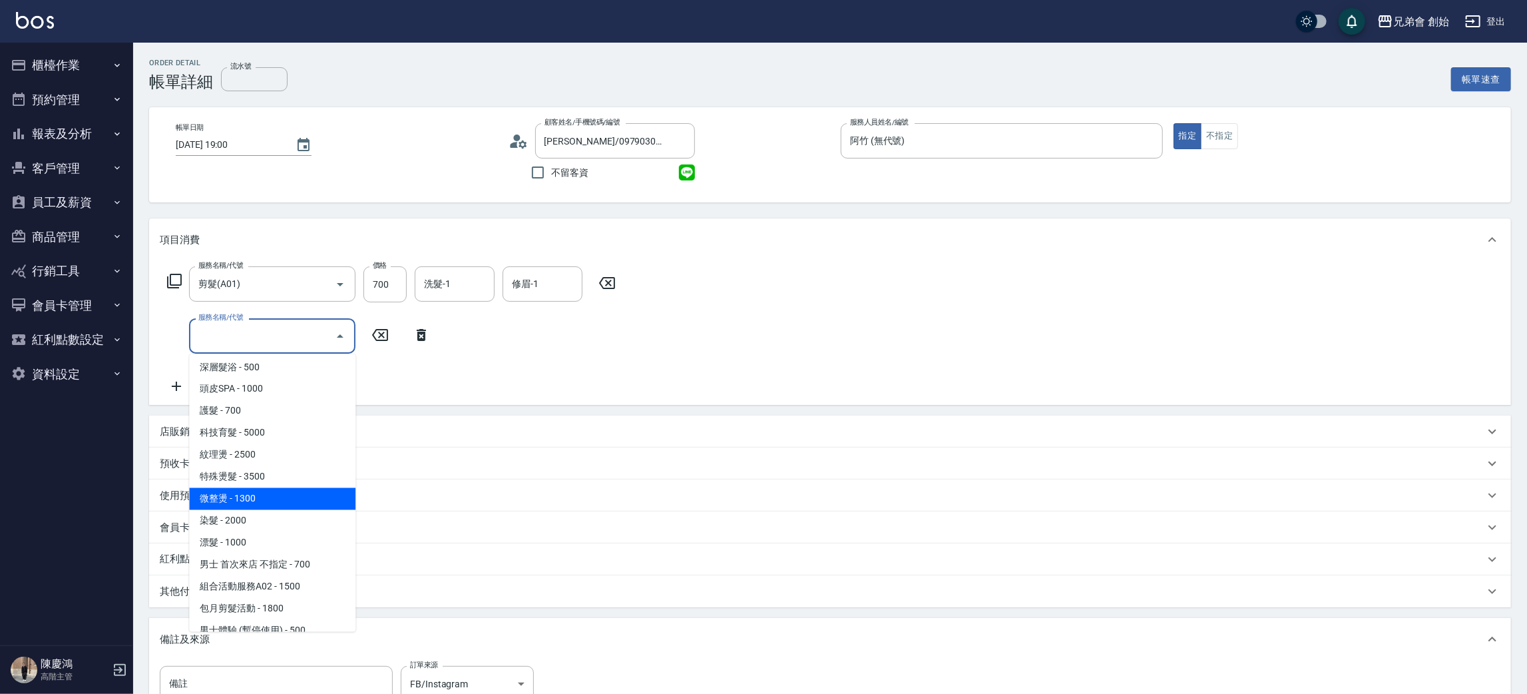
click at [274, 488] on span "微整燙 - 1300" at bounding box center [272, 499] width 166 height 22
type input "微整燙(D03)"
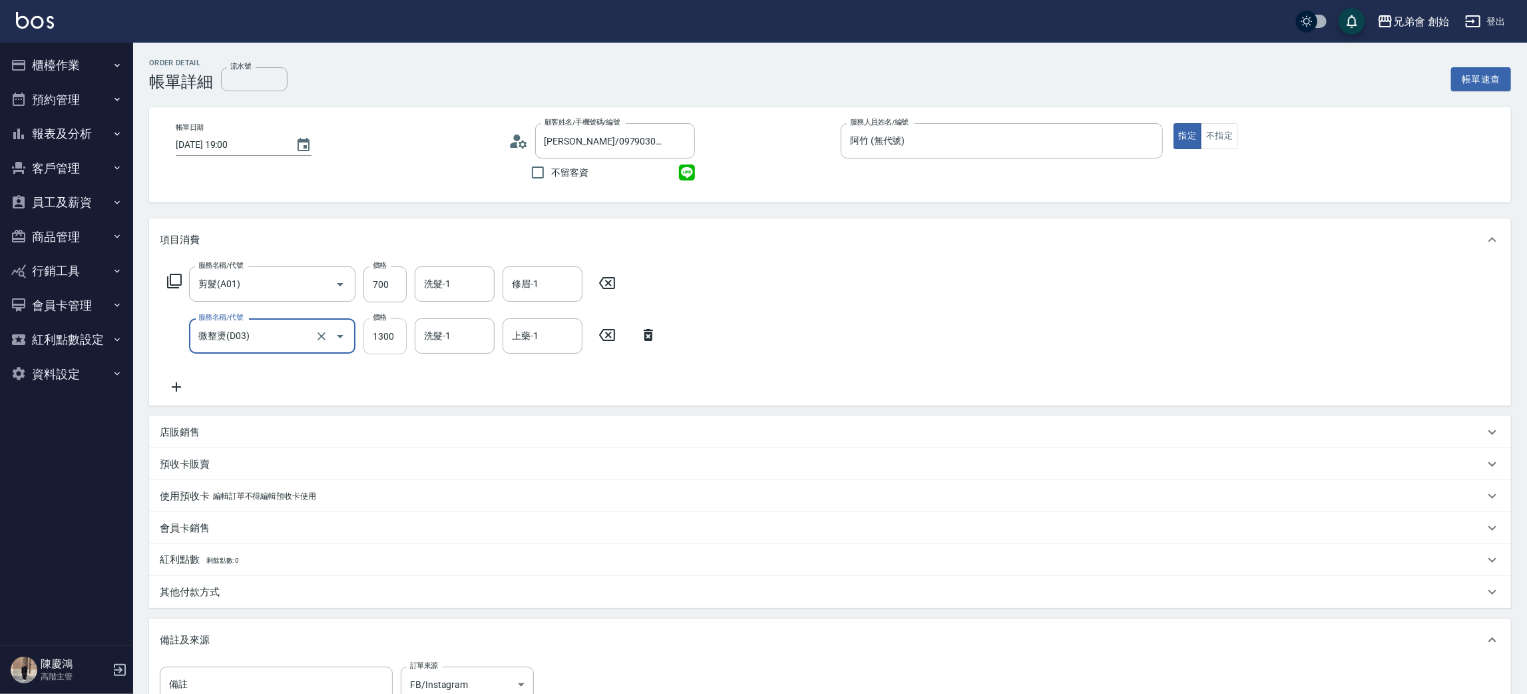
click at [373, 335] on input "1300" at bounding box center [384, 336] width 43 height 36
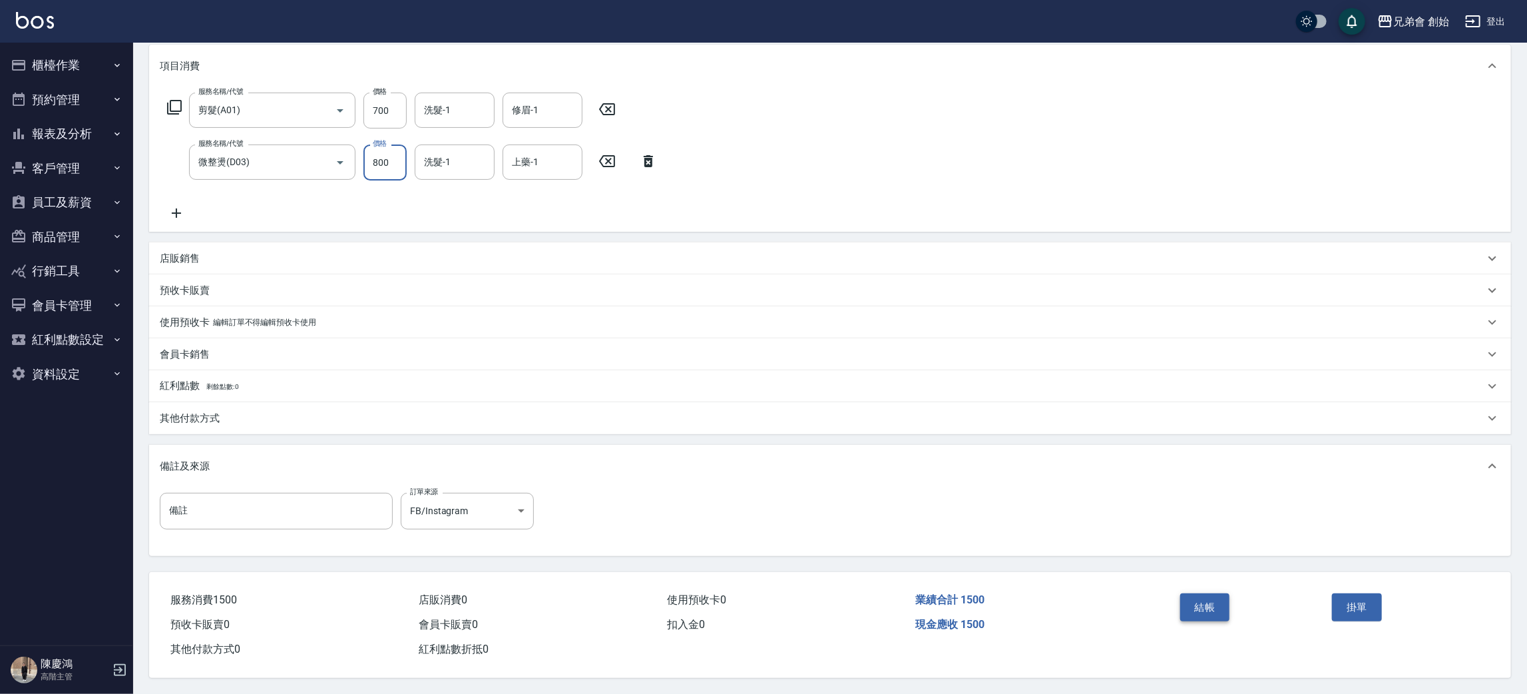
type input "800"
drag, startPoint x: 1201, startPoint y: 602, endPoint x: 1220, endPoint y: 548, distance: 56.6
click at [1201, 604] on button "結帳" at bounding box center [1205, 607] width 50 height 28
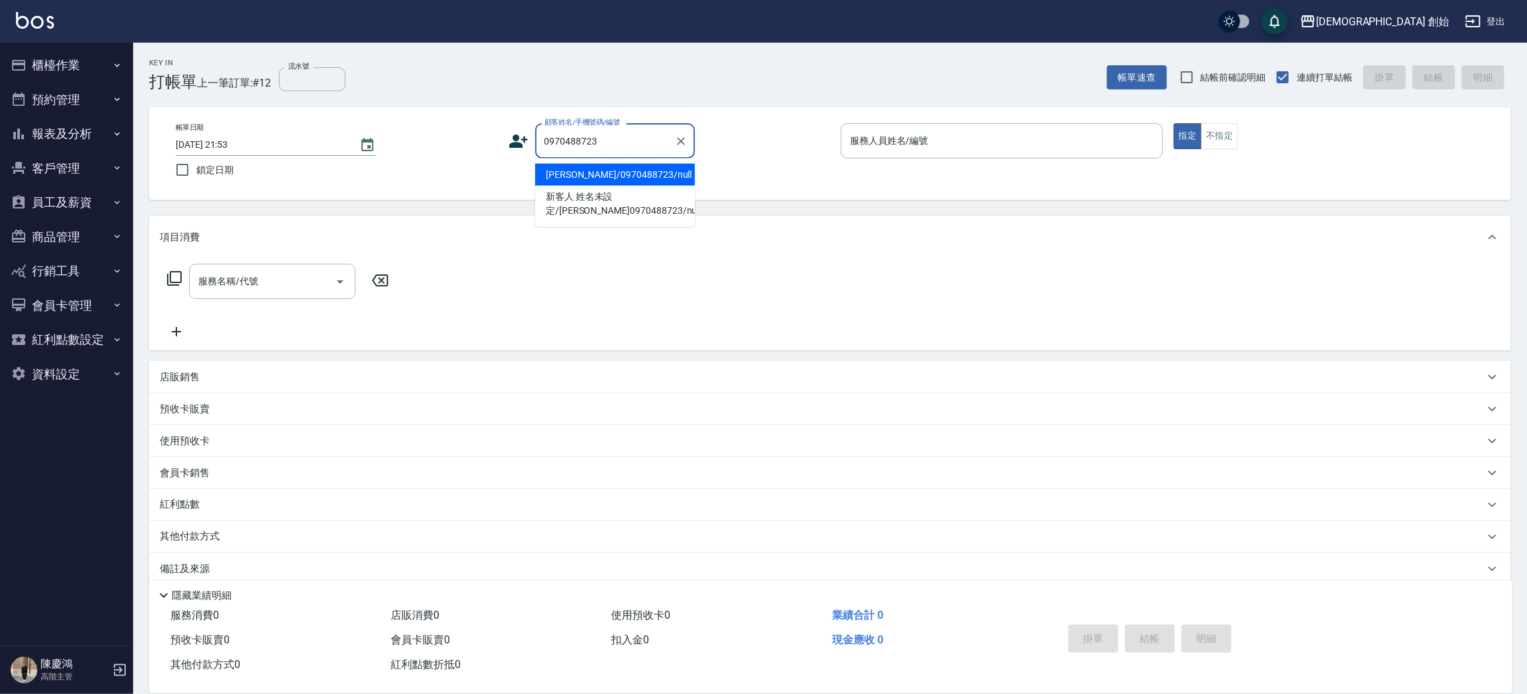
click at [636, 179] on li "徐建富/0970488723/null" at bounding box center [615, 175] width 160 height 22
type input "徐建富/0970488723/null"
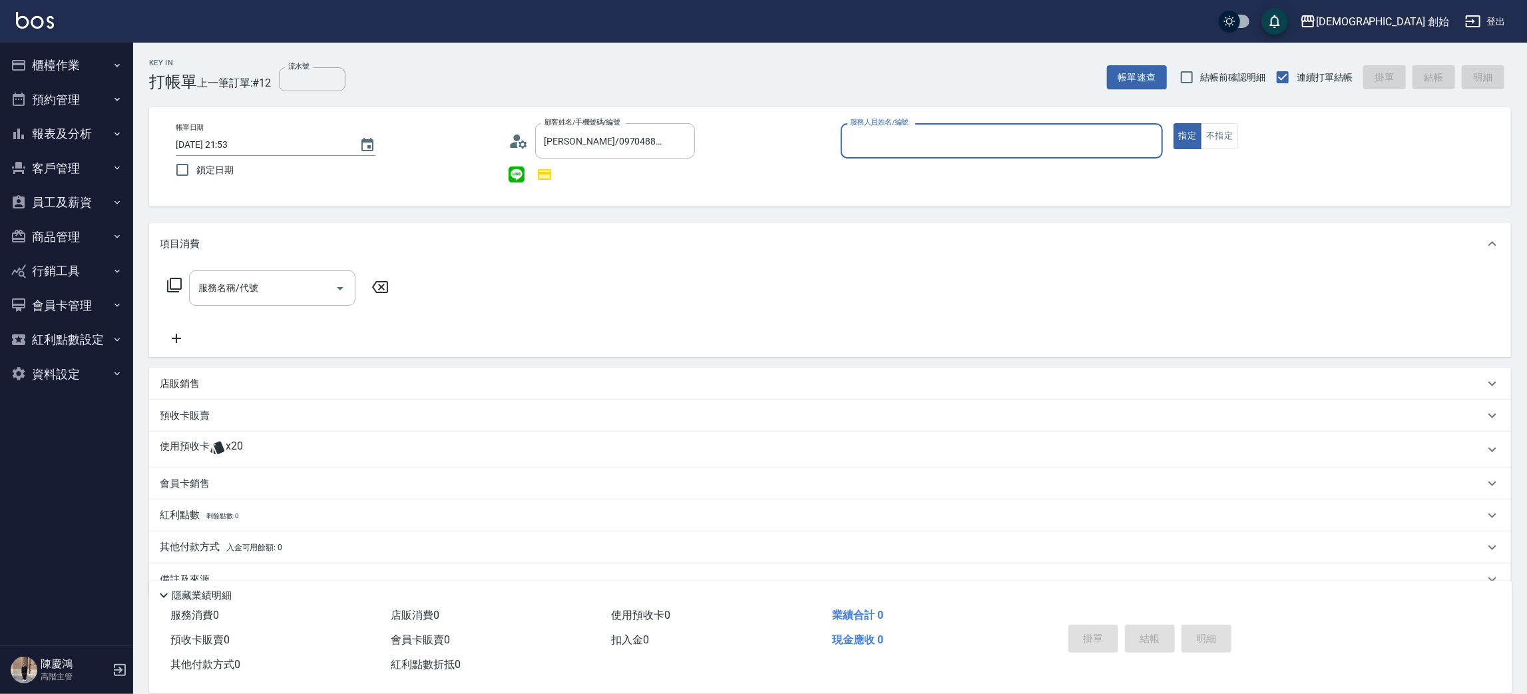
click at [926, 129] on input "服務人員姓名/編號" at bounding box center [1002, 140] width 310 height 23
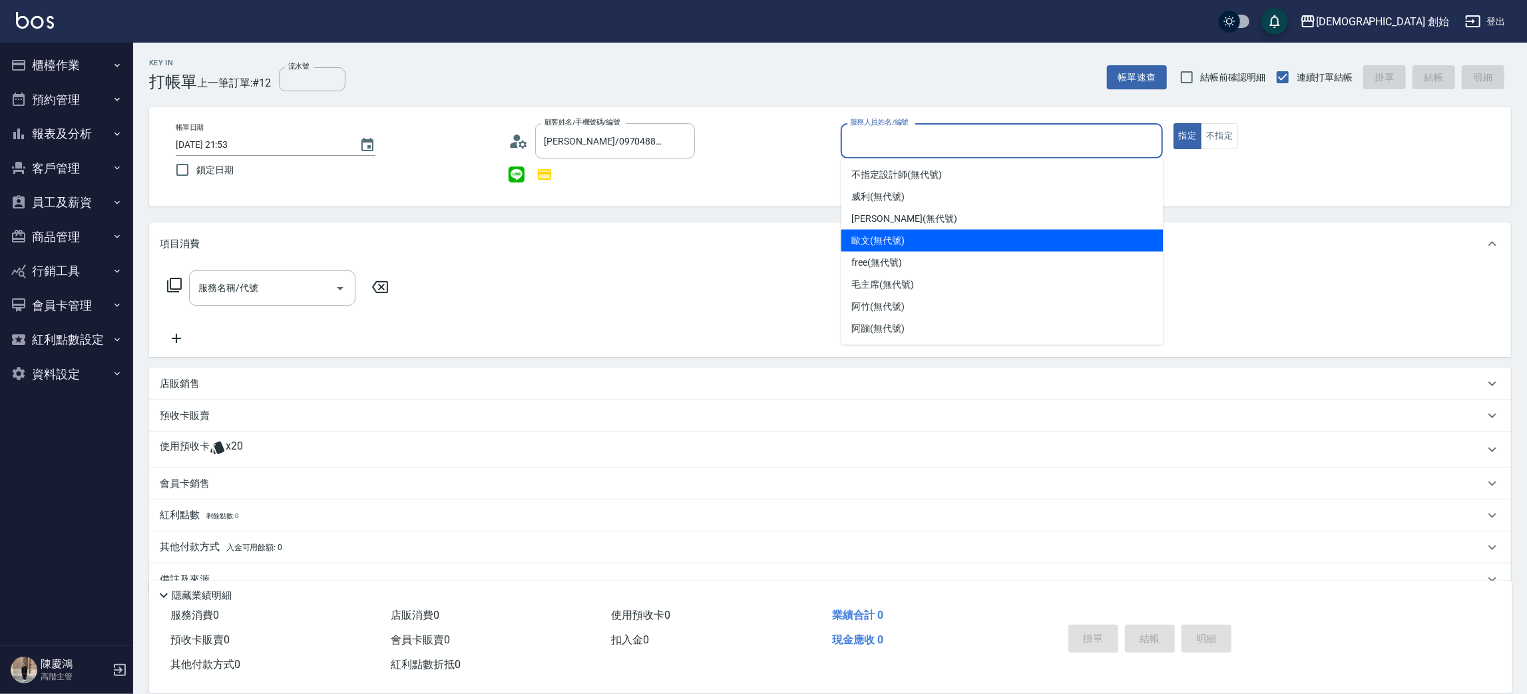
click at [893, 234] on span "歐文 (無代號)" at bounding box center [878, 241] width 53 height 14
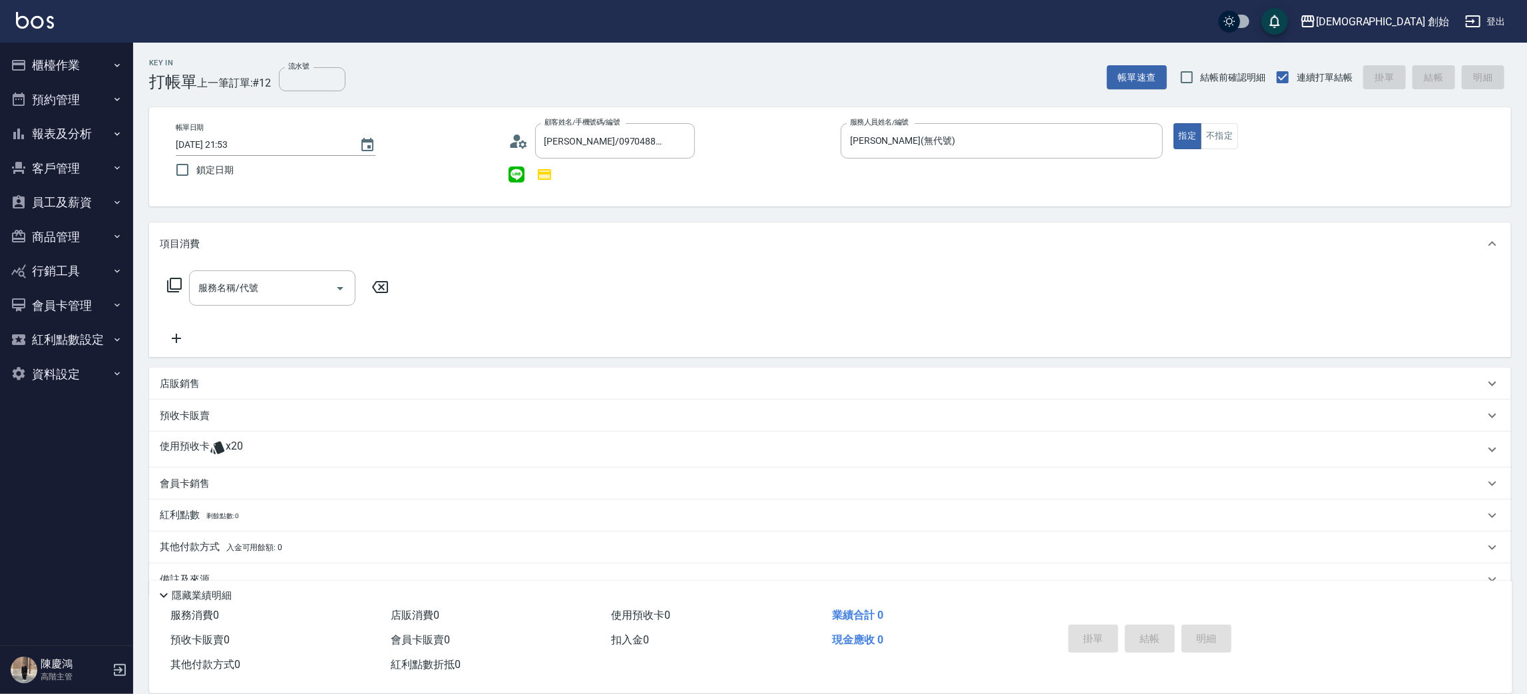
click at [893, 234] on div "項目消費" at bounding box center [830, 243] width 1362 height 43
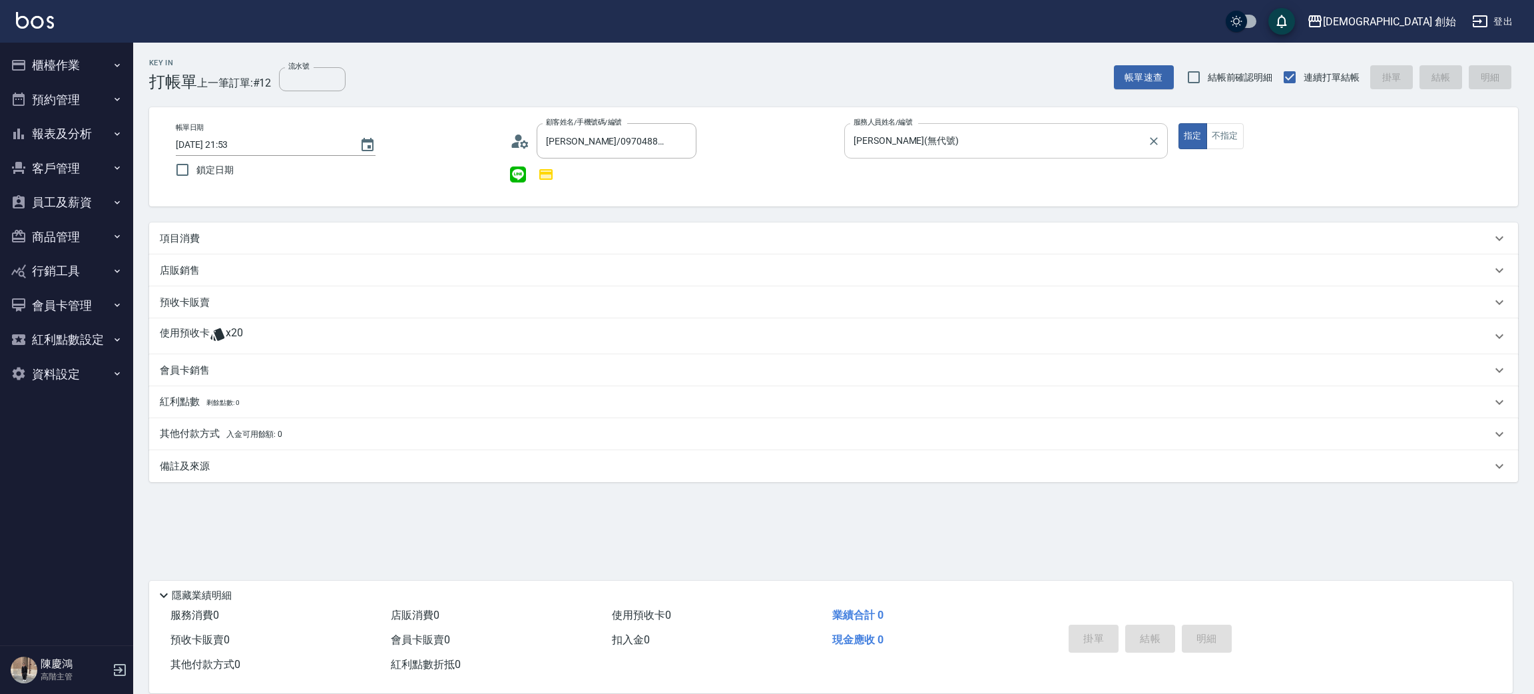
click at [905, 145] on input "歐文(無代號)" at bounding box center [996, 140] width 292 height 23
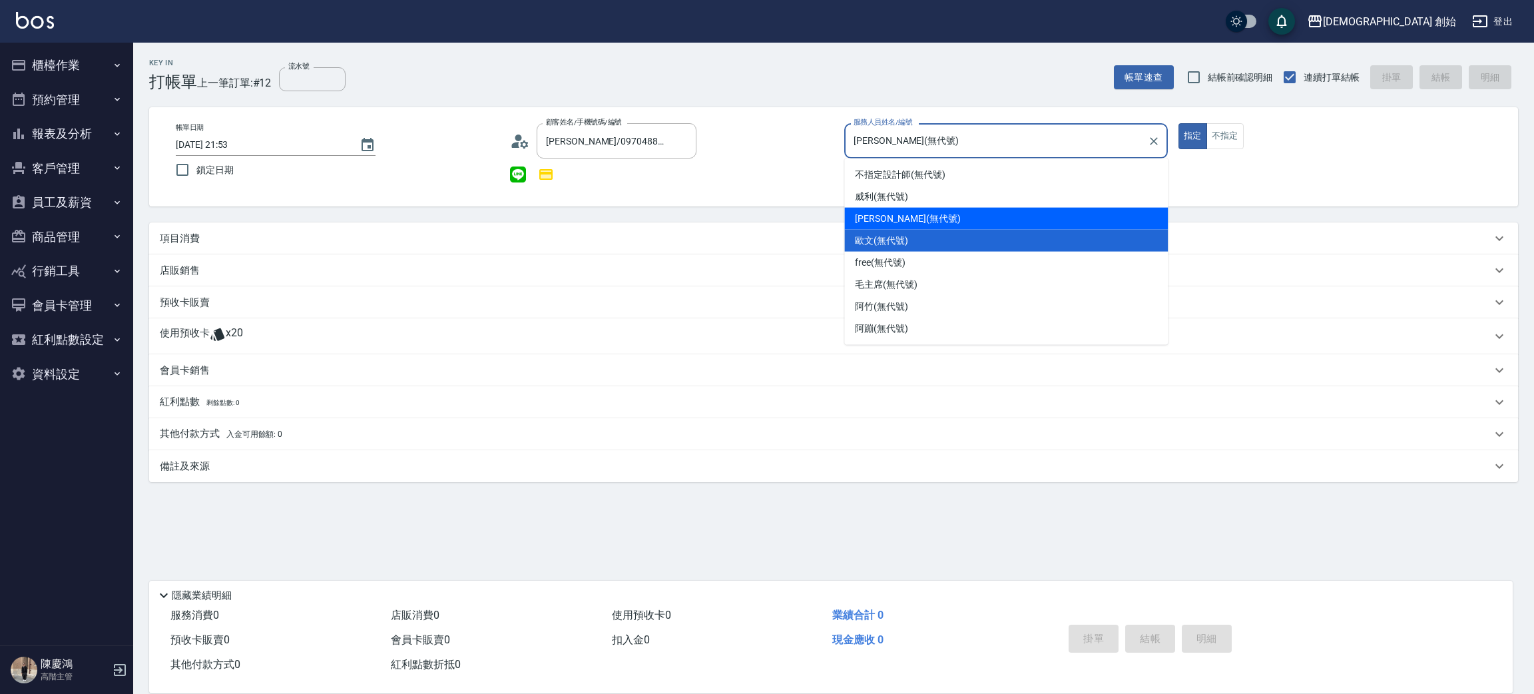
click at [900, 220] on span "潘潘 (無代號)" at bounding box center [907, 219] width 105 height 14
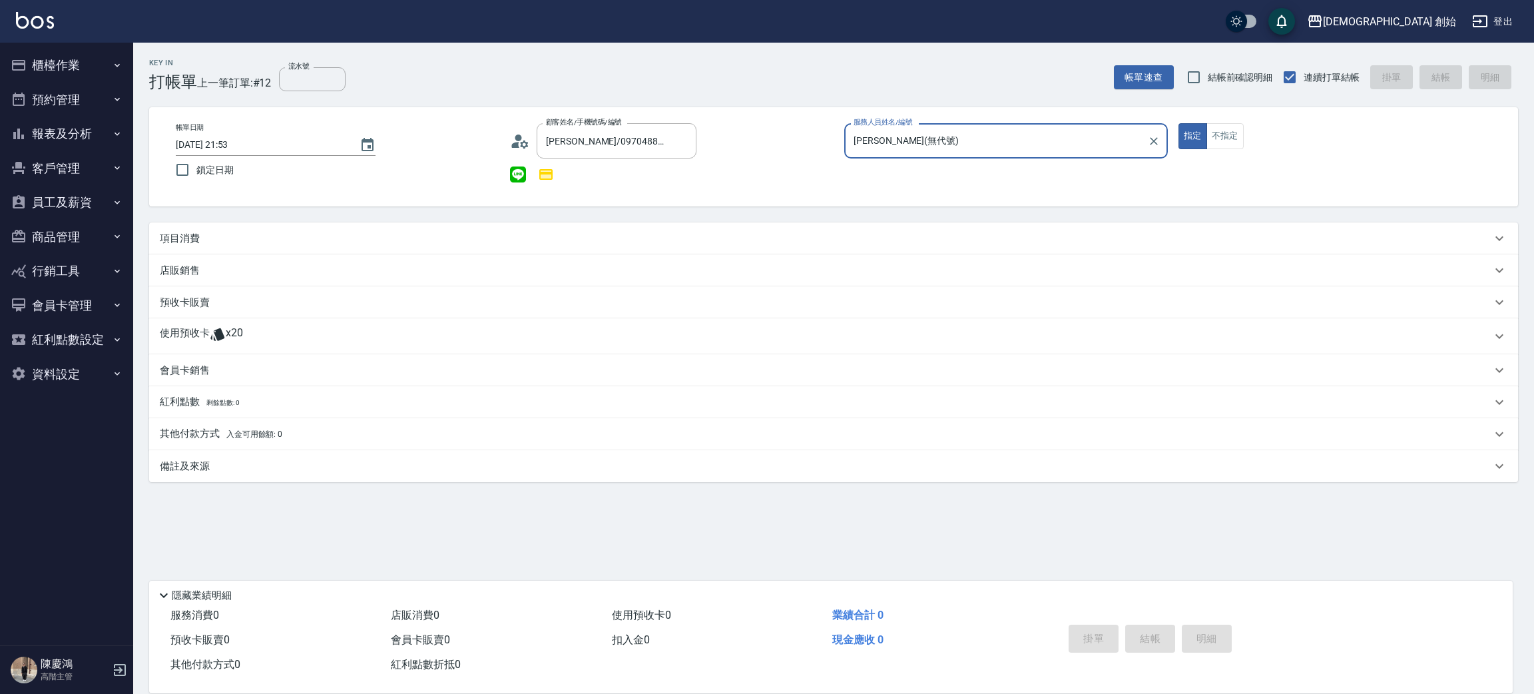
type input "潘潘(無代號)"
click at [226, 325] on div "使用預收卡 x20" at bounding box center [833, 336] width 1368 height 36
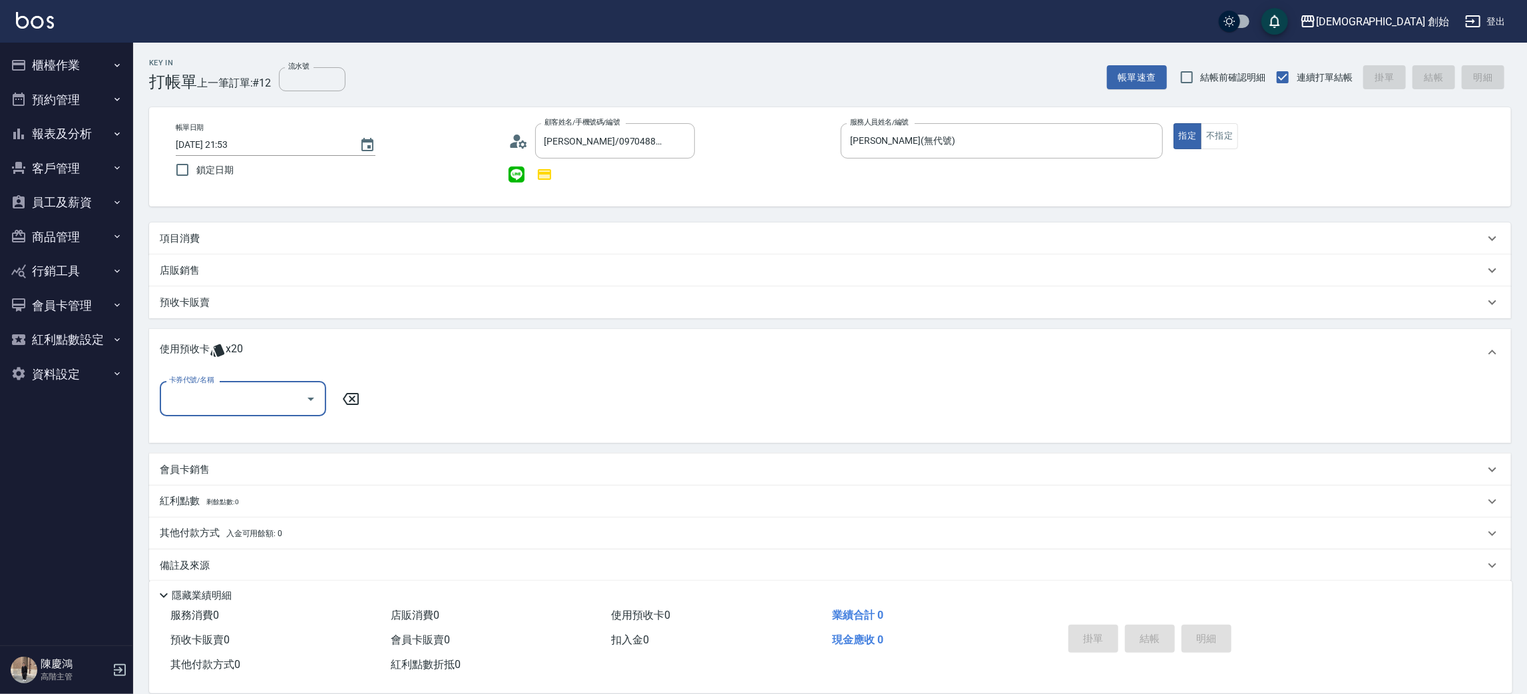
click at [250, 405] on input "卡券代號/名稱" at bounding box center [233, 398] width 134 height 23
click at [248, 437] on div "儲值7000 剩餘6張" at bounding box center [243, 432] width 166 height 22
type input "儲值7000"
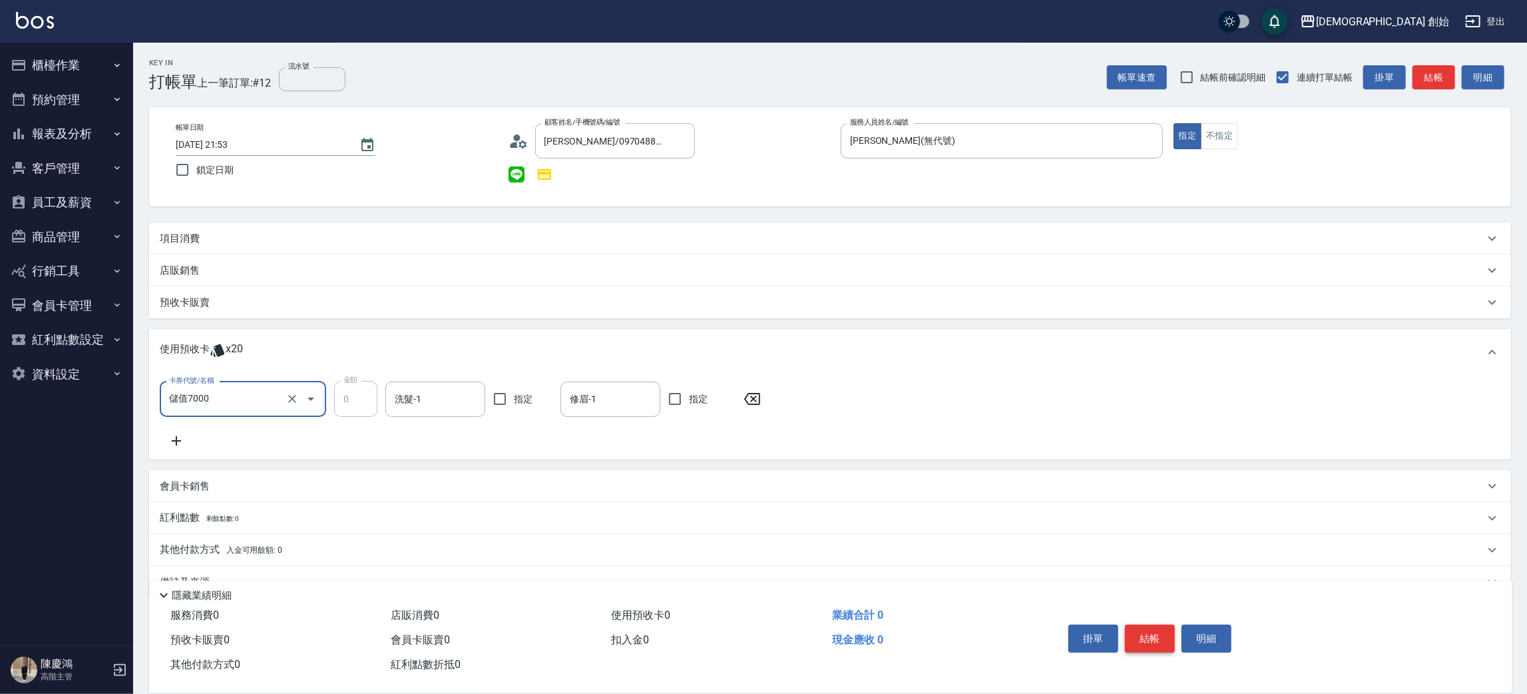
click at [1141, 630] on button "結帳" at bounding box center [1150, 638] width 50 height 28
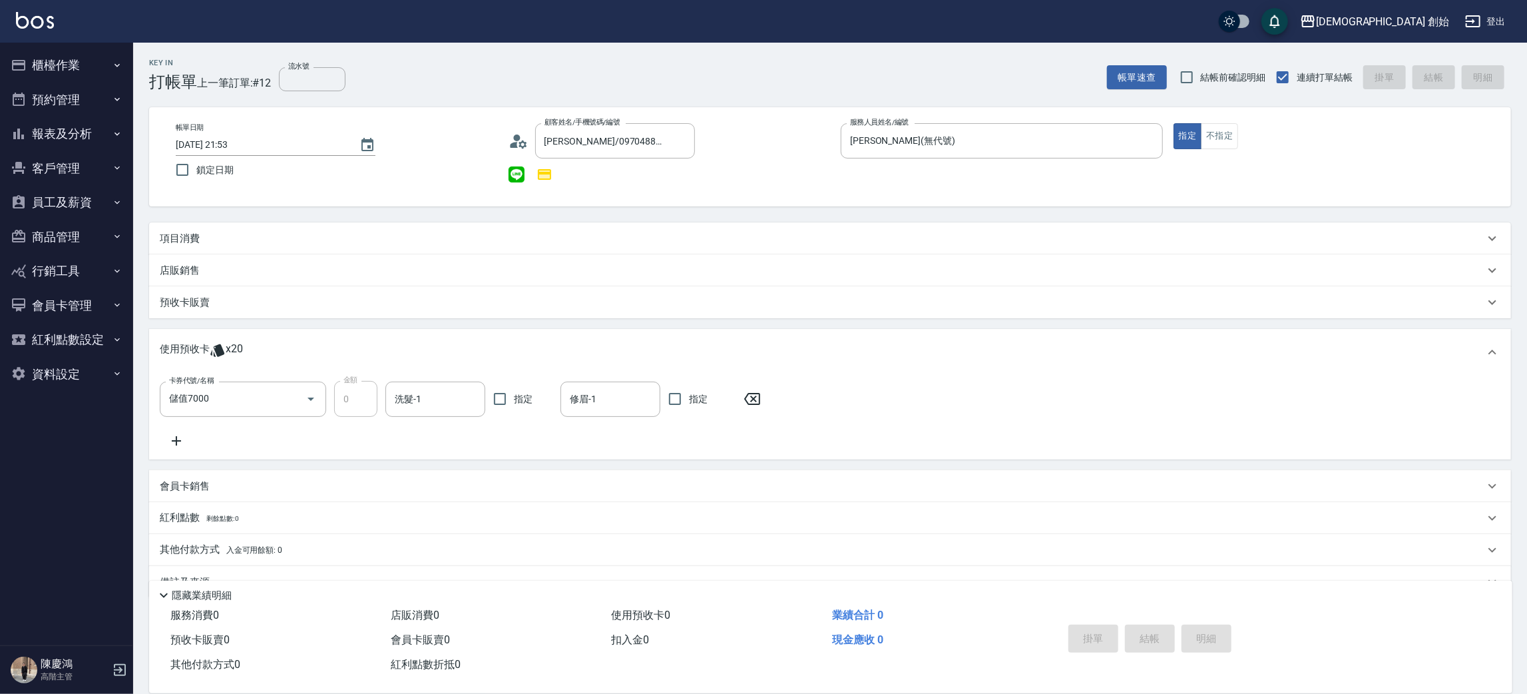
type input "2025/09/24 21:54"
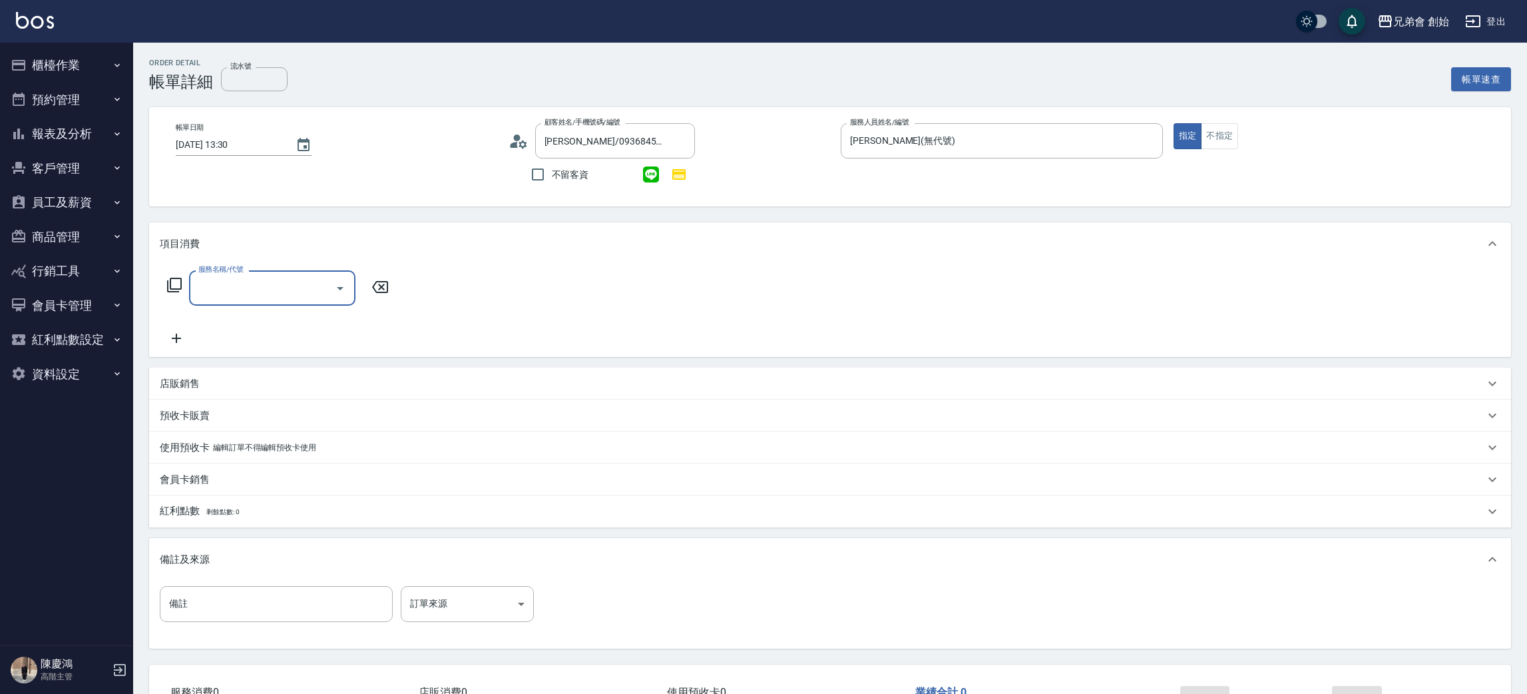
click at [206, 277] on input "服務名稱/代號" at bounding box center [262, 287] width 134 height 23
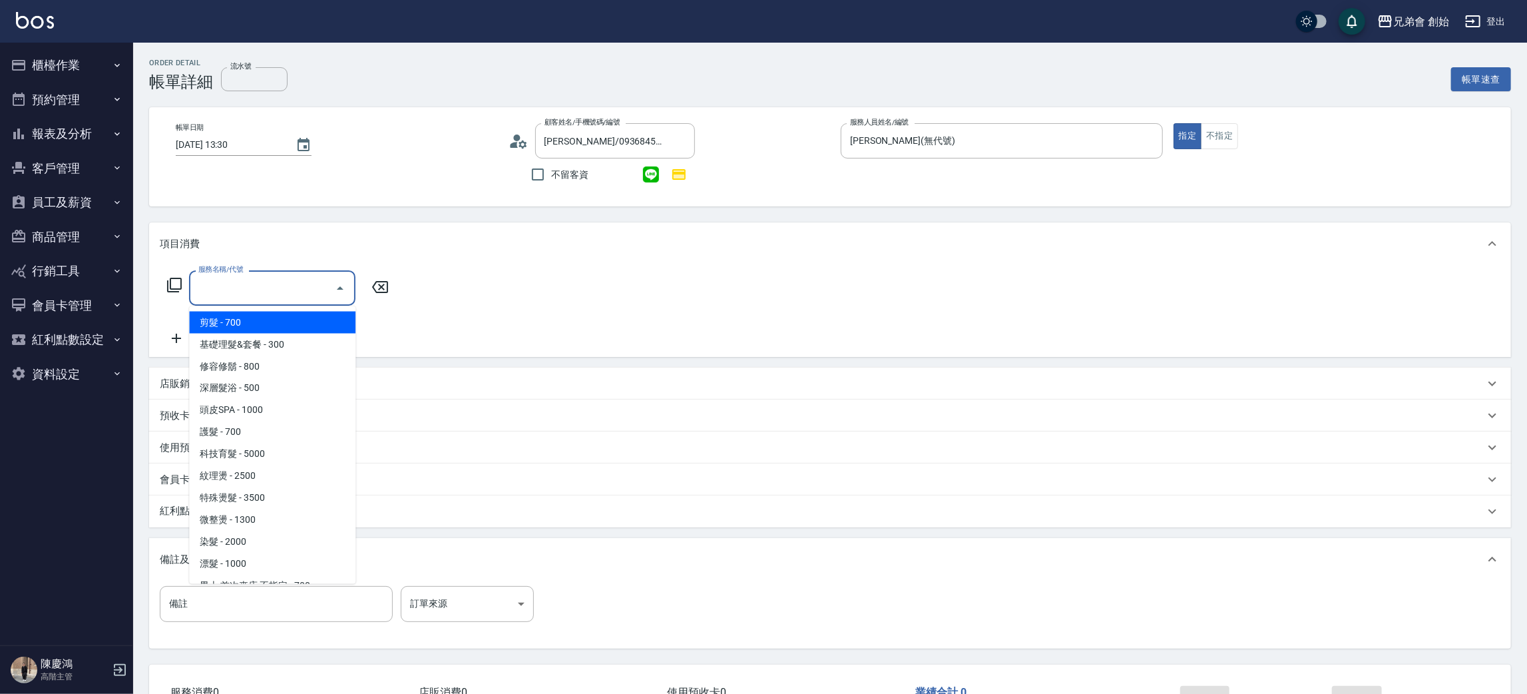
click at [218, 338] on ul "剪髮 - 700 基礎理髮&套餐 - 300 修容修鬍 - 800 深層髮浴 - 500 頭皮SPA - 1000 護髮 - 700 科技育髮 - 5000 …" at bounding box center [272, 445] width 166 height 278
click at [241, 318] on span "剪髮 - 700" at bounding box center [272, 323] width 166 height 22
type input "剪髮(A01)"
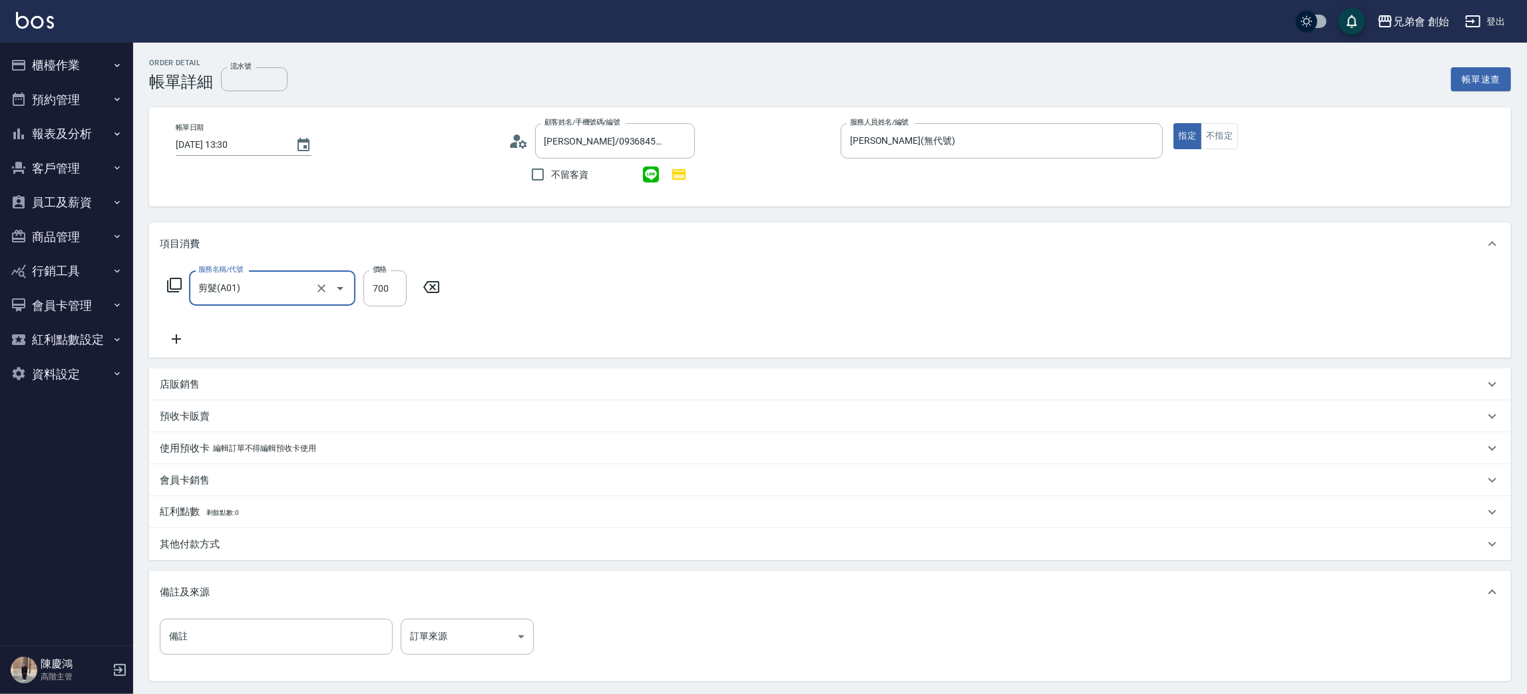
scroll to position [100, 0]
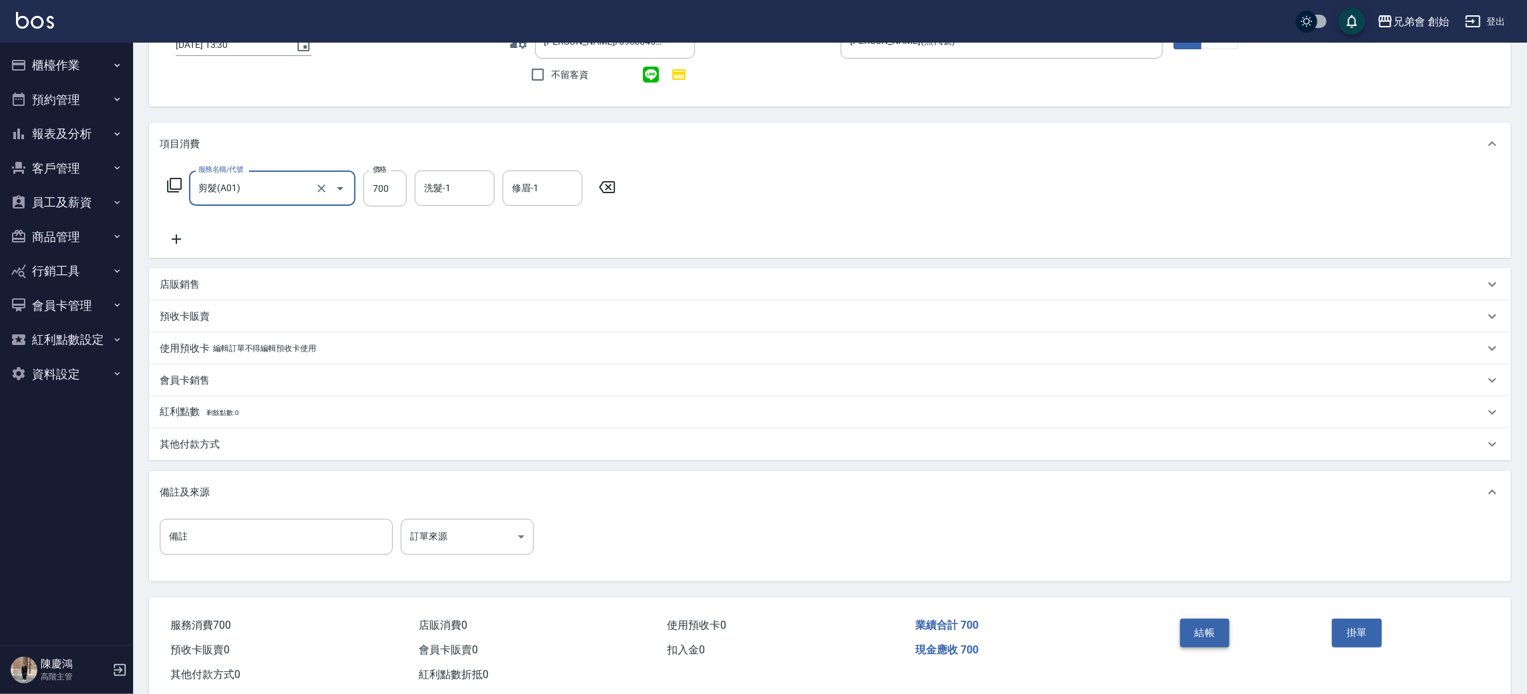
click at [1204, 622] on button "結帳" at bounding box center [1205, 632] width 50 height 28
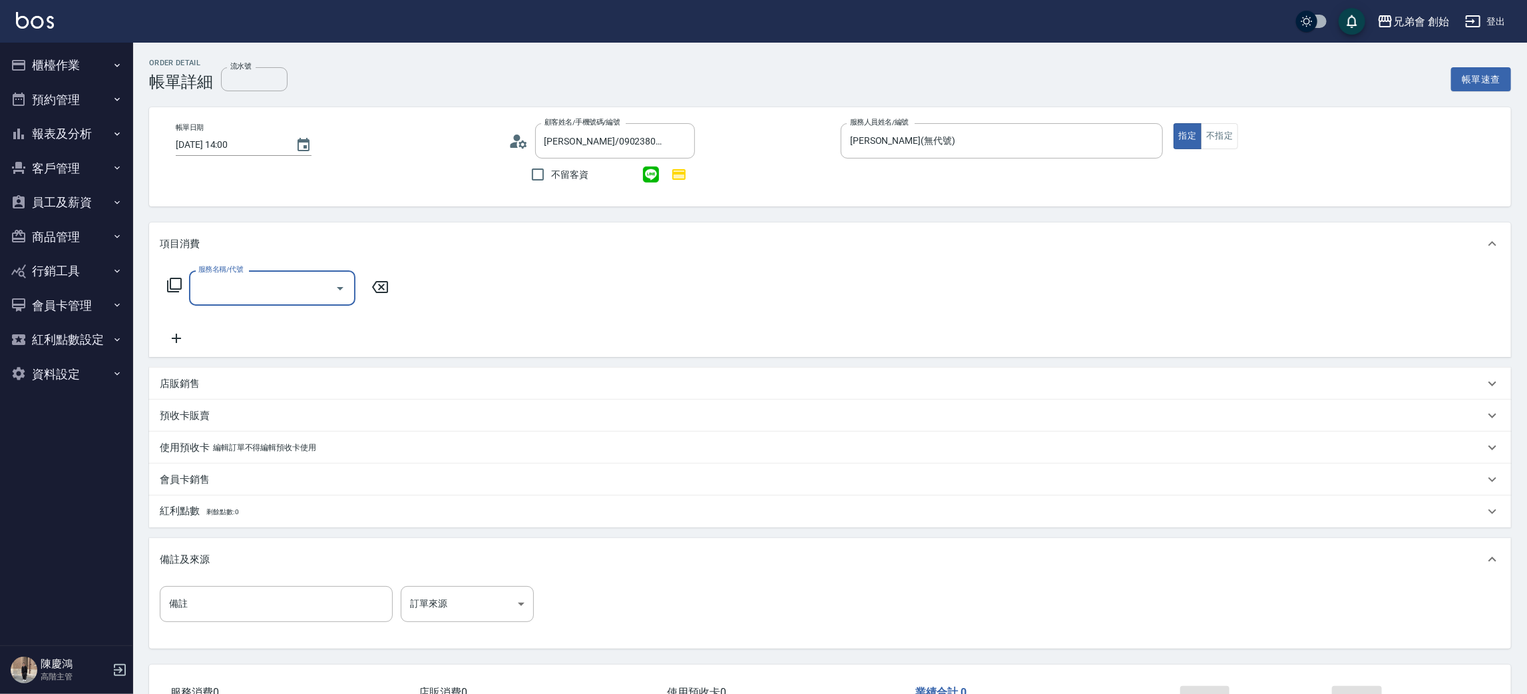
click at [227, 282] on input "服務名稱/代號" at bounding box center [262, 287] width 134 height 23
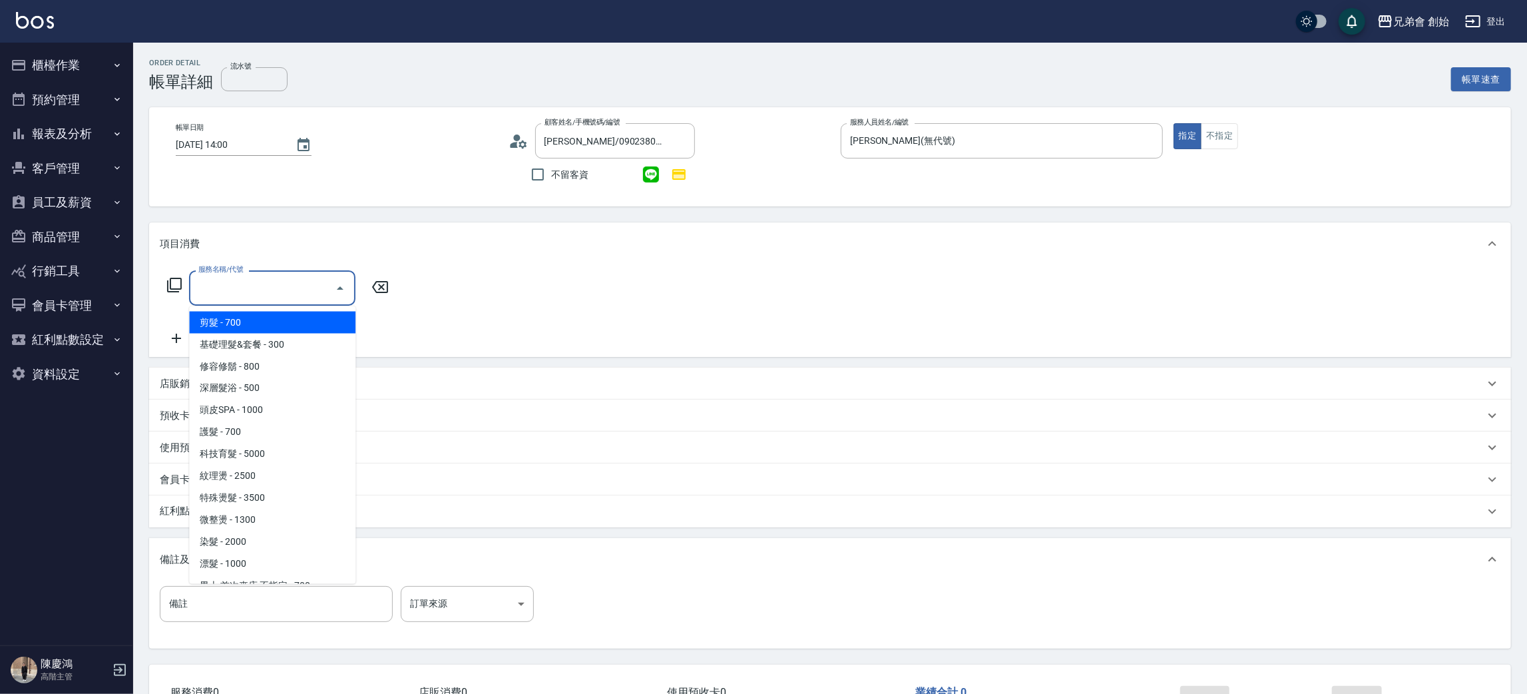
click at [235, 326] on span "剪髮 - 700" at bounding box center [272, 323] width 166 height 22
type input "剪髮(A01)"
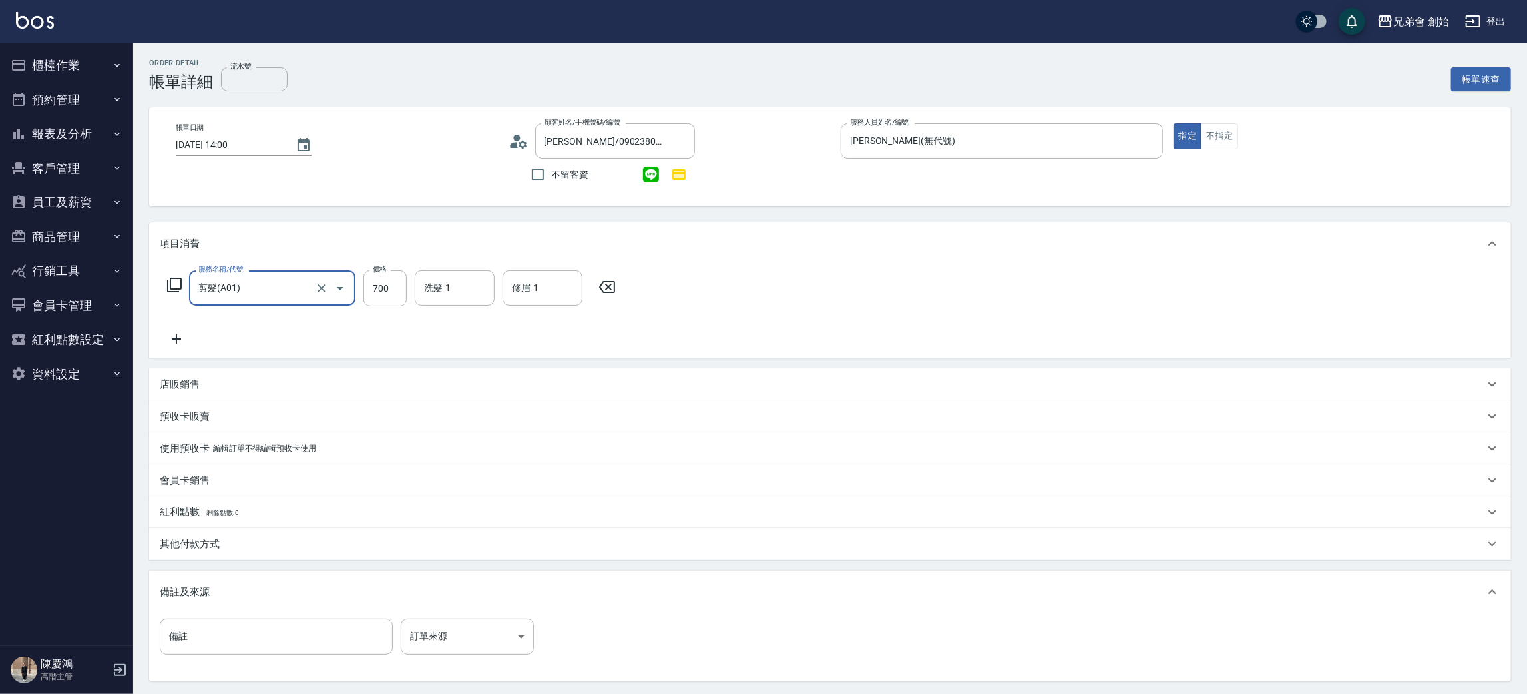
scroll to position [128, 0]
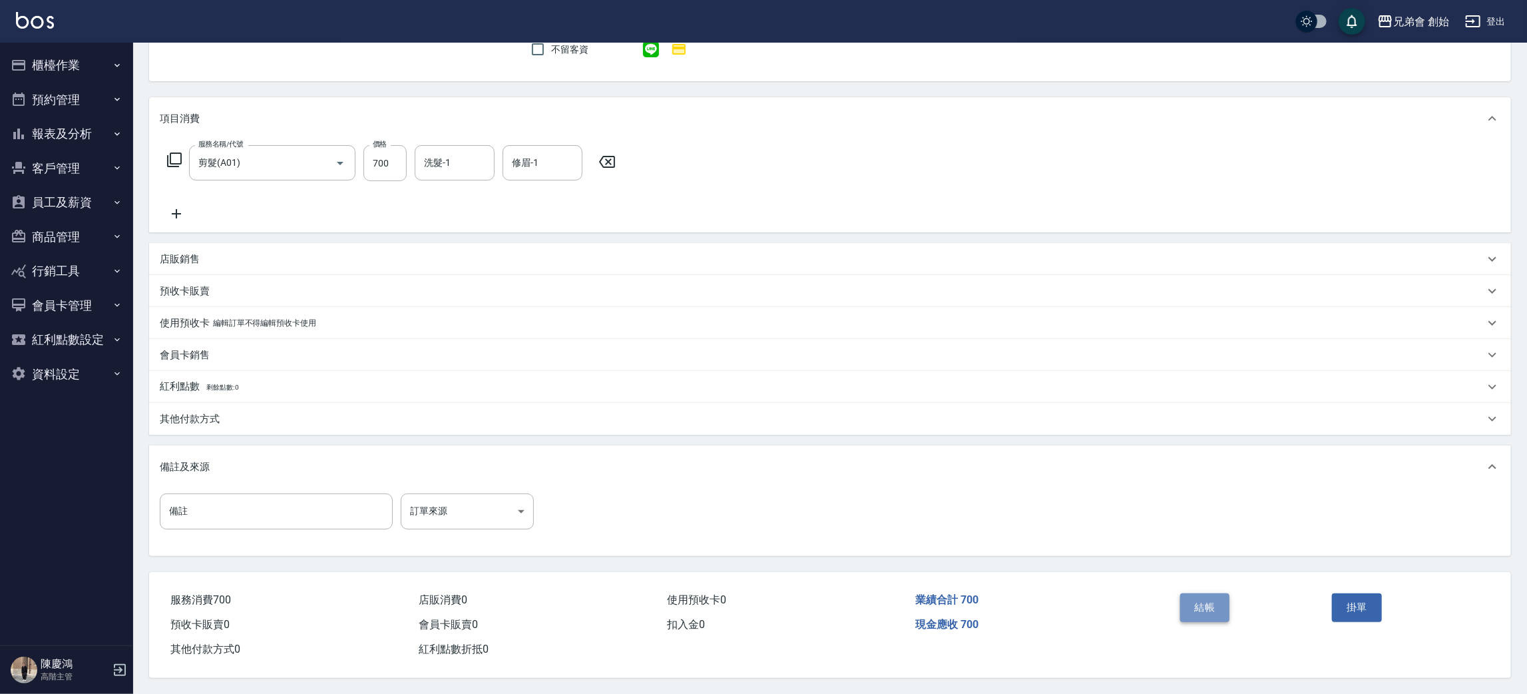
click at [1193, 598] on button "結帳" at bounding box center [1205, 607] width 50 height 28
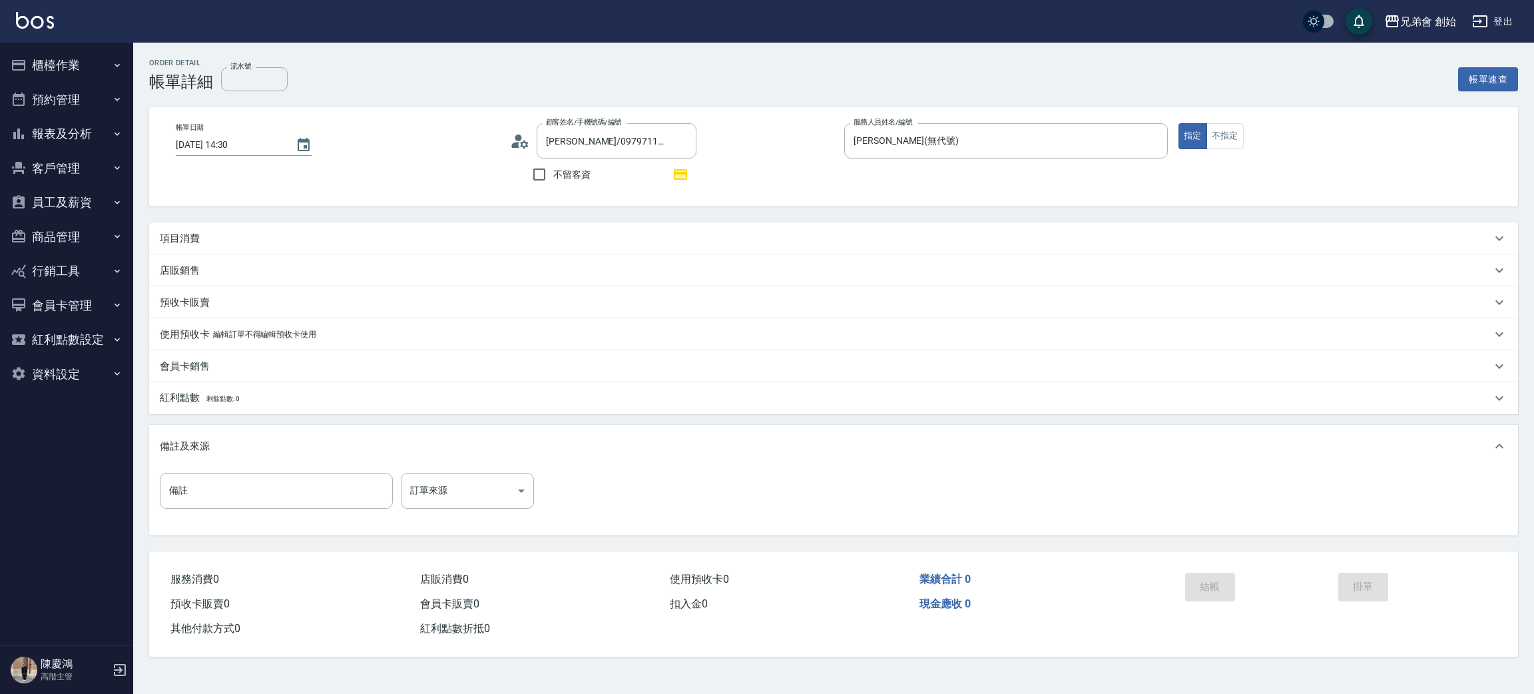
click at [185, 232] on p "項目消費" at bounding box center [180, 239] width 40 height 14
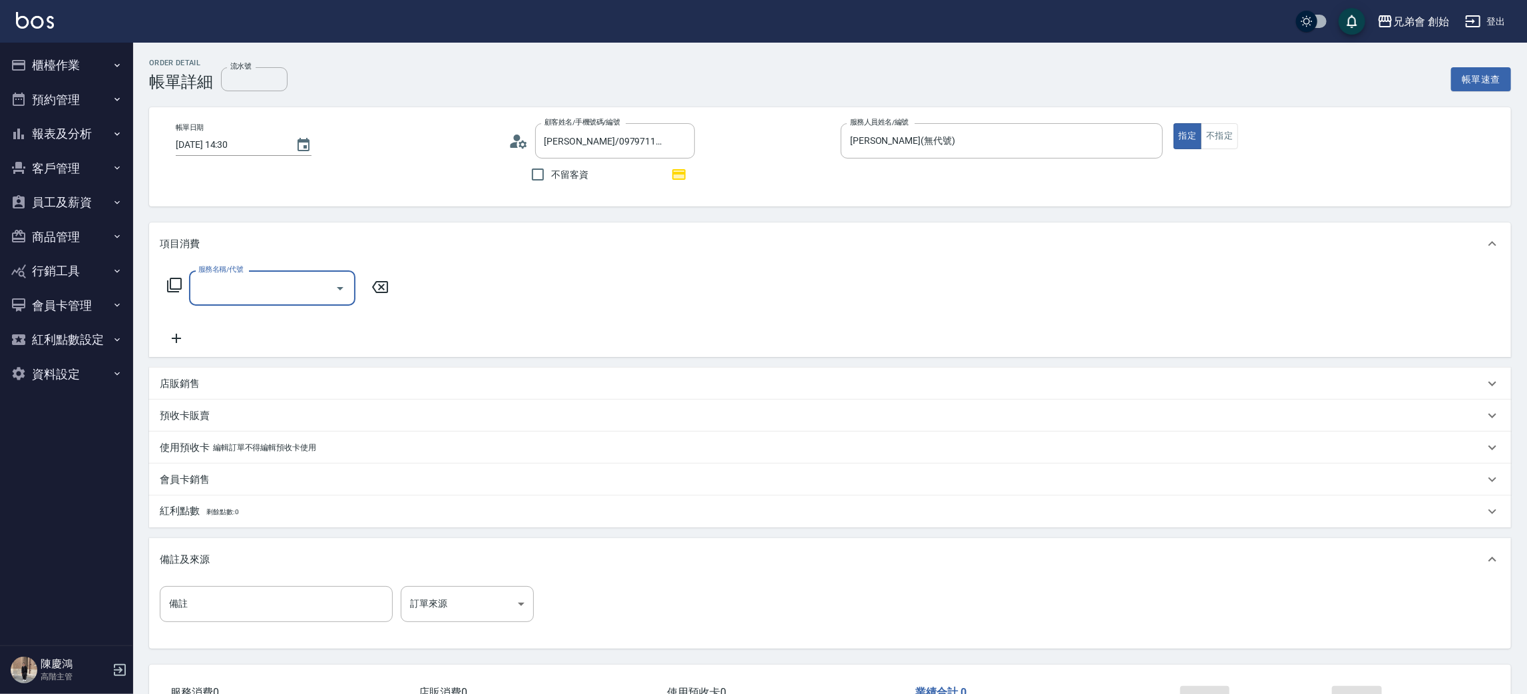
drag, startPoint x: 241, startPoint y: 289, endPoint x: 253, endPoint y: 297, distance: 14.4
click at [242, 286] on input "服務名稱/代號" at bounding box center [262, 287] width 134 height 23
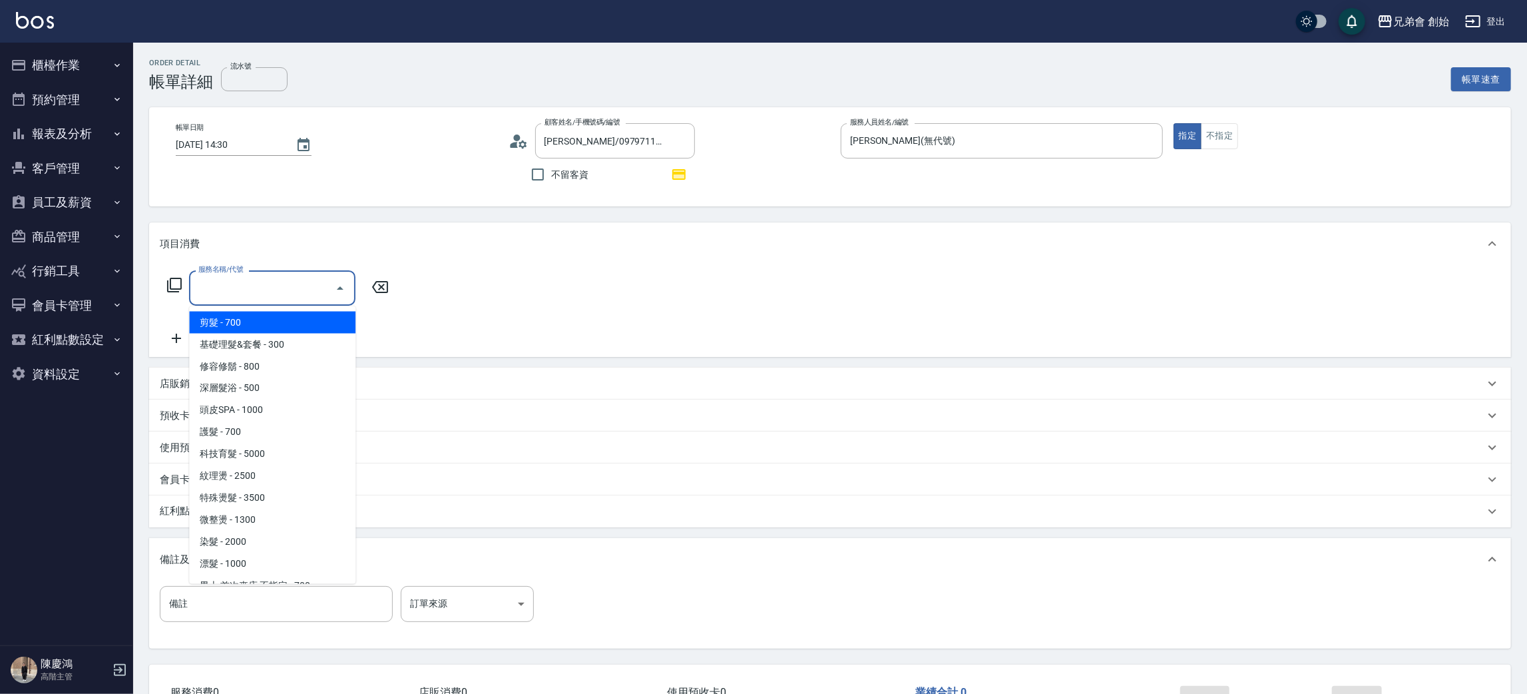
click at [256, 325] on span "剪髮 - 700" at bounding box center [272, 323] width 166 height 22
type input "剪髮(A01)"
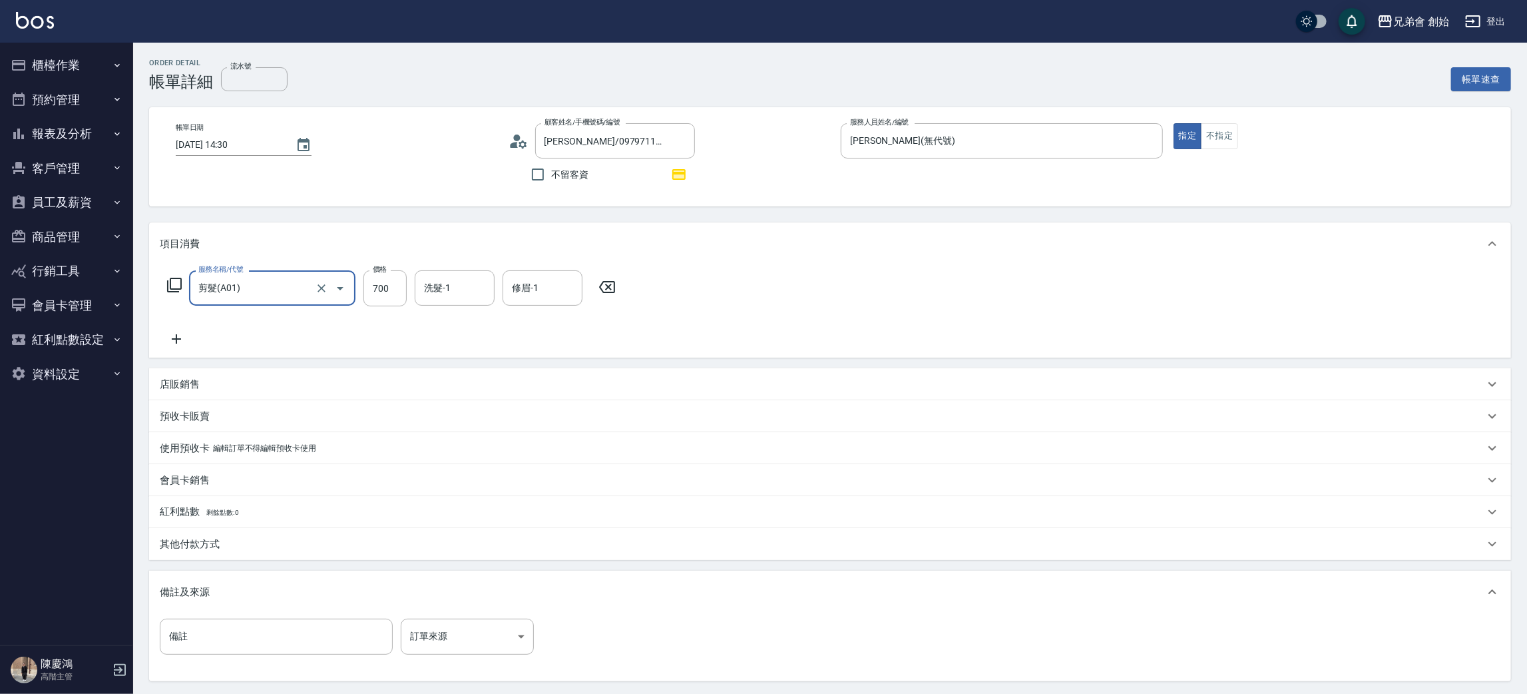
scroll to position [100, 0]
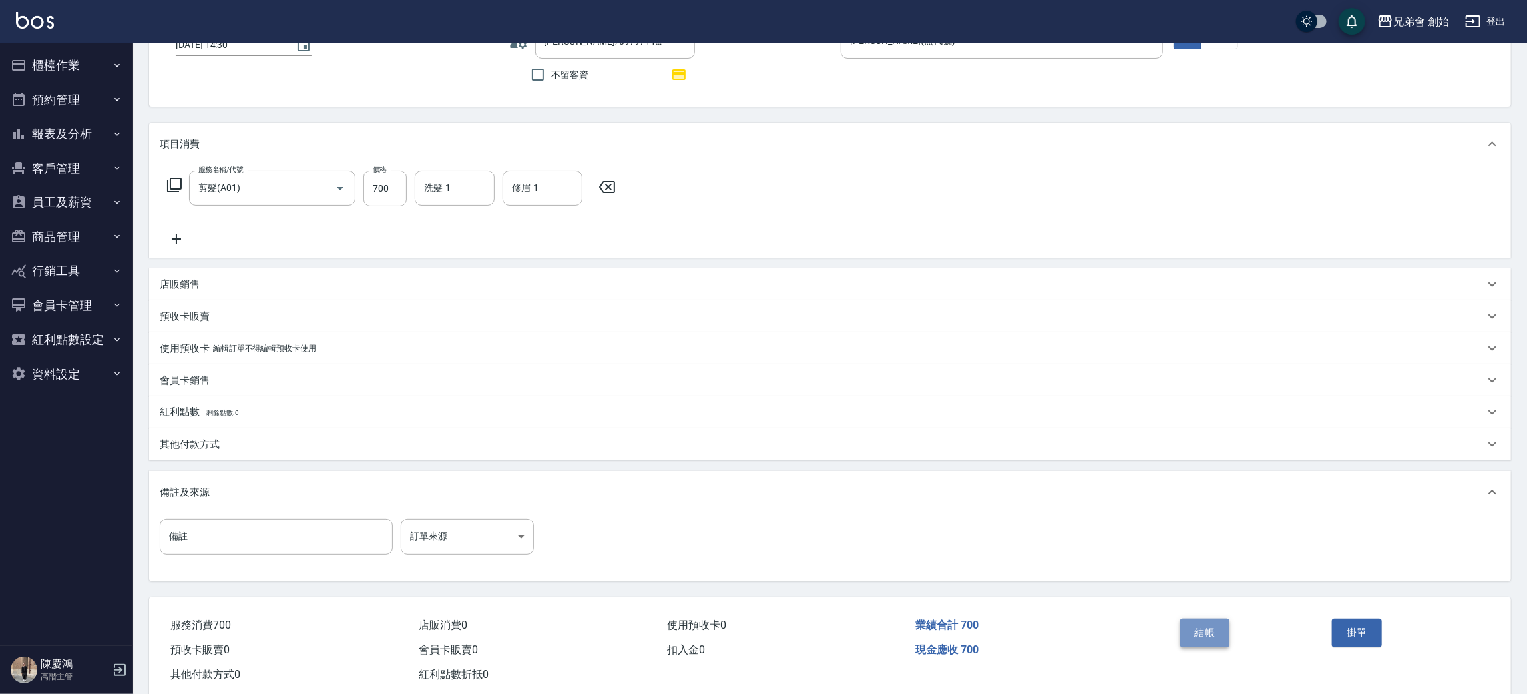
click at [1211, 628] on button "結帳" at bounding box center [1205, 632] width 50 height 28
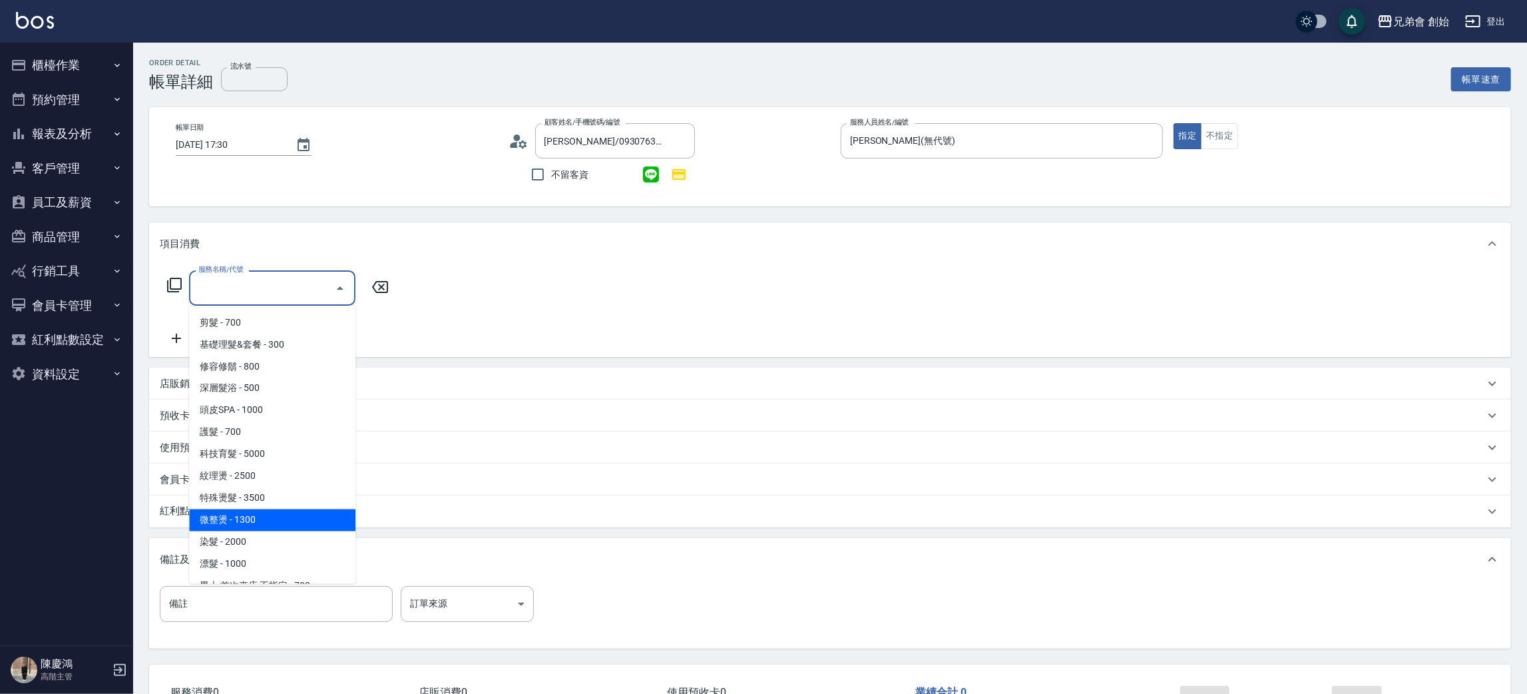
click at [286, 514] on span "微整燙 - 1300" at bounding box center [272, 520] width 166 height 22
type input "微整燙(D03)"
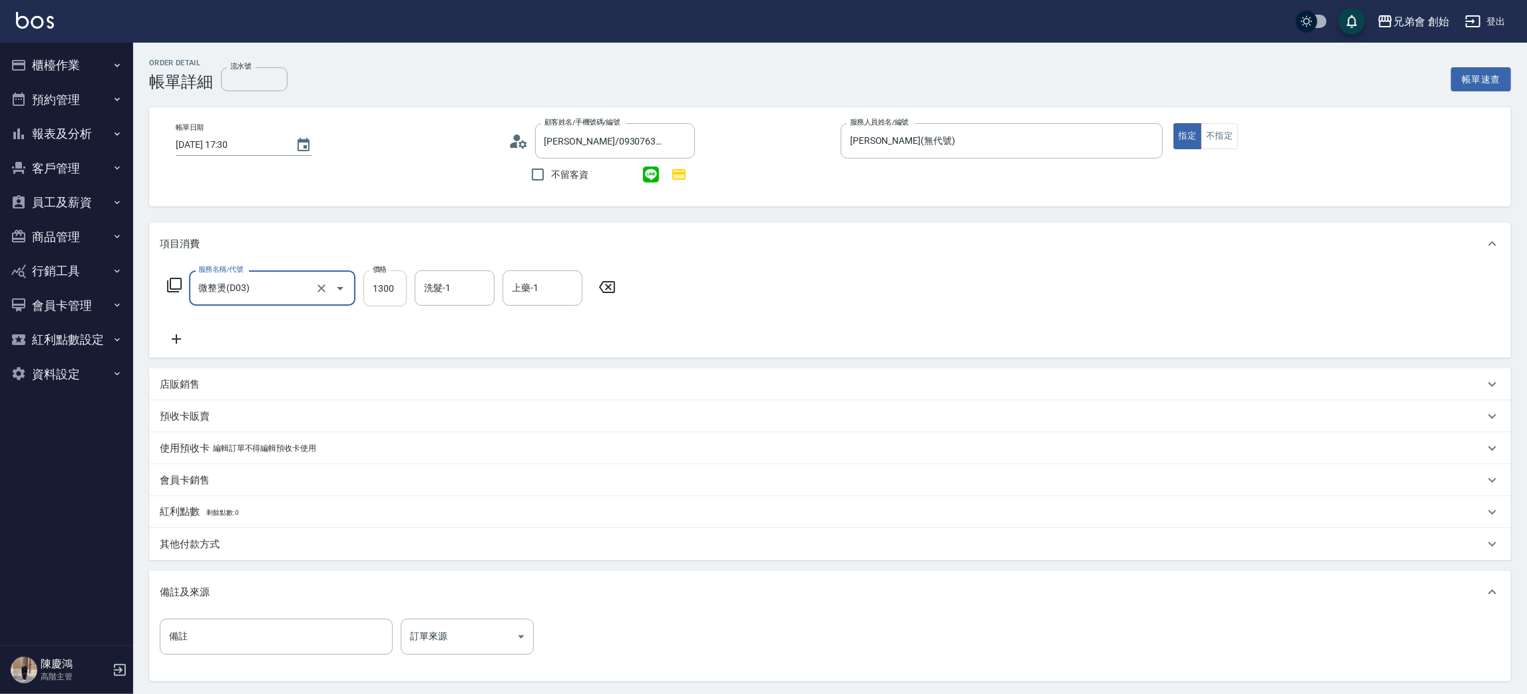
click at [385, 300] on input "1300" at bounding box center [384, 288] width 43 height 36
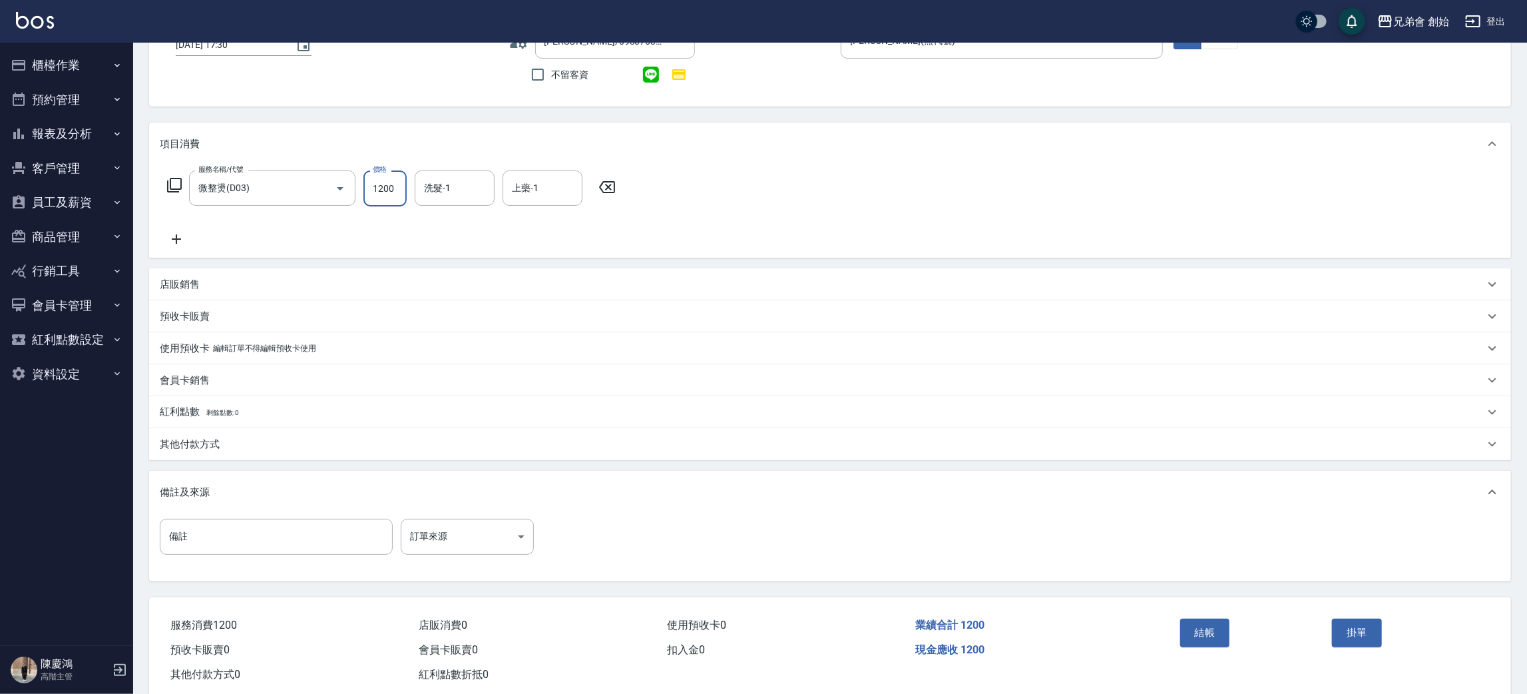
scroll to position [128, 0]
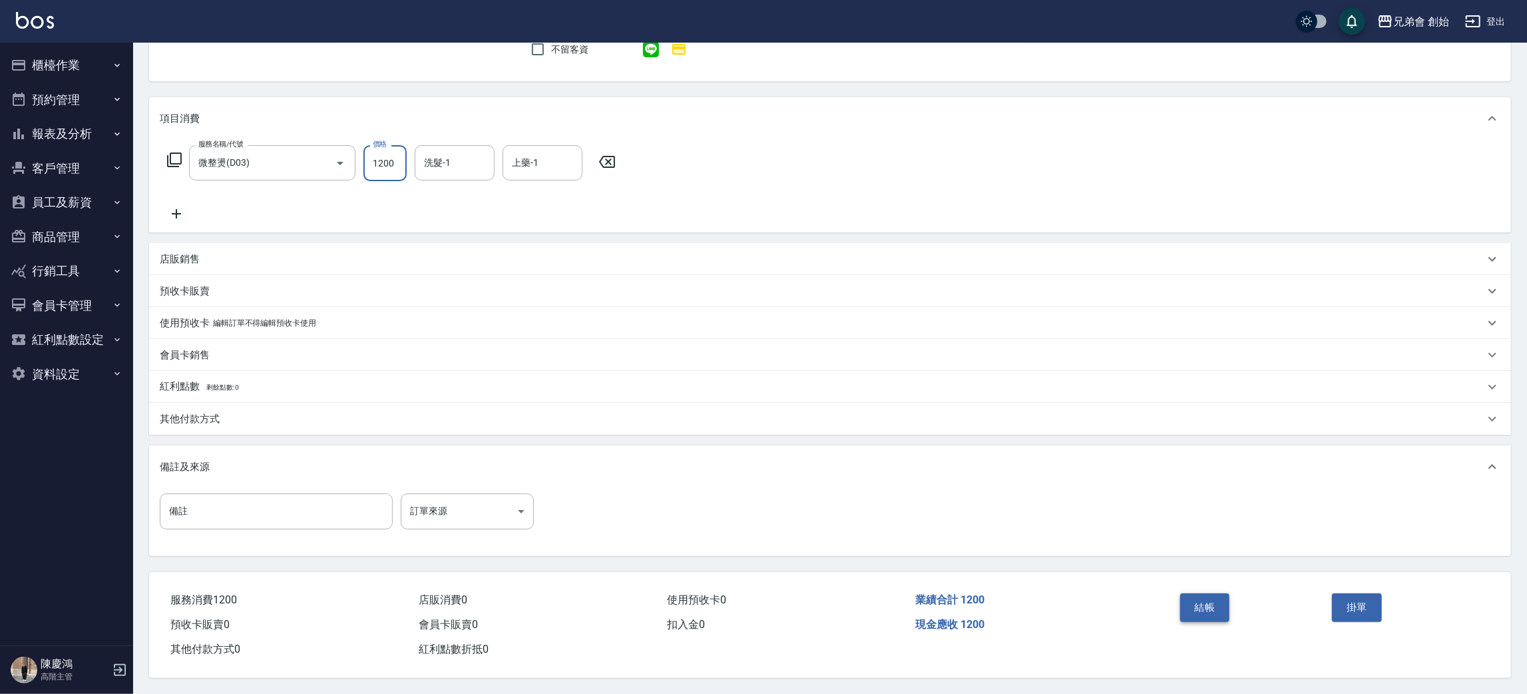
type input "1200"
click at [1209, 606] on button "結帳" at bounding box center [1205, 607] width 50 height 28
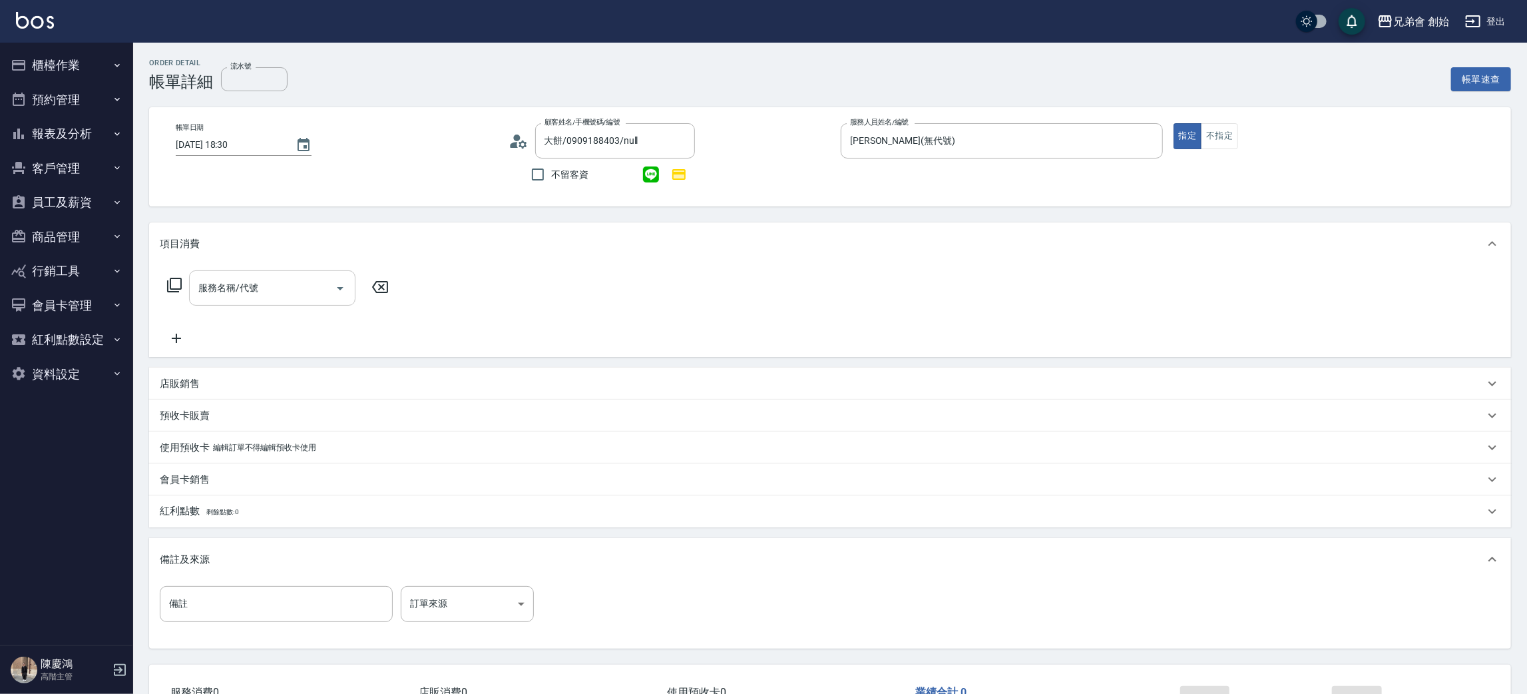
drag, startPoint x: 226, startPoint y: 302, endPoint x: 230, endPoint y: 295, distance: 8.1
click at [227, 299] on div "服務名稱/代號" at bounding box center [272, 287] width 166 height 35
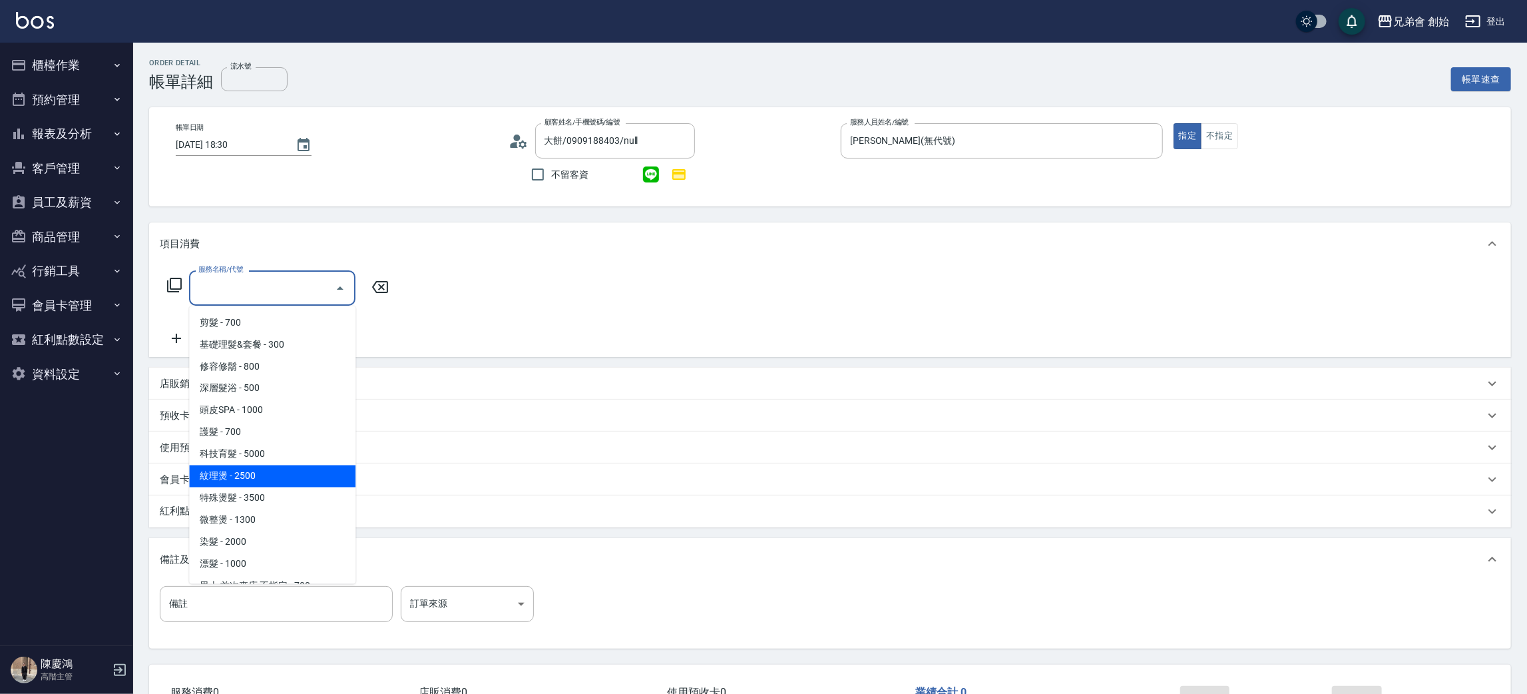
click at [265, 483] on span "紋理燙 - 2500" at bounding box center [272, 476] width 166 height 22
type input "紋理燙(D01)"
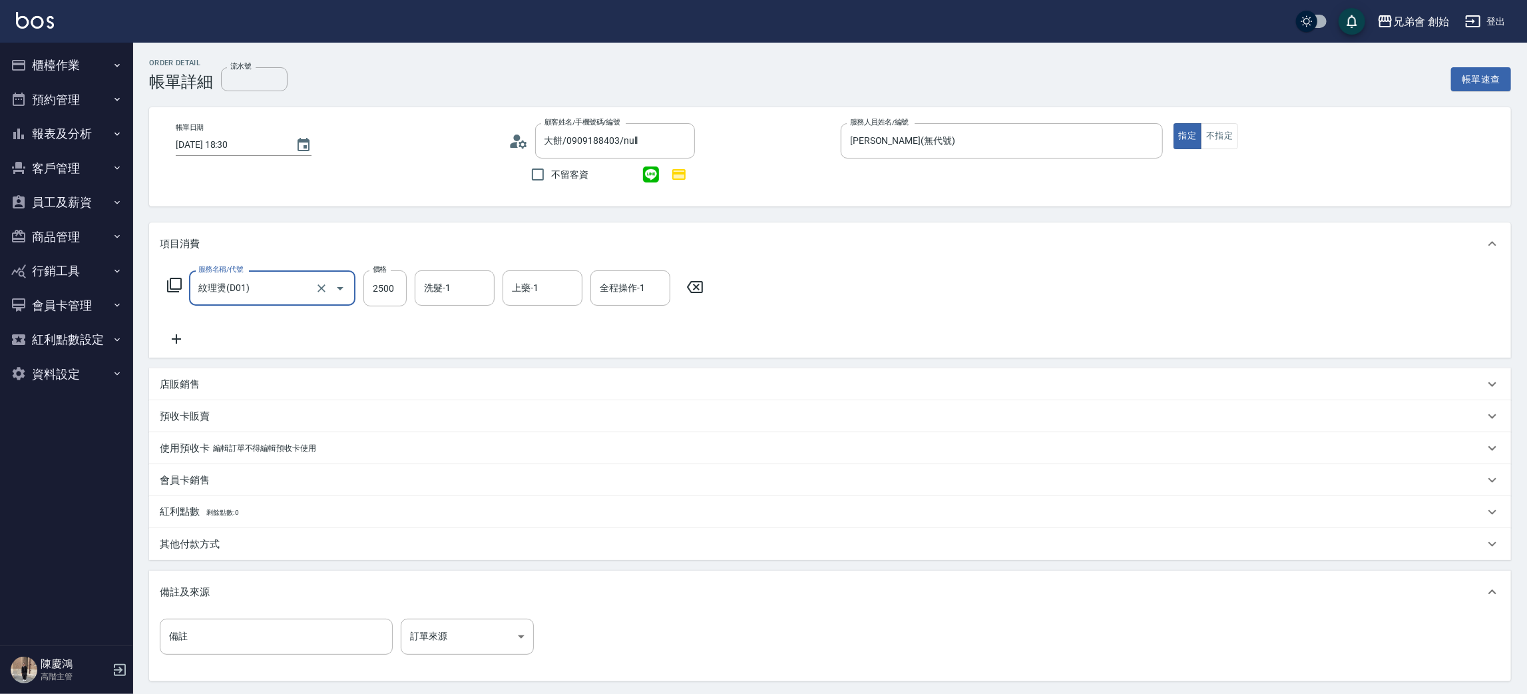
scroll to position [128, 0]
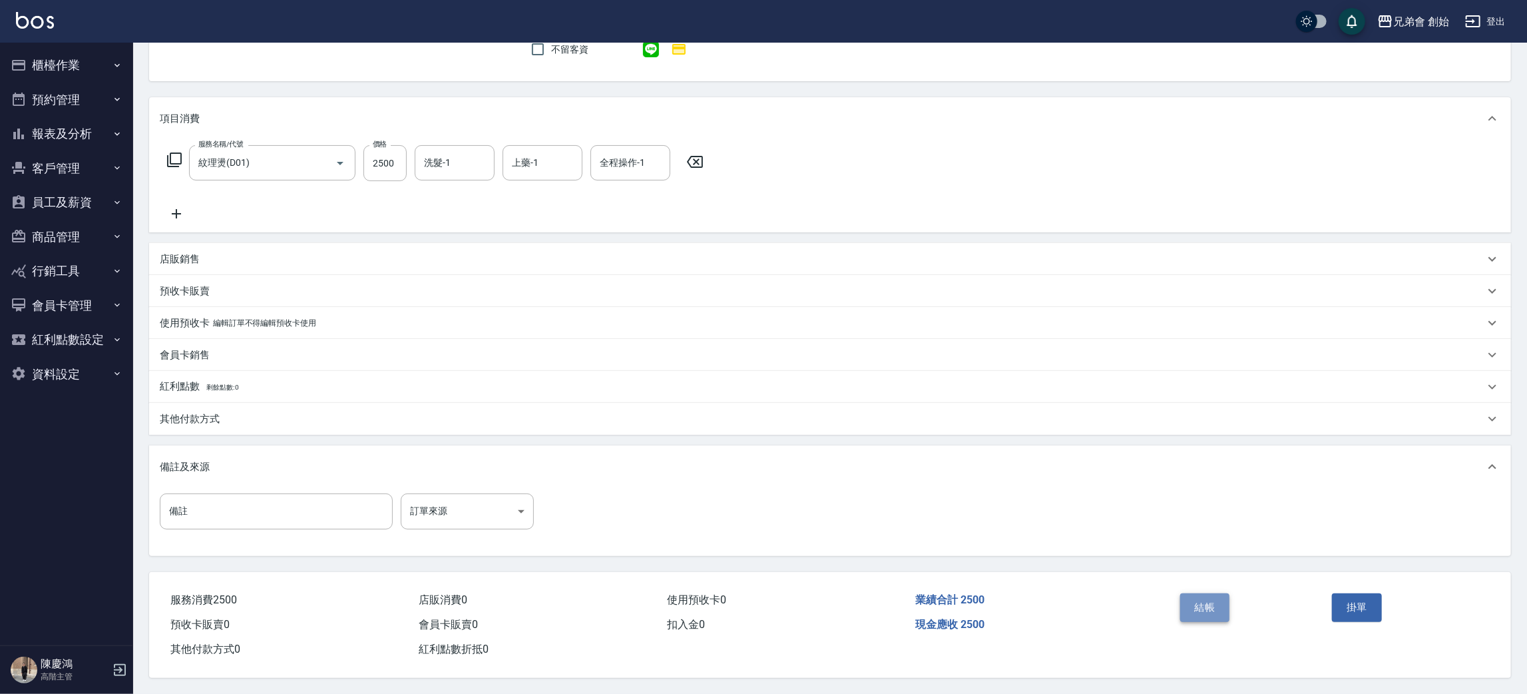
click at [1204, 604] on button "結帳" at bounding box center [1205, 607] width 50 height 28
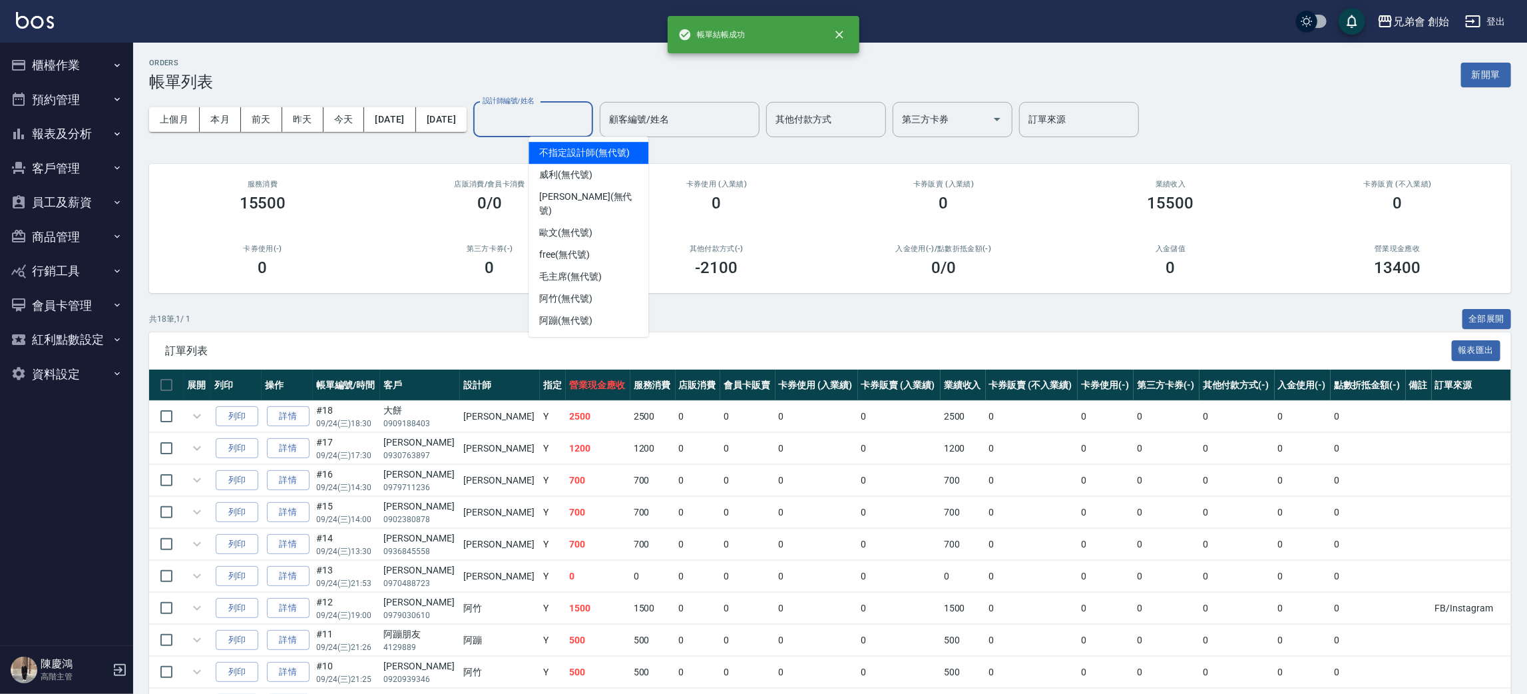
click at [546, 115] on div "設計師編號/姓名 設計師編號/姓名" at bounding box center [533, 119] width 120 height 35
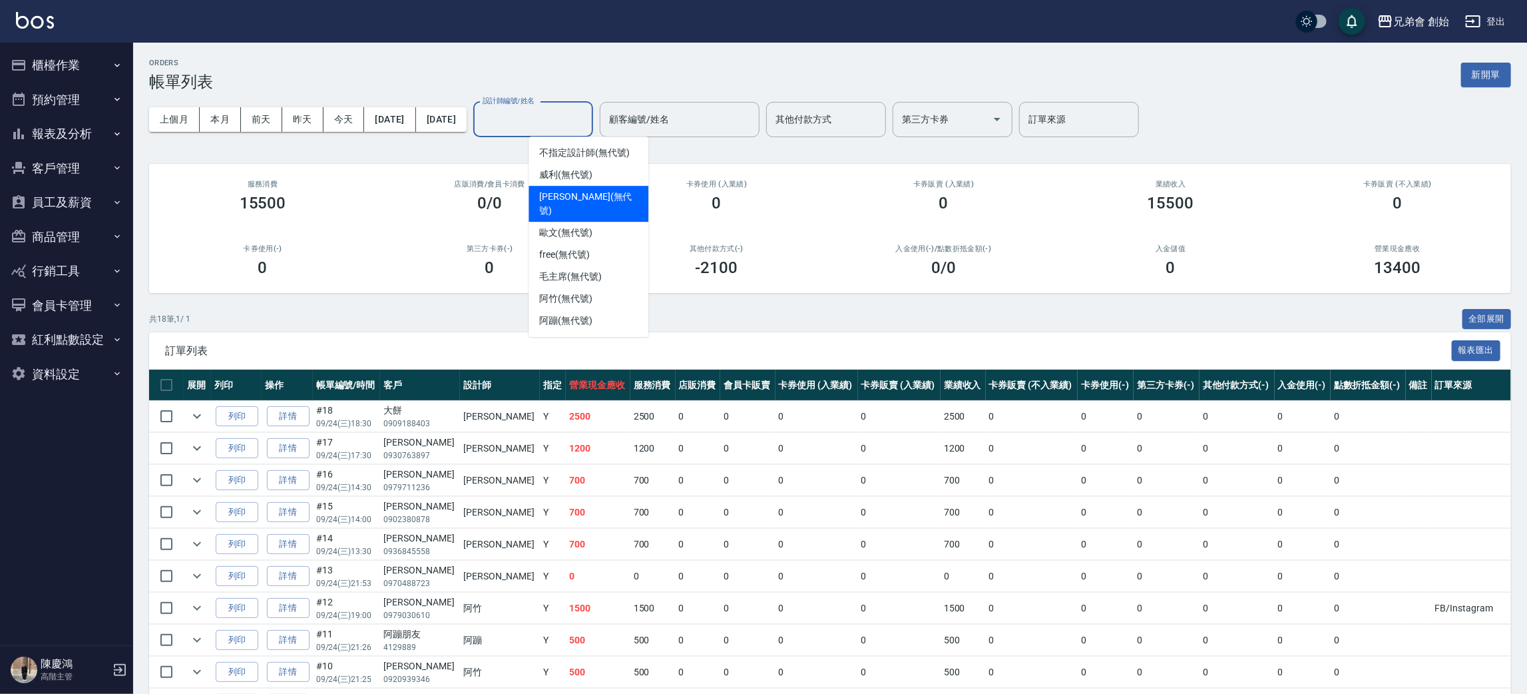
click at [598, 203] on div "[PERSON_NAME] (無代號)" at bounding box center [588, 204] width 120 height 36
type input "[PERSON_NAME](無代號)"
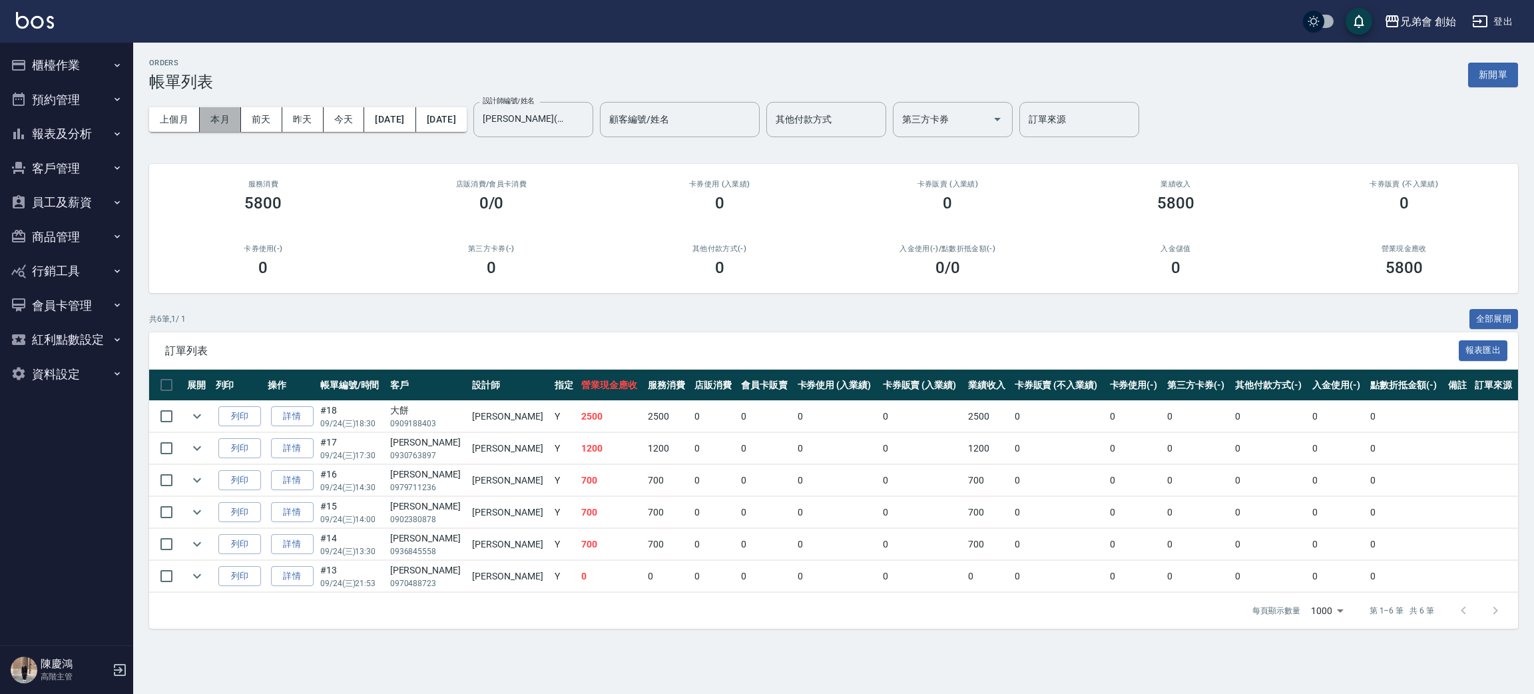
click at [220, 120] on button "本月" at bounding box center [220, 119] width 41 height 25
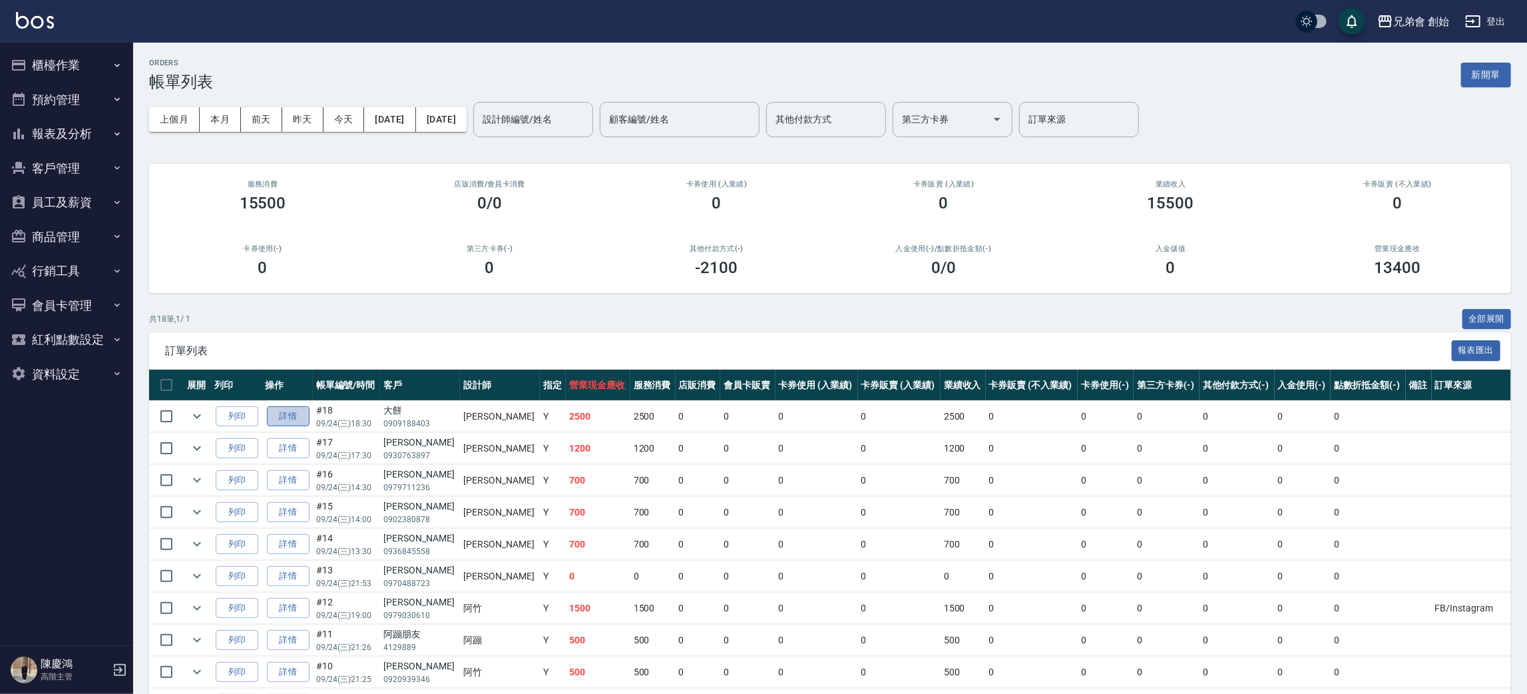
click at [293, 409] on link "詳情" at bounding box center [288, 416] width 43 height 21
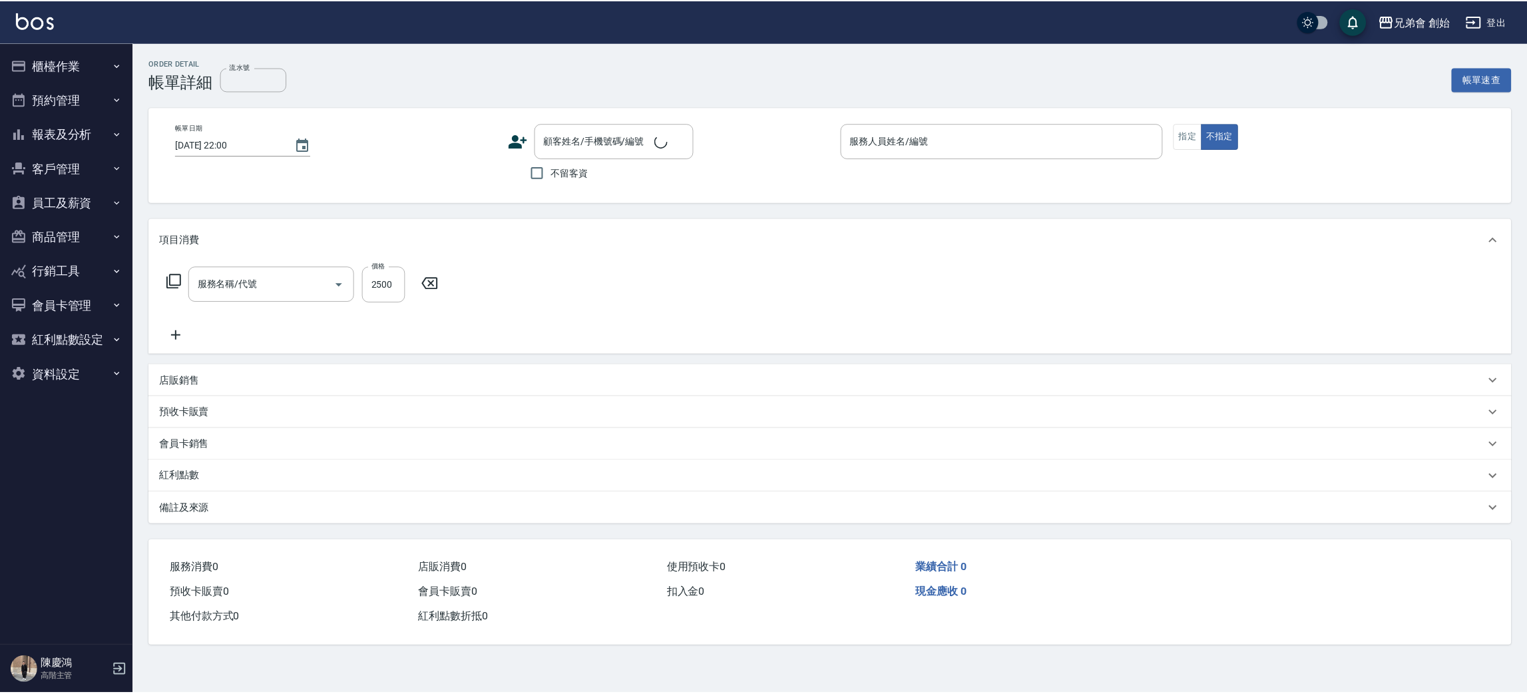
type input "[DATE] 18:30"
type input "[PERSON_NAME](無代號)"
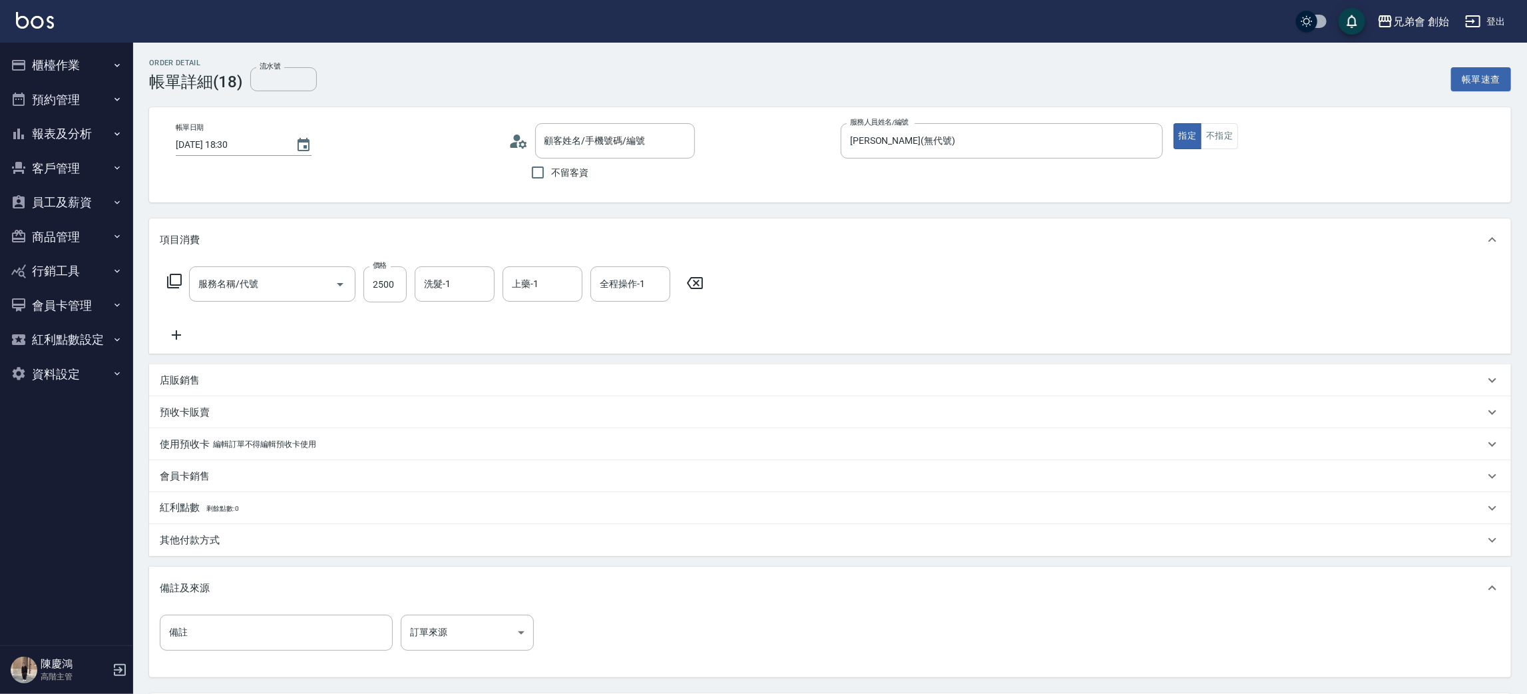
type input "大餅/0909188403/null"
type input "紋理燙(D01)"
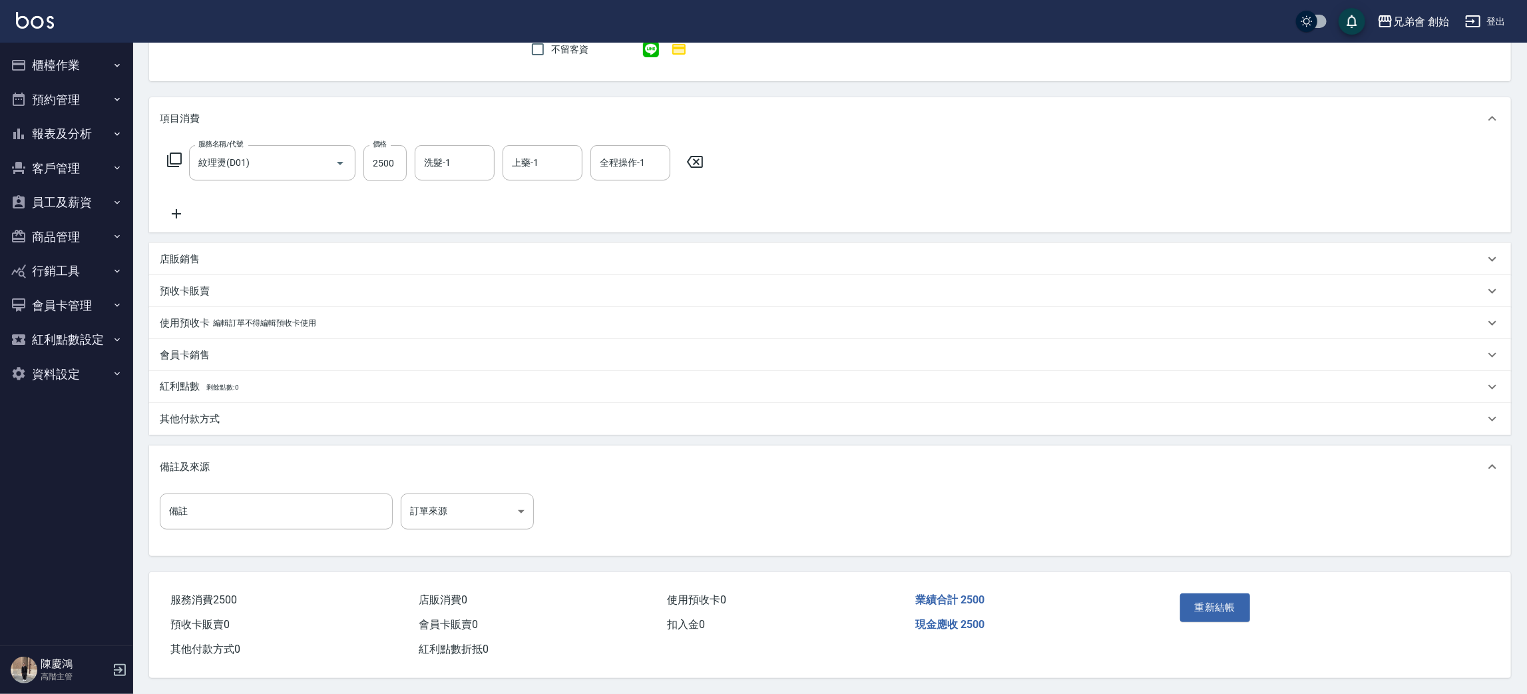
click at [214, 412] on p "其他付款方式" at bounding box center [190, 419] width 60 height 14
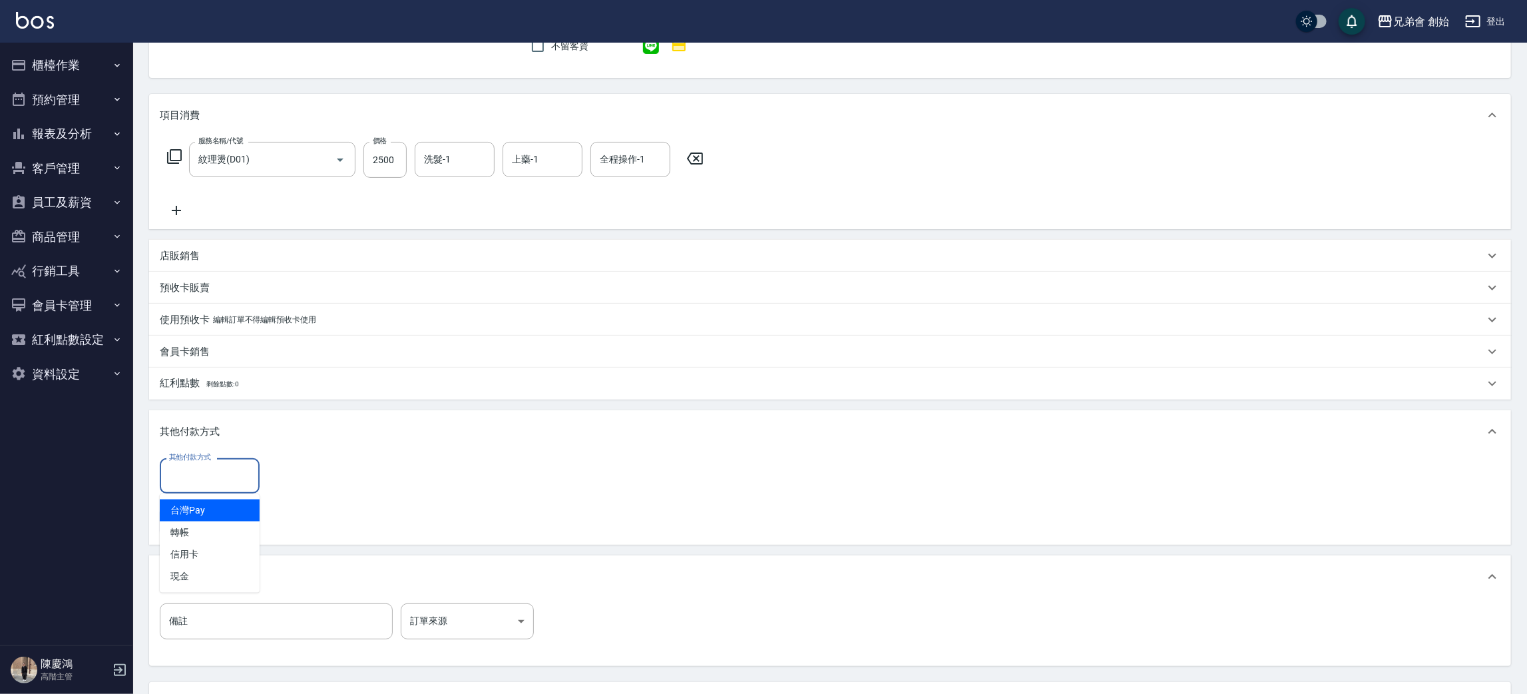
click at [243, 474] on input "其他付款方式" at bounding box center [210, 475] width 88 height 23
click at [239, 530] on span "轉帳" at bounding box center [210, 532] width 100 height 22
click at [236, 478] on div at bounding box center [244, 476] width 17 height 35
click at [215, 459] on div "轉帳 其他付款方式" at bounding box center [210, 476] width 100 height 35
click at [210, 547] on span "信用卡" at bounding box center [210, 554] width 100 height 22
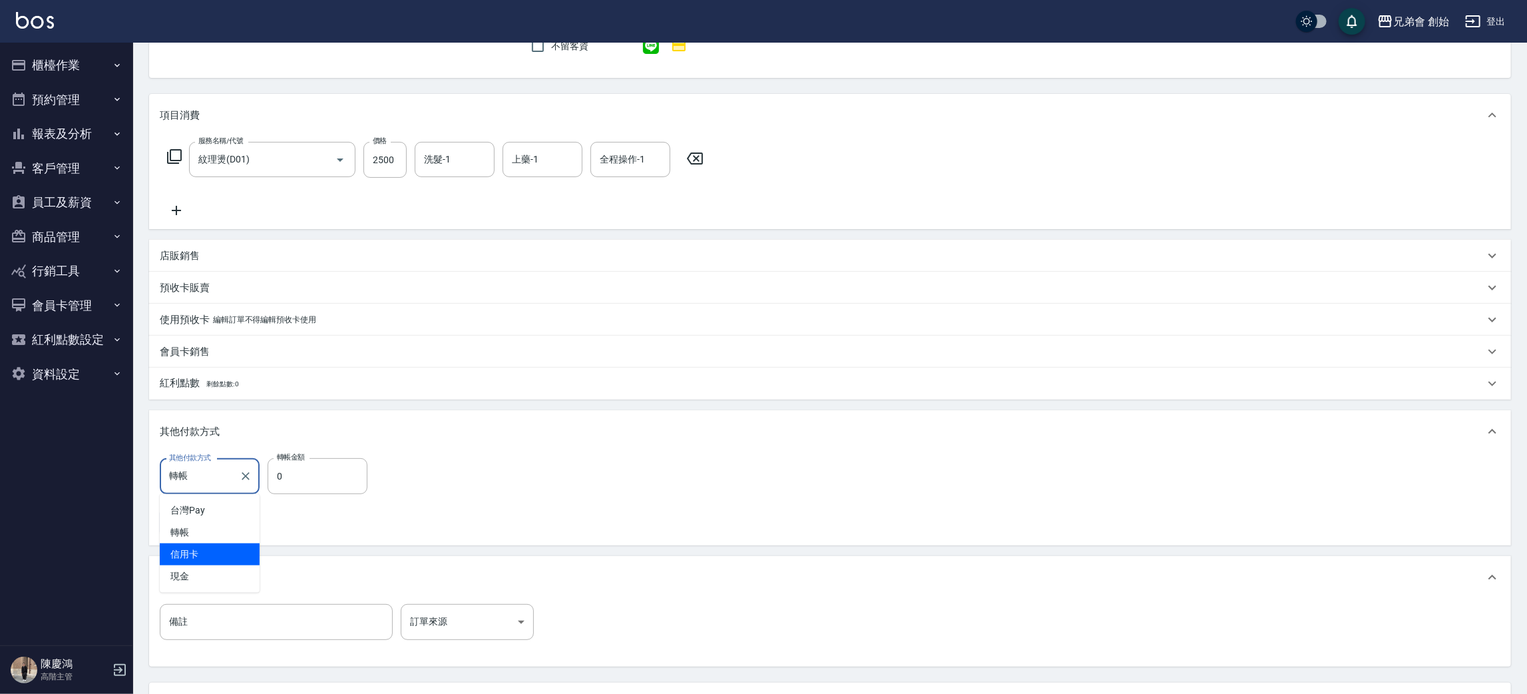
type input "信用卡"
drag, startPoint x: 306, startPoint y: 485, endPoint x: 304, endPoint y: 475, distance: 10.1
click at [306, 485] on input "0" at bounding box center [318, 476] width 100 height 36
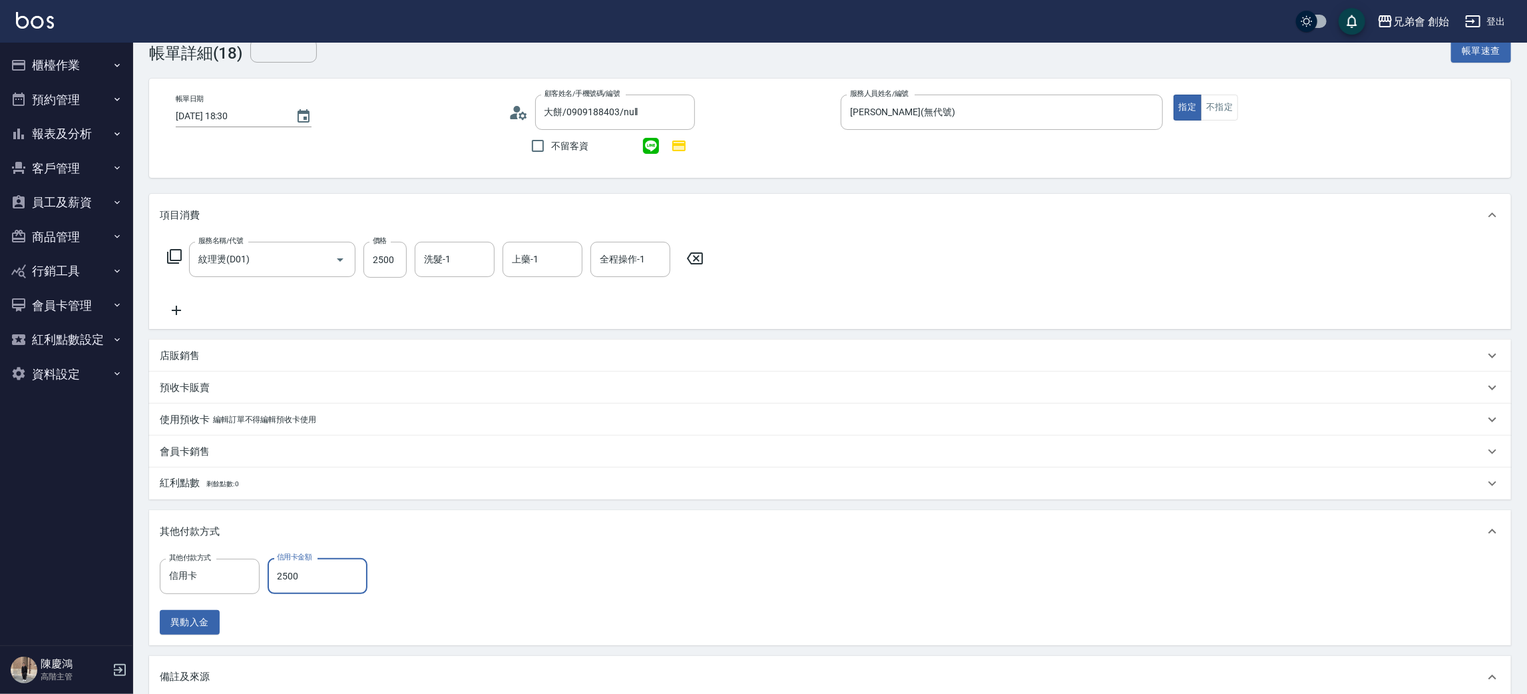
scroll to position [242, 0]
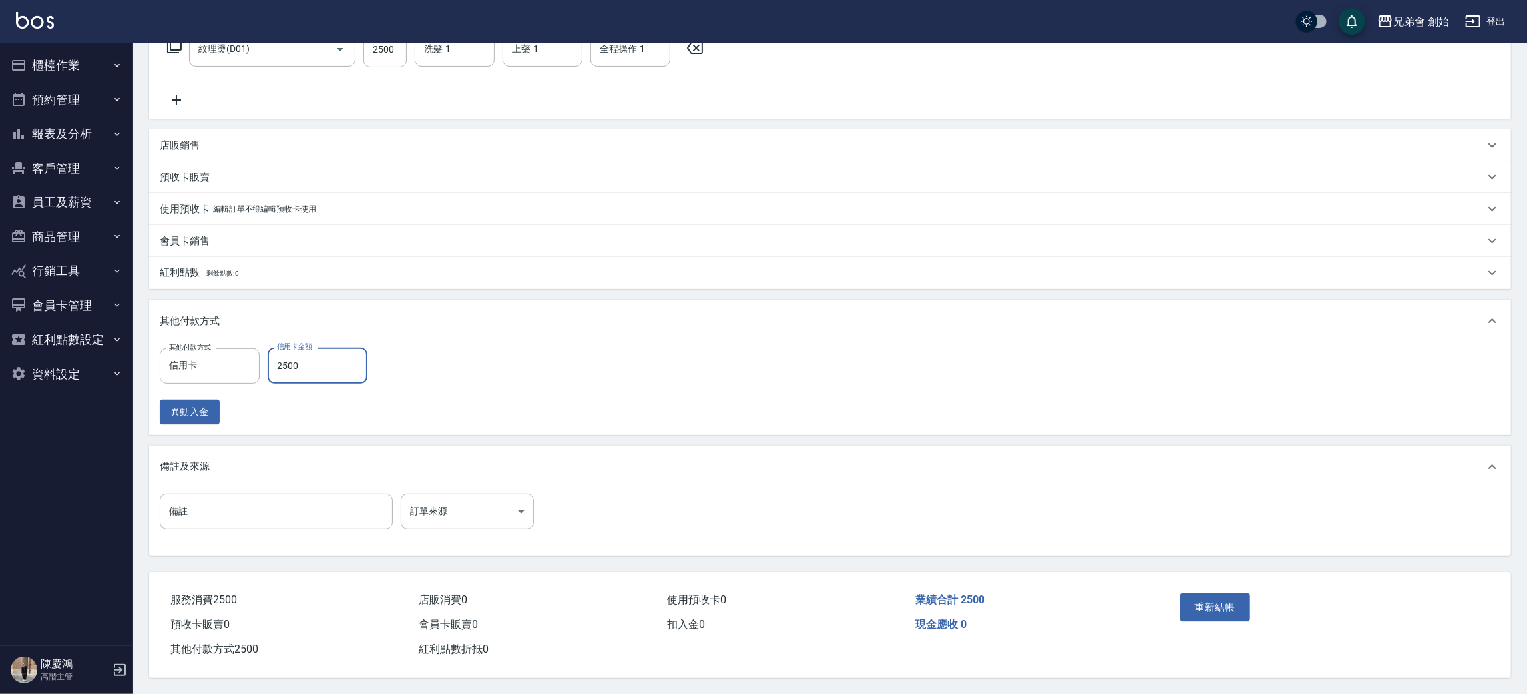
type input "2500"
click at [1255, 614] on div "重新結帳" at bounding box center [1251, 617] width 152 height 58
click at [1241, 609] on button "重新結帳" at bounding box center [1215, 607] width 71 height 28
